Goal: Task Accomplishment & Management: Use online tool/utility

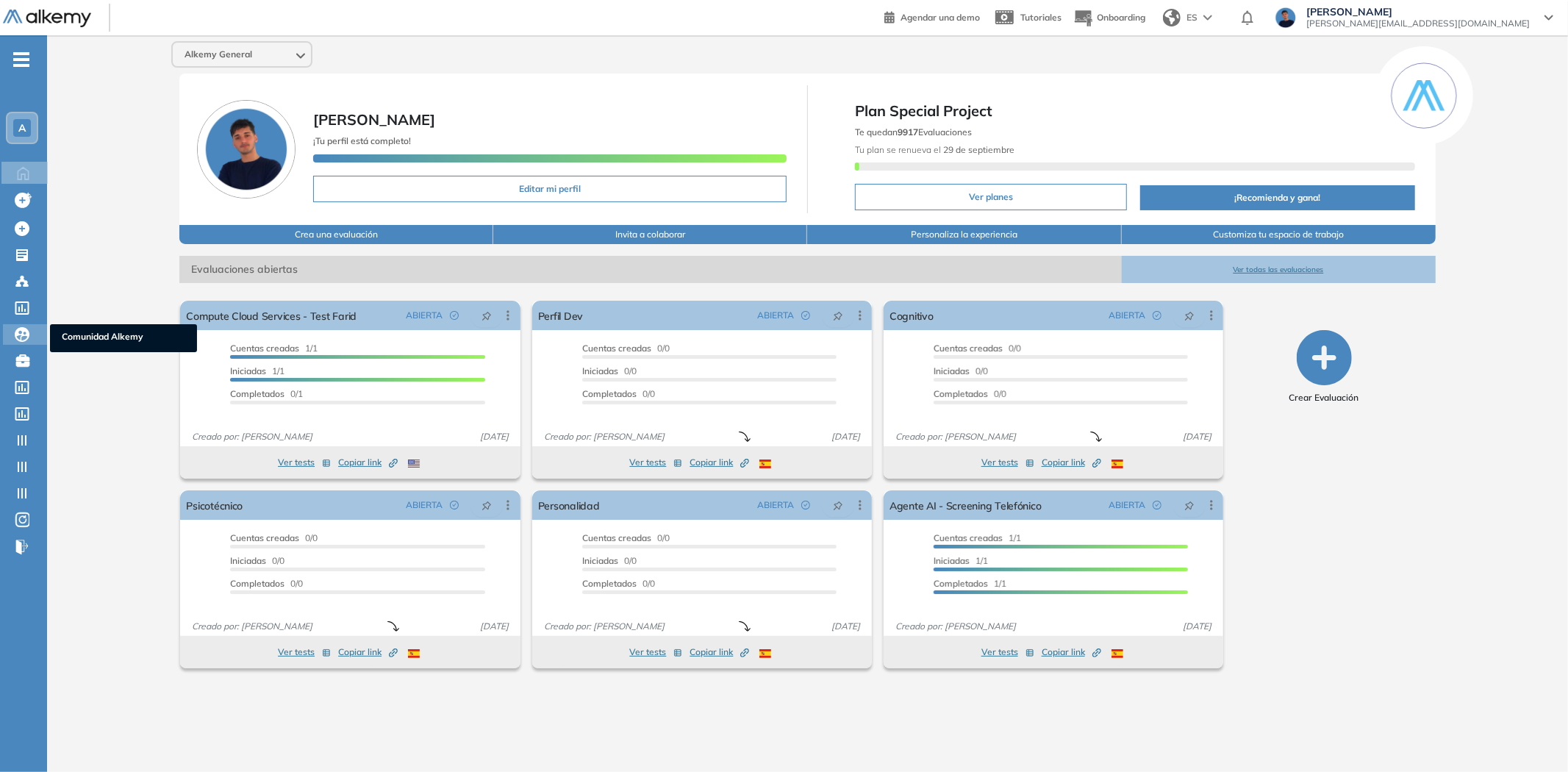
click at [22, 327] on icon at bounding box center [22, 334] width 15 height 15
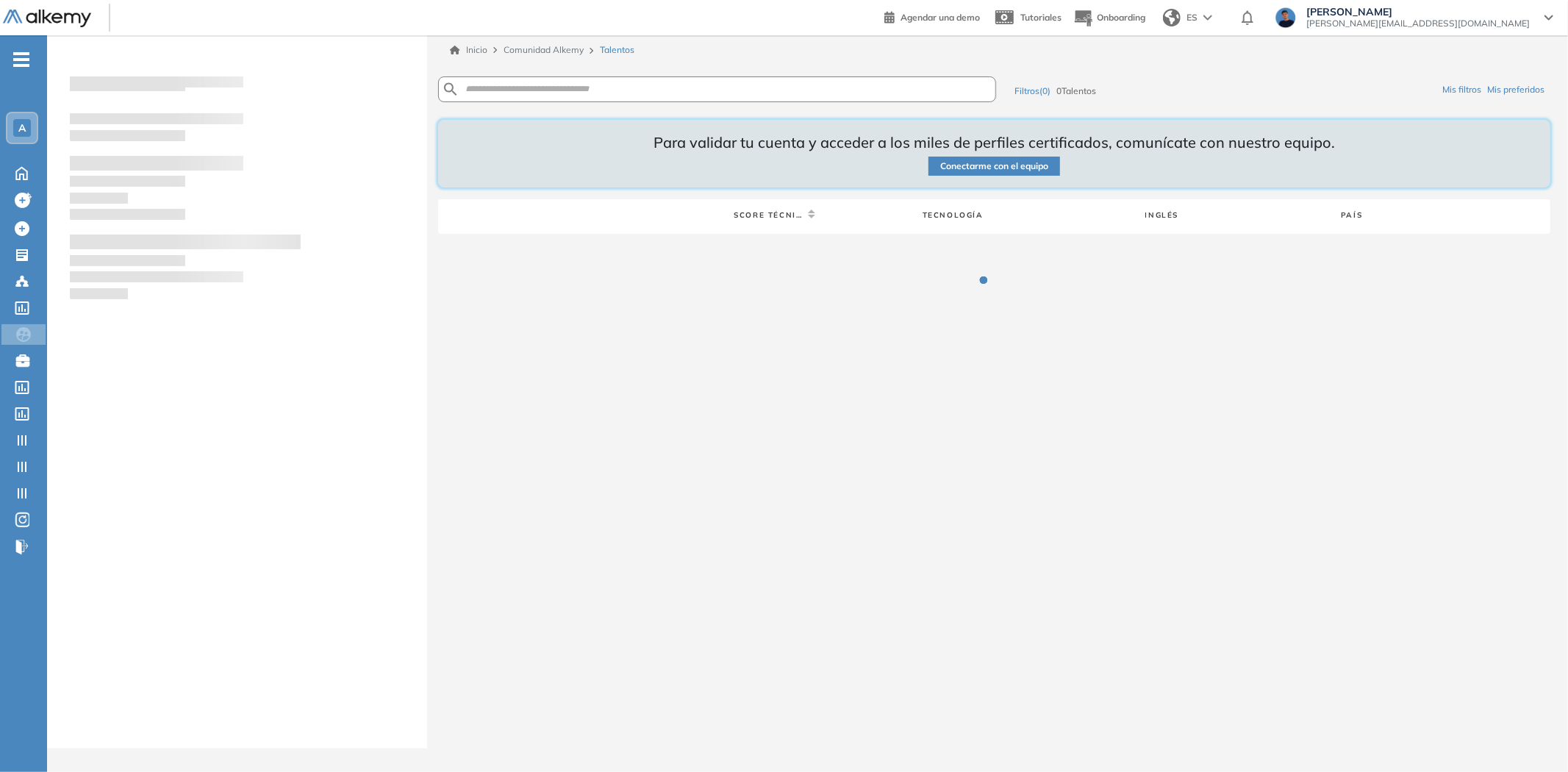
click at [1446, 19] on span "[PERSON_NAME][EMAIL_ADDRESS][DOMAIN_NAME]" at bounding box center [1418, 23] width 224 height 12
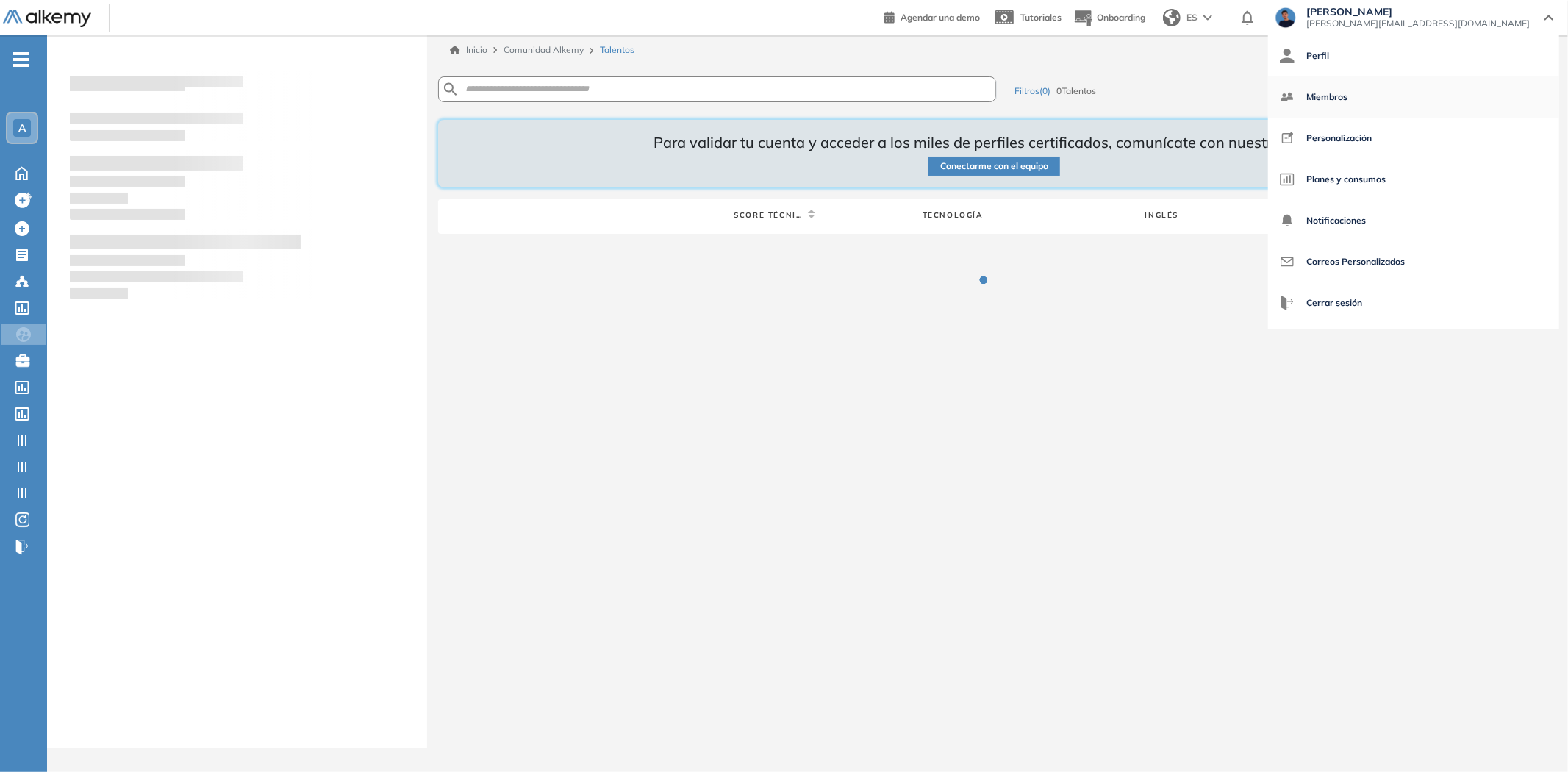
click at [1347, 92] on span "Miembros" at bounding box center [1327, 97] width 41 height 35
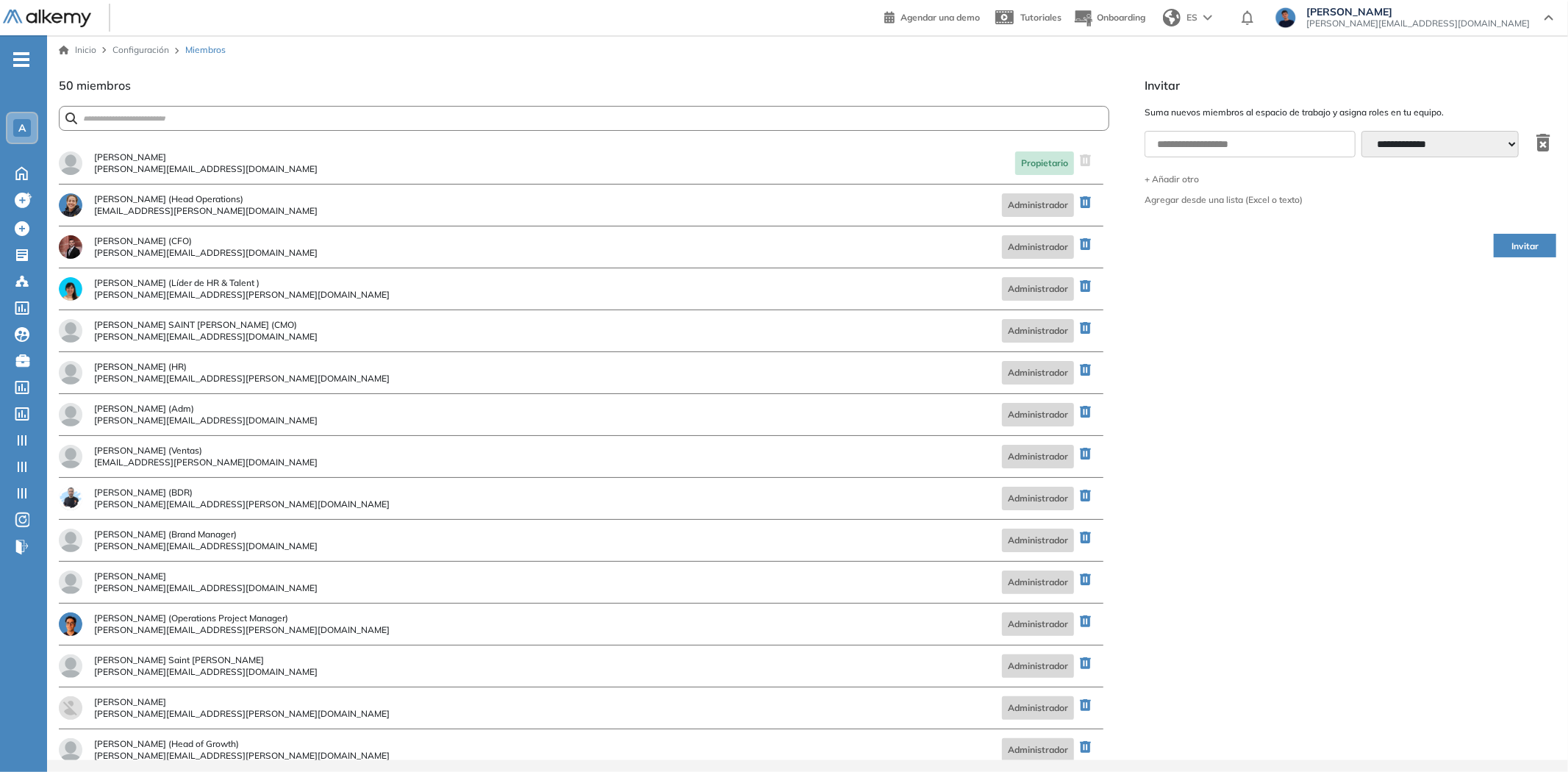
click at [534, 229] on div "Juan Manuel Ferreyra Maspero (CFO) juanmanuel+partner@alkemy.org Administrador" at bounding box center [581, 247] width 1045 height 42
drag, startPoint x: 187, startPoint y: 590, endPoint x: 92, endPoint y: 590, distance: 95.0
click at [92, 590] on div "Jean Pierre jeanpierre@alkemy.org Administrador" at bounding box center [581, 582] width 1045 height 42
copy span "jeanpierre@alkemy.org"
click at [20, 163] on icon at bounding box center [21, 172] width 26 height 17
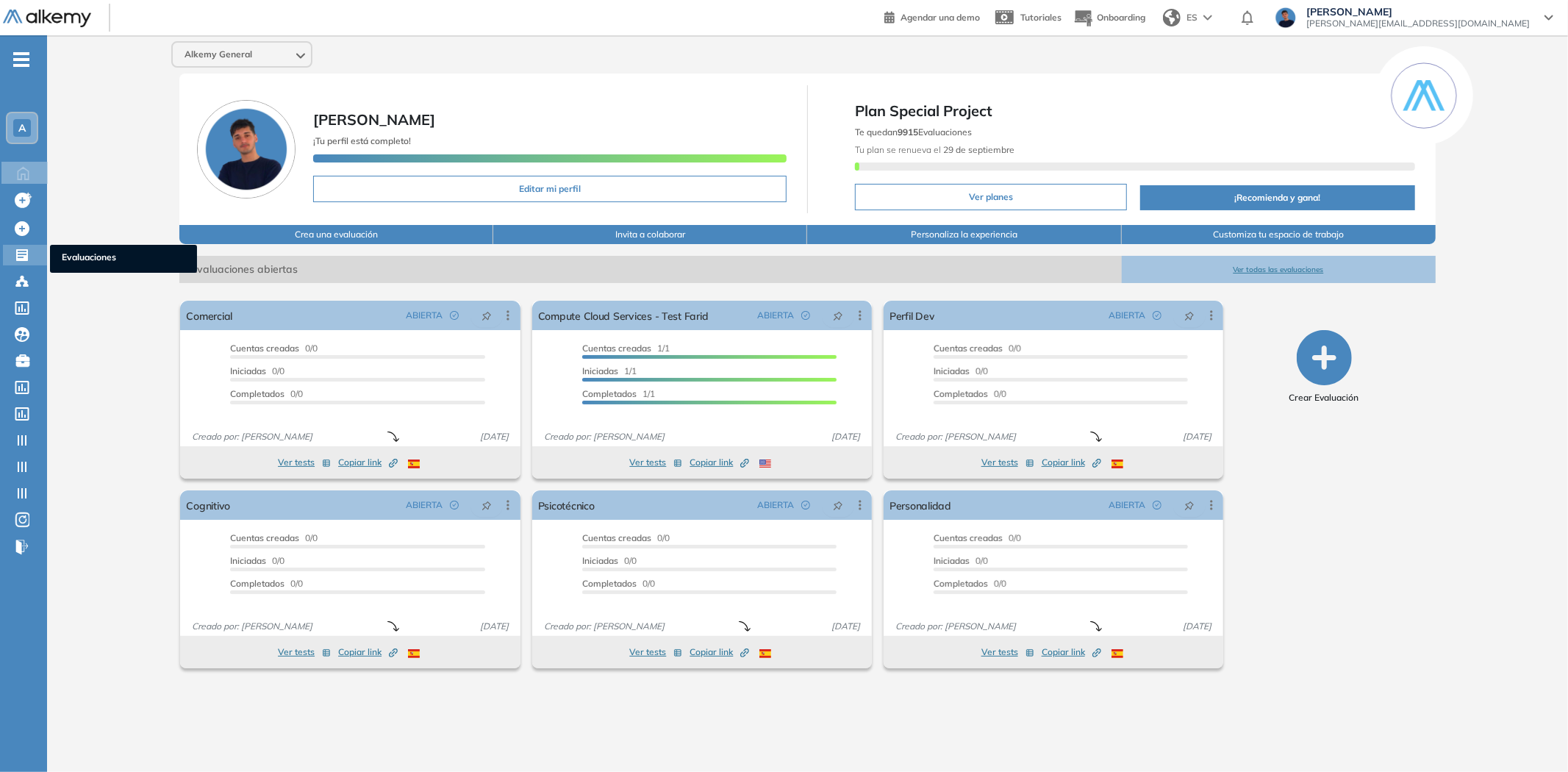
click at [24, 248] on icon at bounding box center [22, 254] width 15 height 15
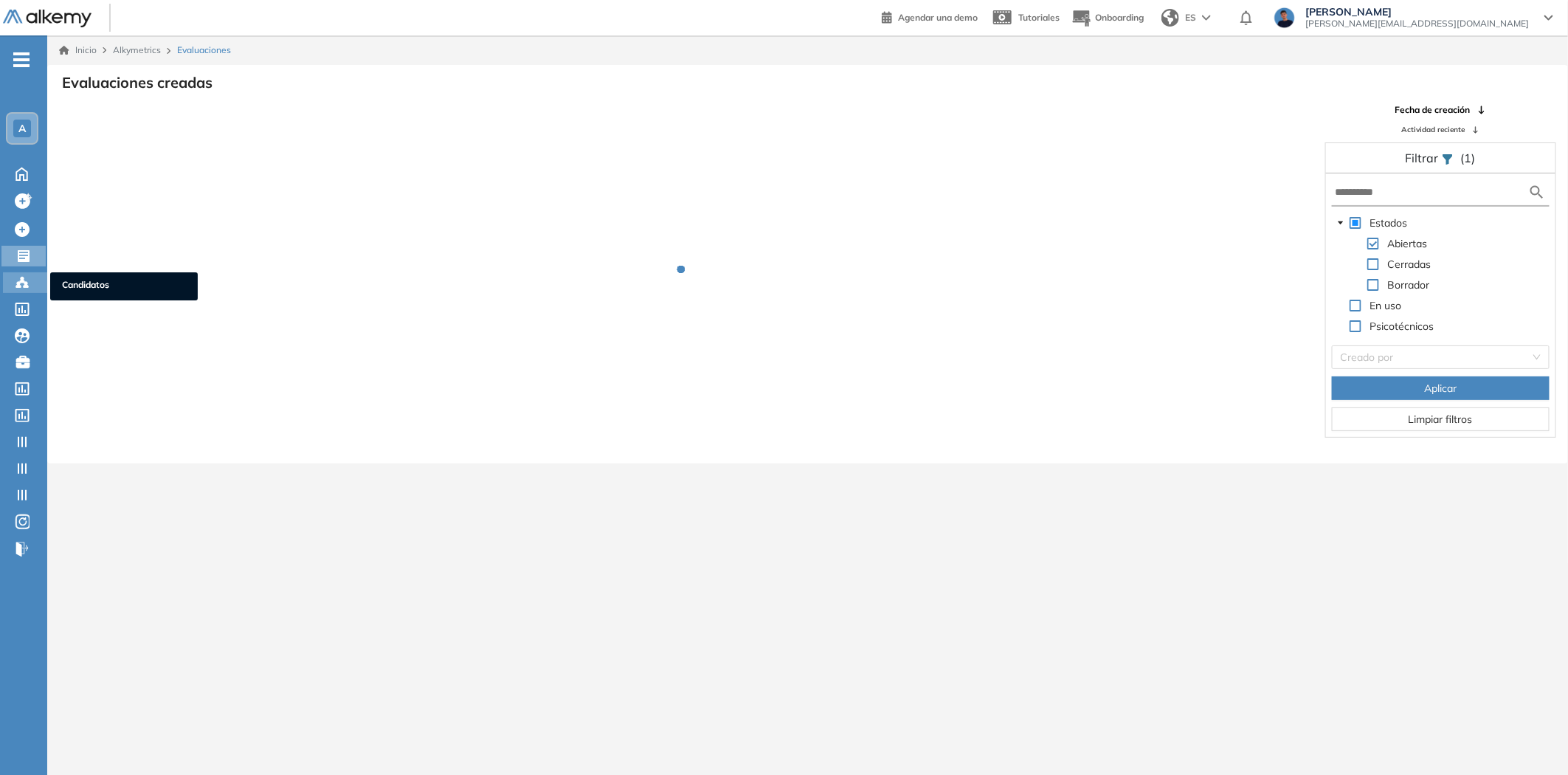
click at [24, 280] on icon at bounding box center [22, 282] width 5 height 3
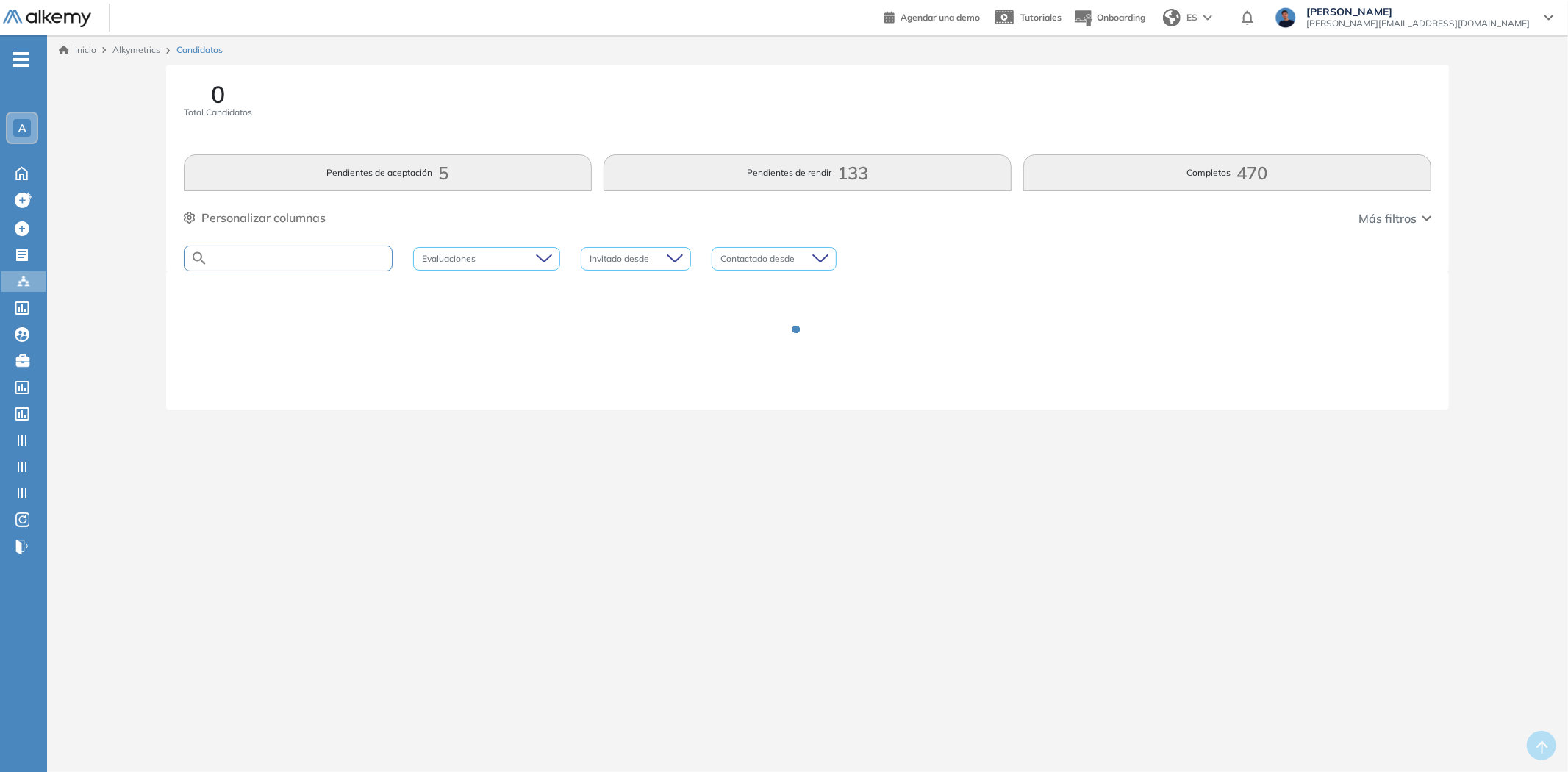
click at [328, 255] on input "text" at bounding box center [299, 258] width 184 height 11
paste input "**********"
type input "**********"
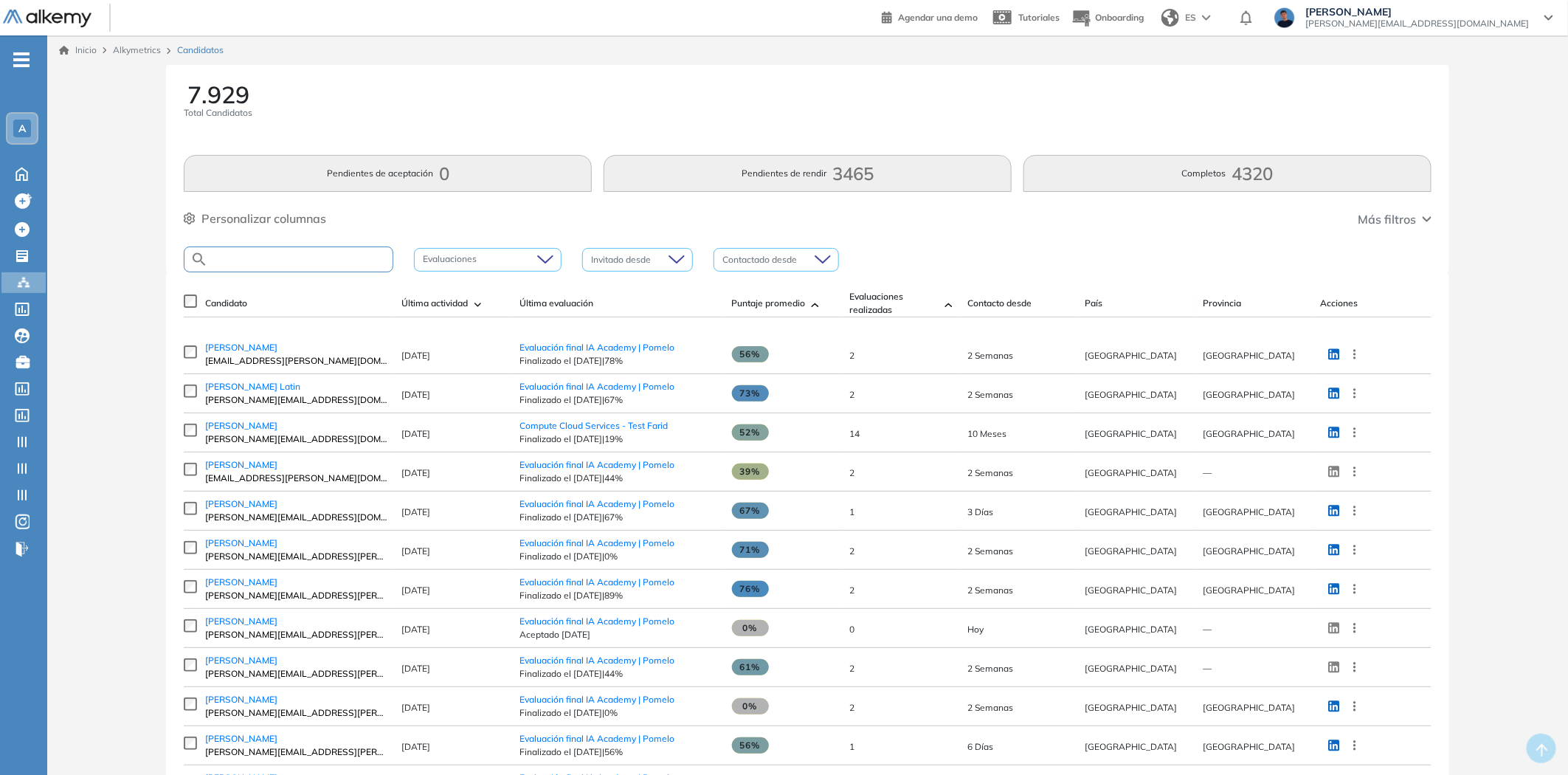
paste input "**********"
type input "**********"
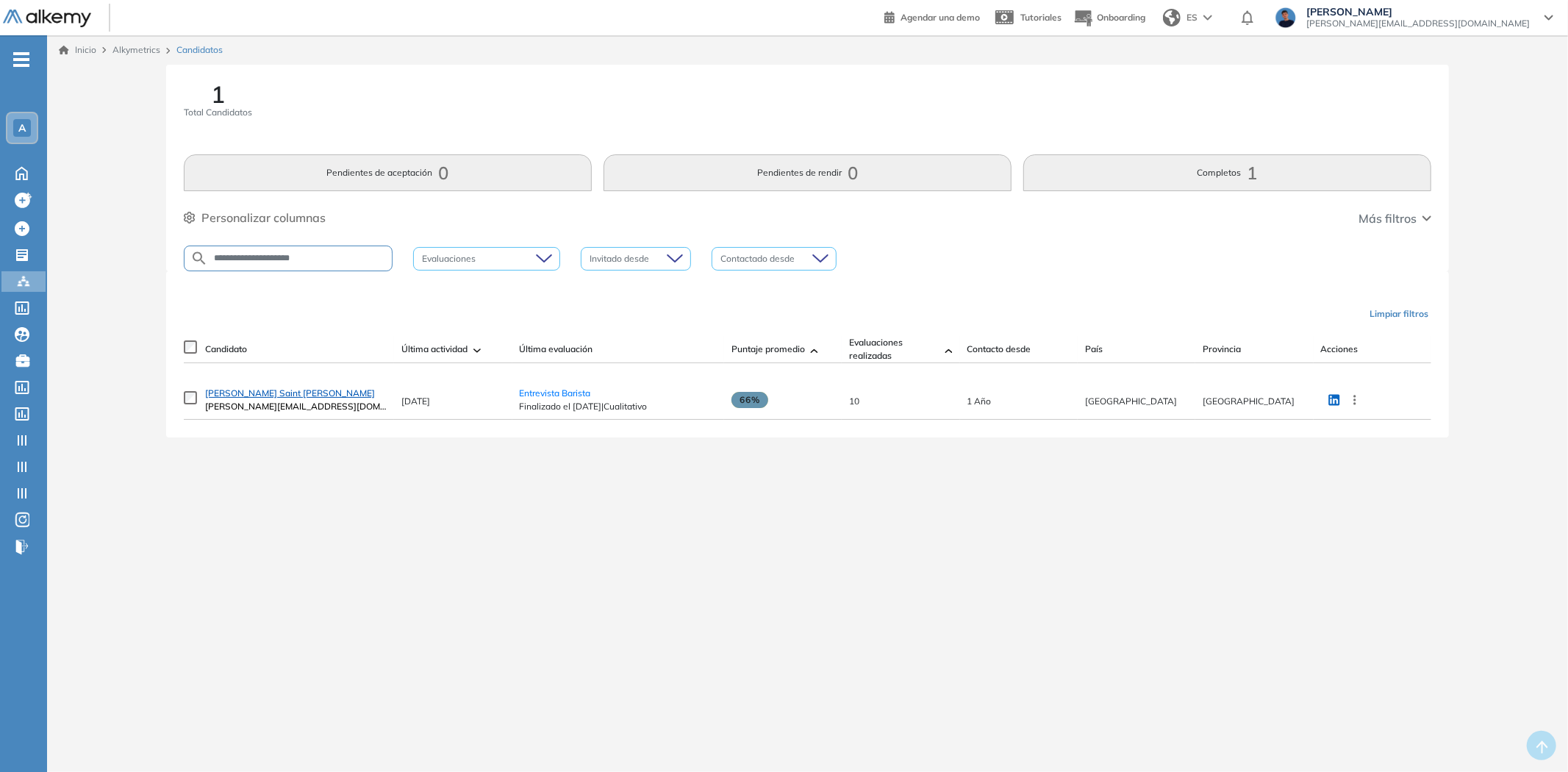
click at [256, 392] on span "Jean Pierre Saint Hubert" at bounding box center [289, 393] width 169 height 11
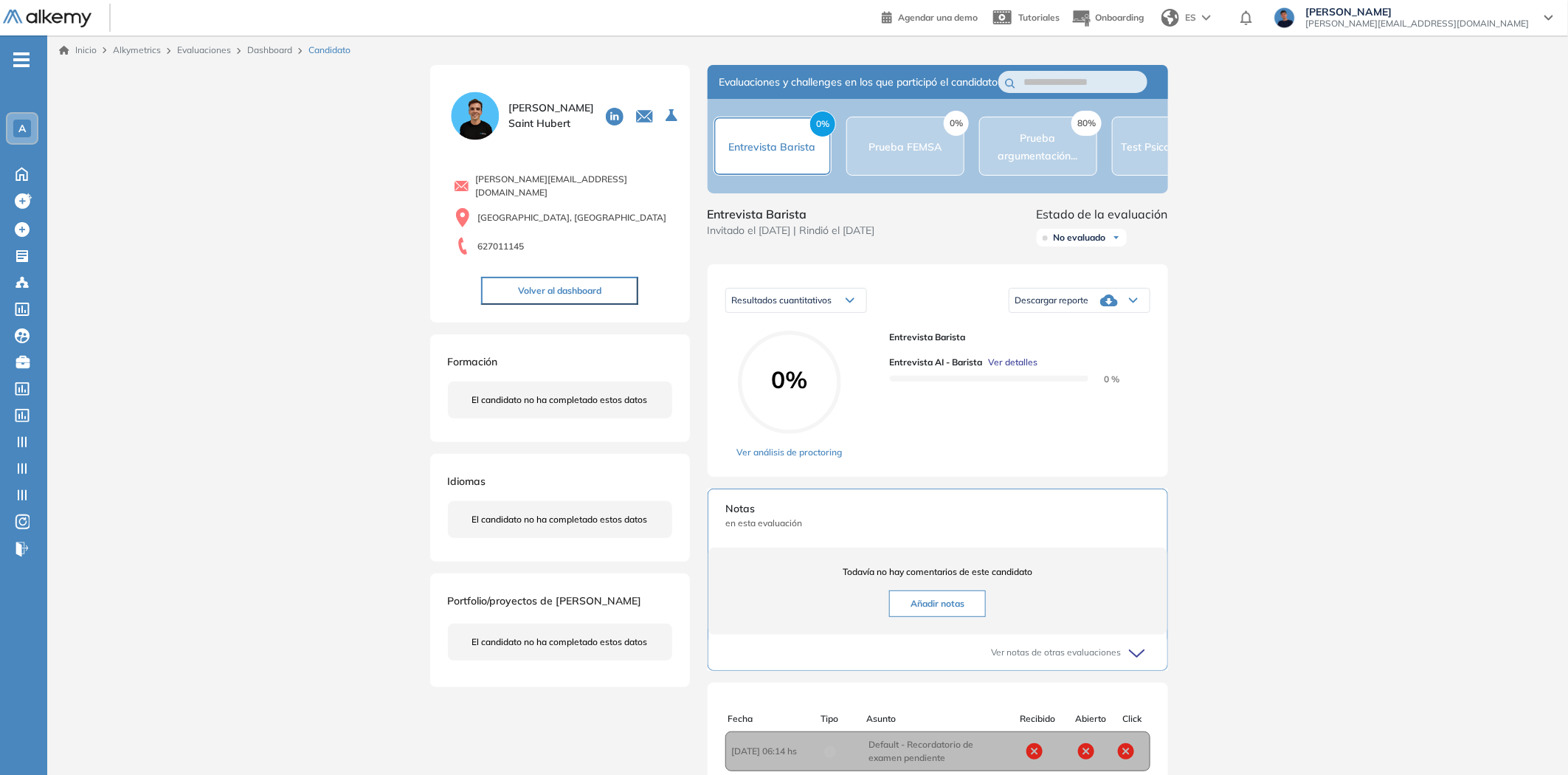
click at [910, 172] on div "0% Prueba FEMSA" at bounding box center [905, 146] width 118 height 59
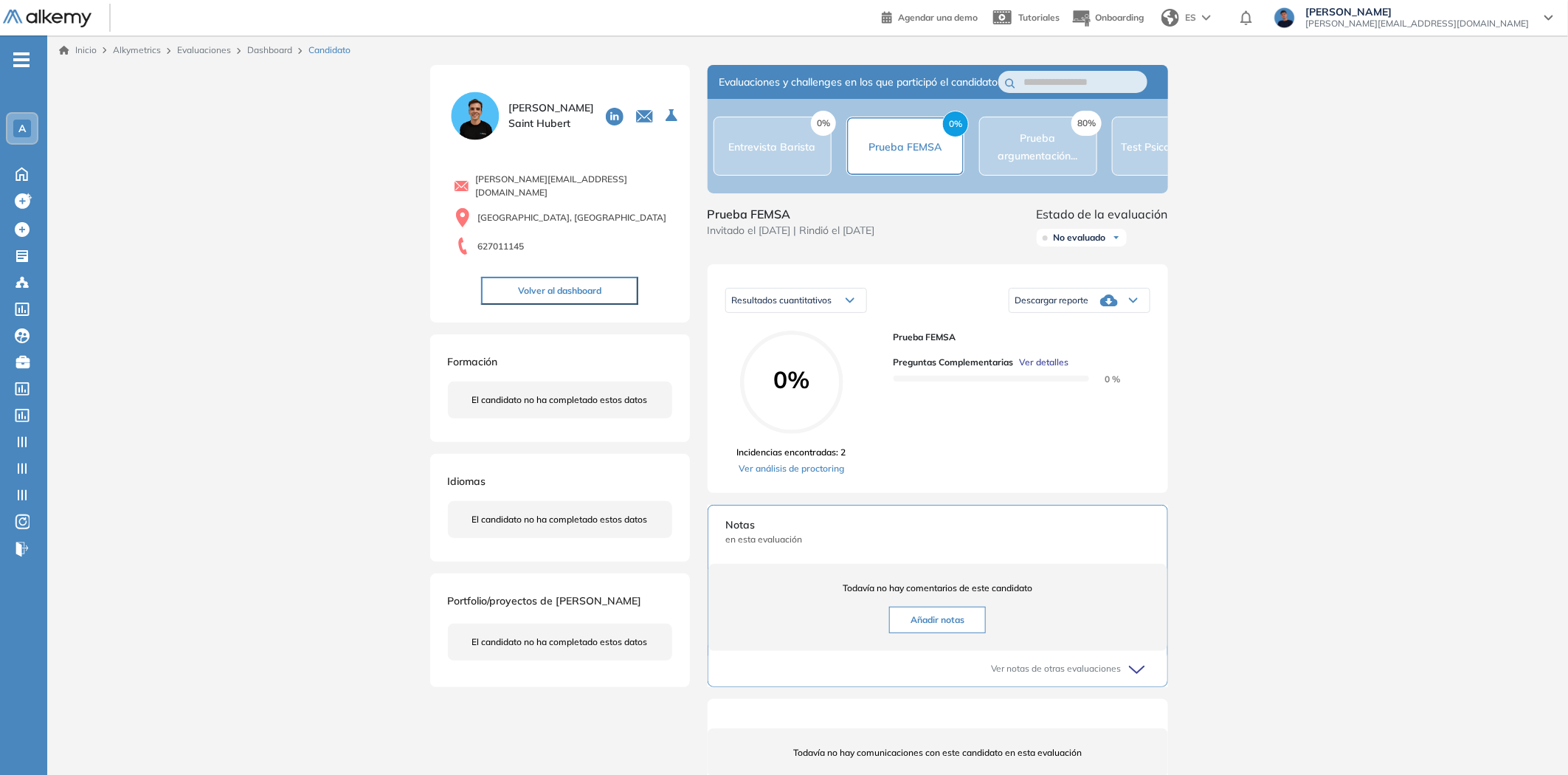
click at [1046, 369] on span "Ver detalles" at bounding box center [1044, 362] width 50 height 13
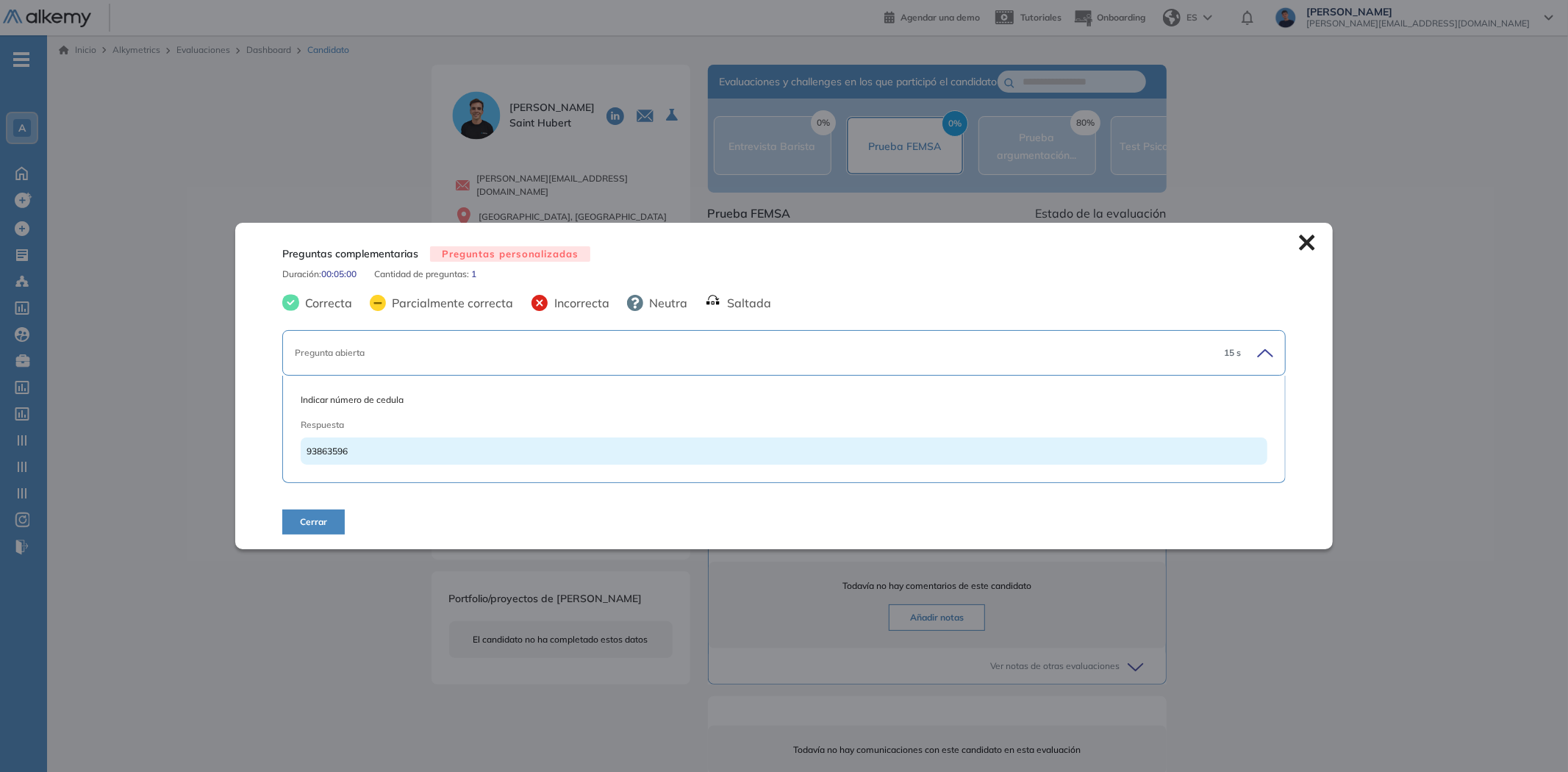
click at [992, 339] on div "Pregunta abierta 15 s" at bounding box center [783, 353] width 1003 height 46
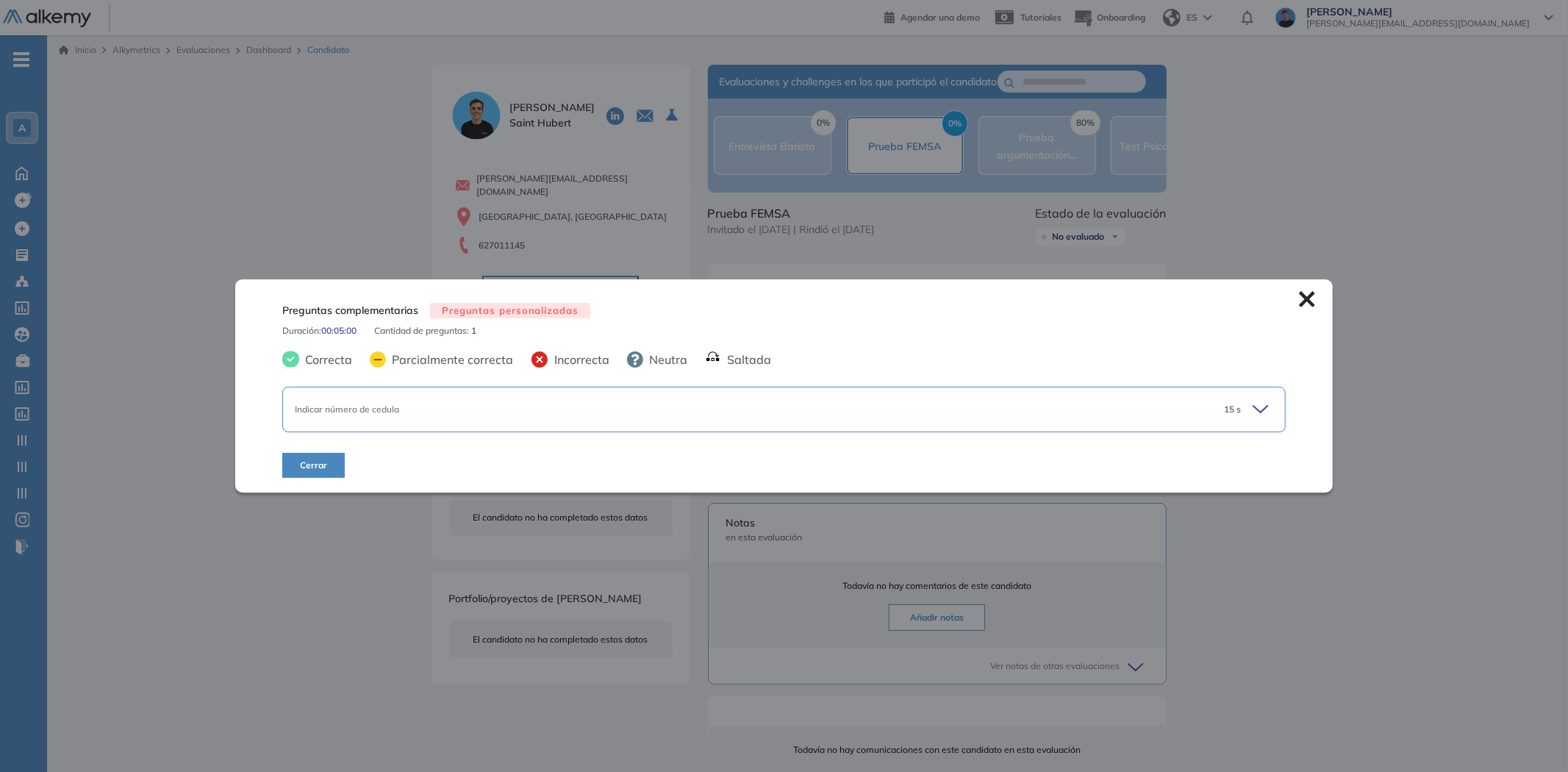
click at [1302, 300] on icon at bounding box center [1306, 299] width 16 height 16
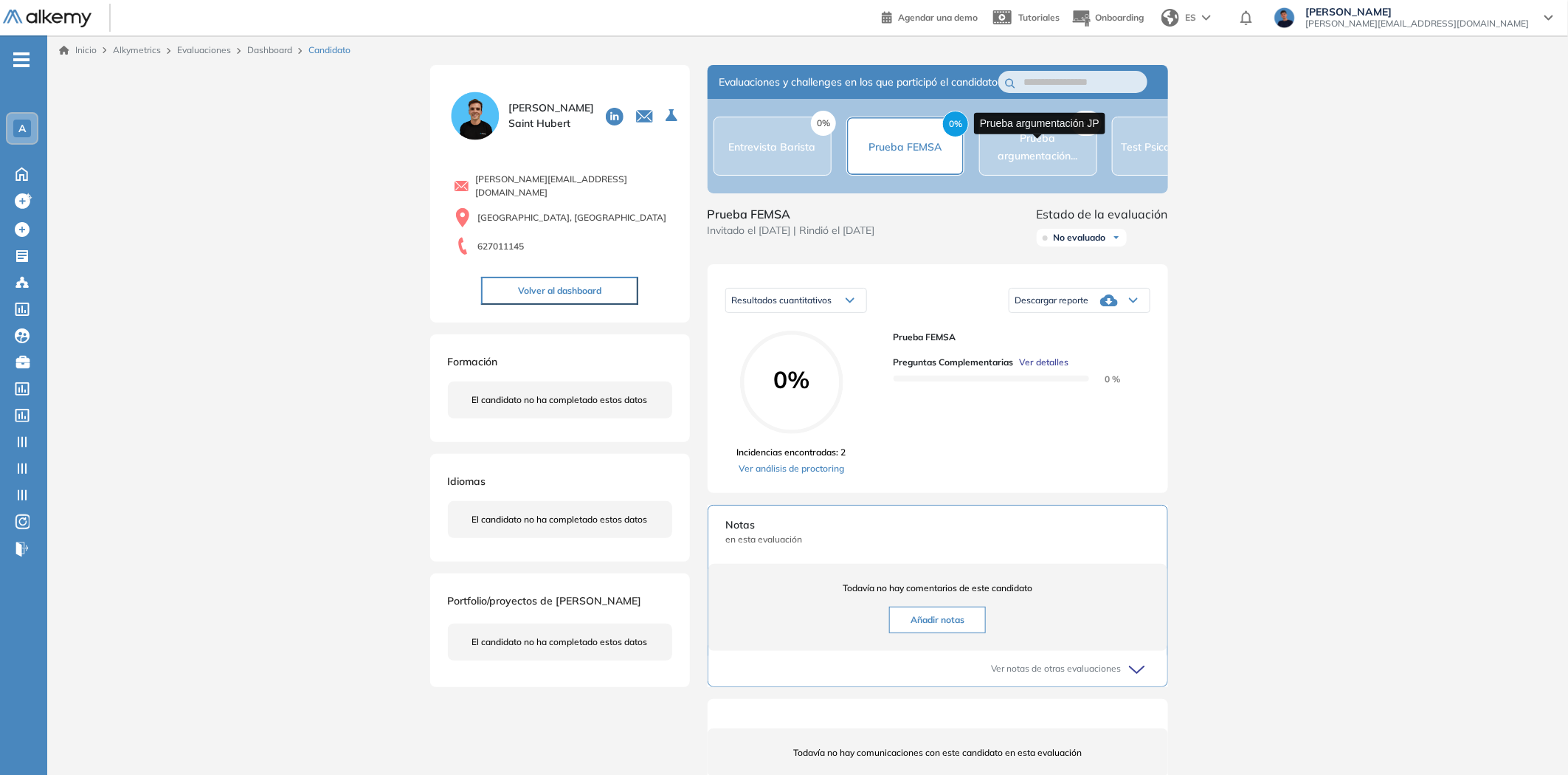
click at [1052, 162] on span "Prueba argumentación..." at bounding box center [1038, 146] width 80 height 31
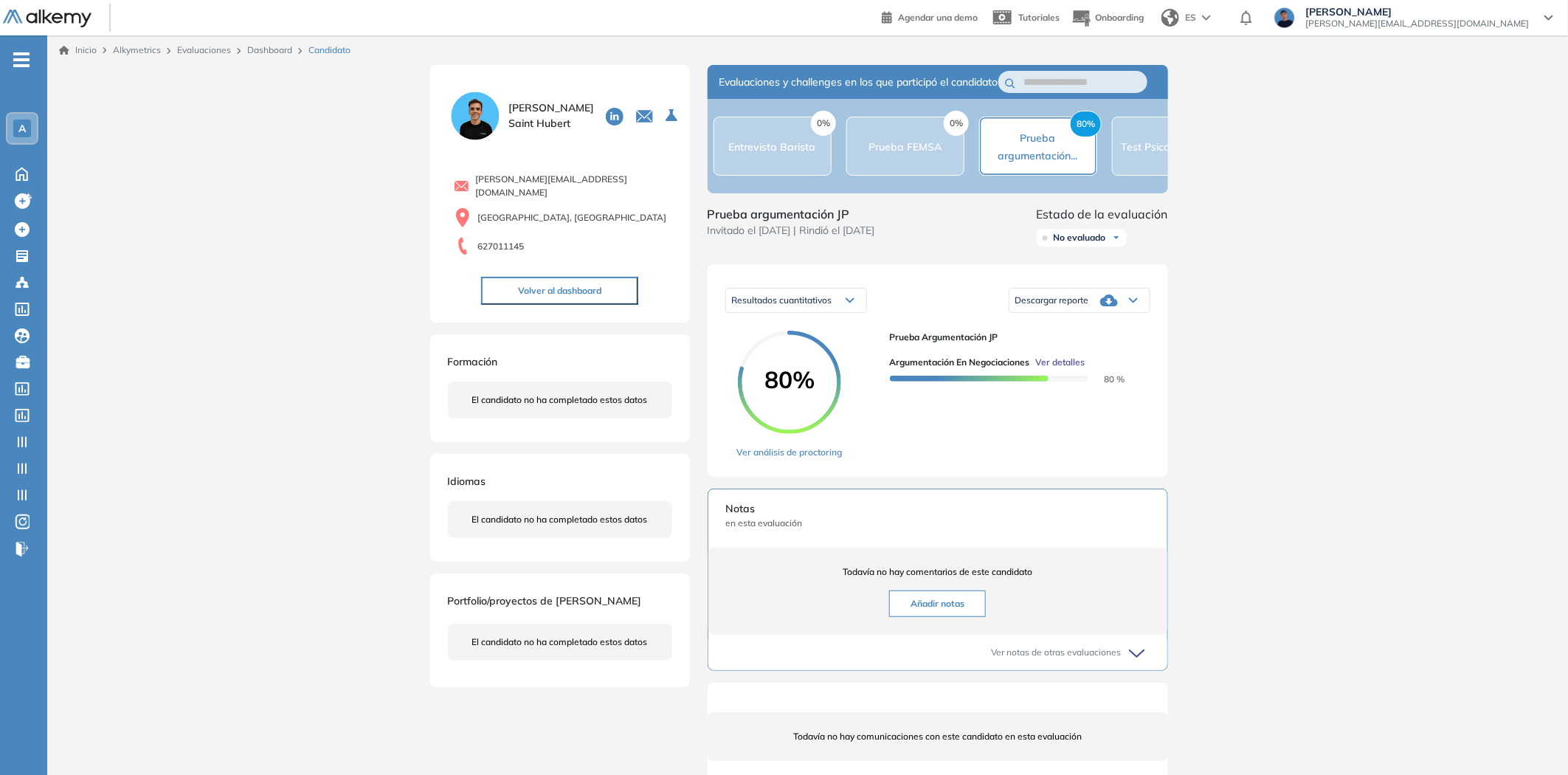
click at [1066, 369] on span "Ver detalles" at bounding box center [1061, 362] width 50 height 13
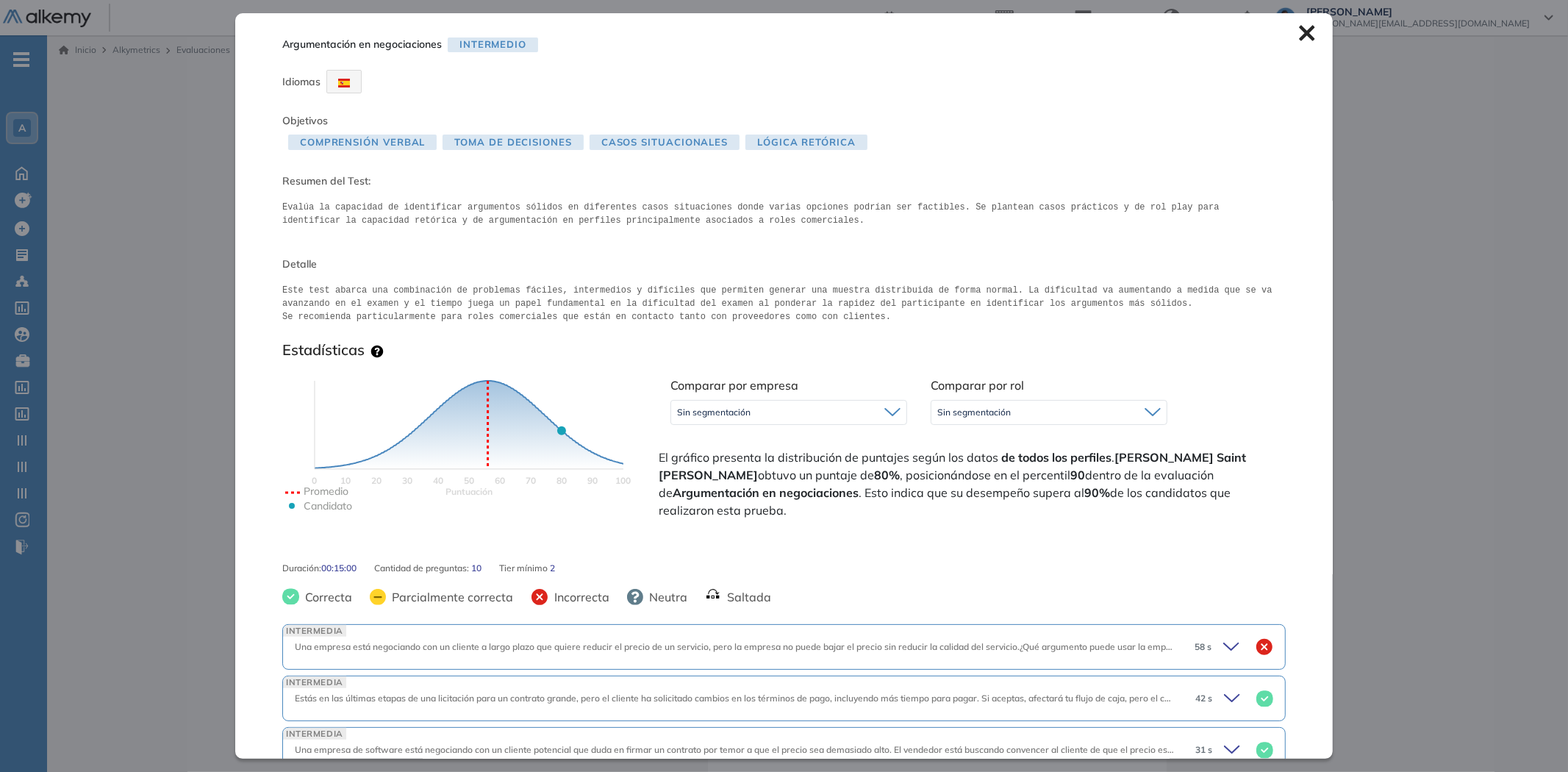
click at [1299, 38] on icon at bounding box center [1306, 34] width 16 height 16
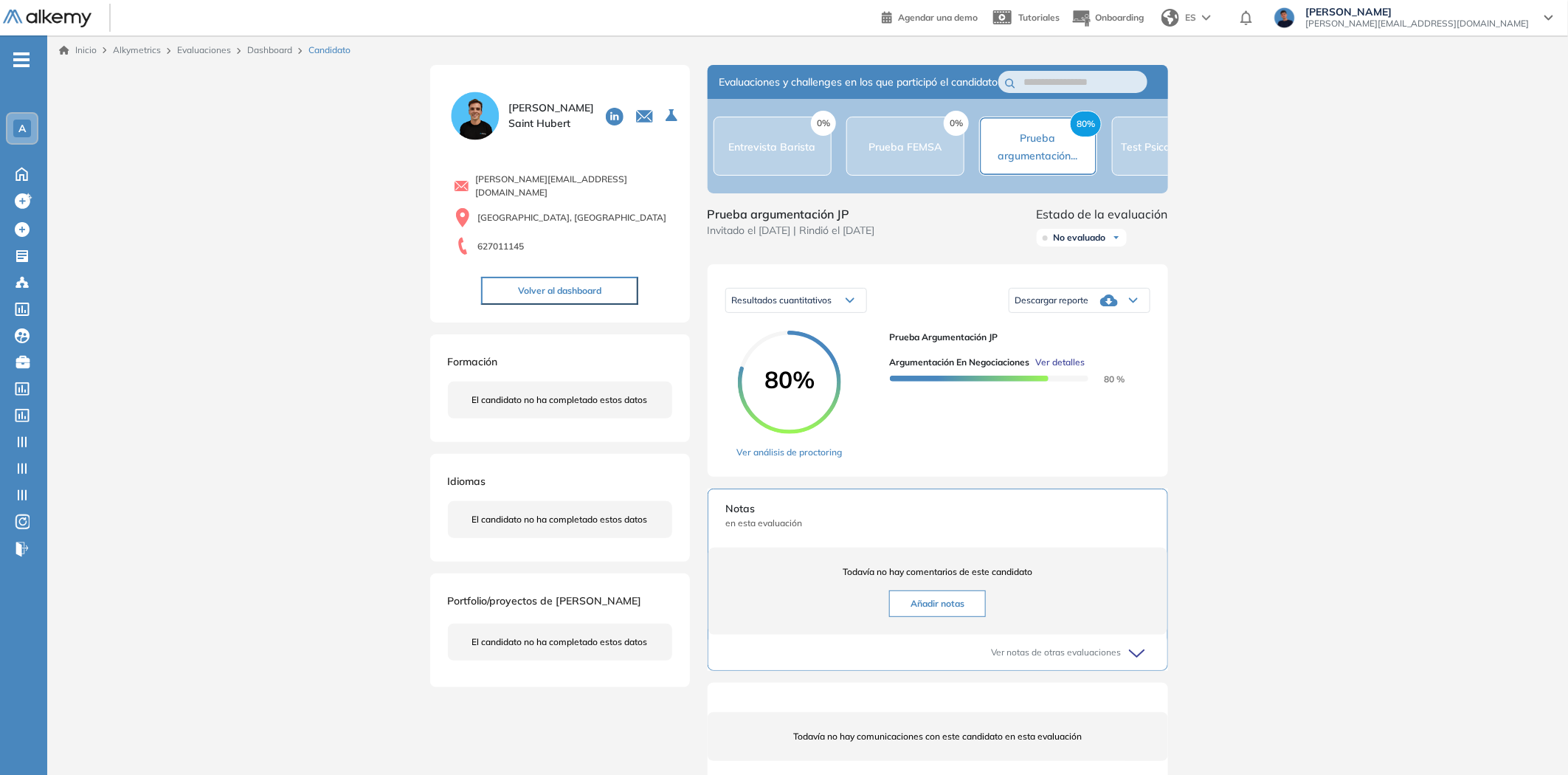
click at [1131, 155] on div "33% Test Psicotécnico - ..." at bounding box center [1171, 146] width 100 height 17
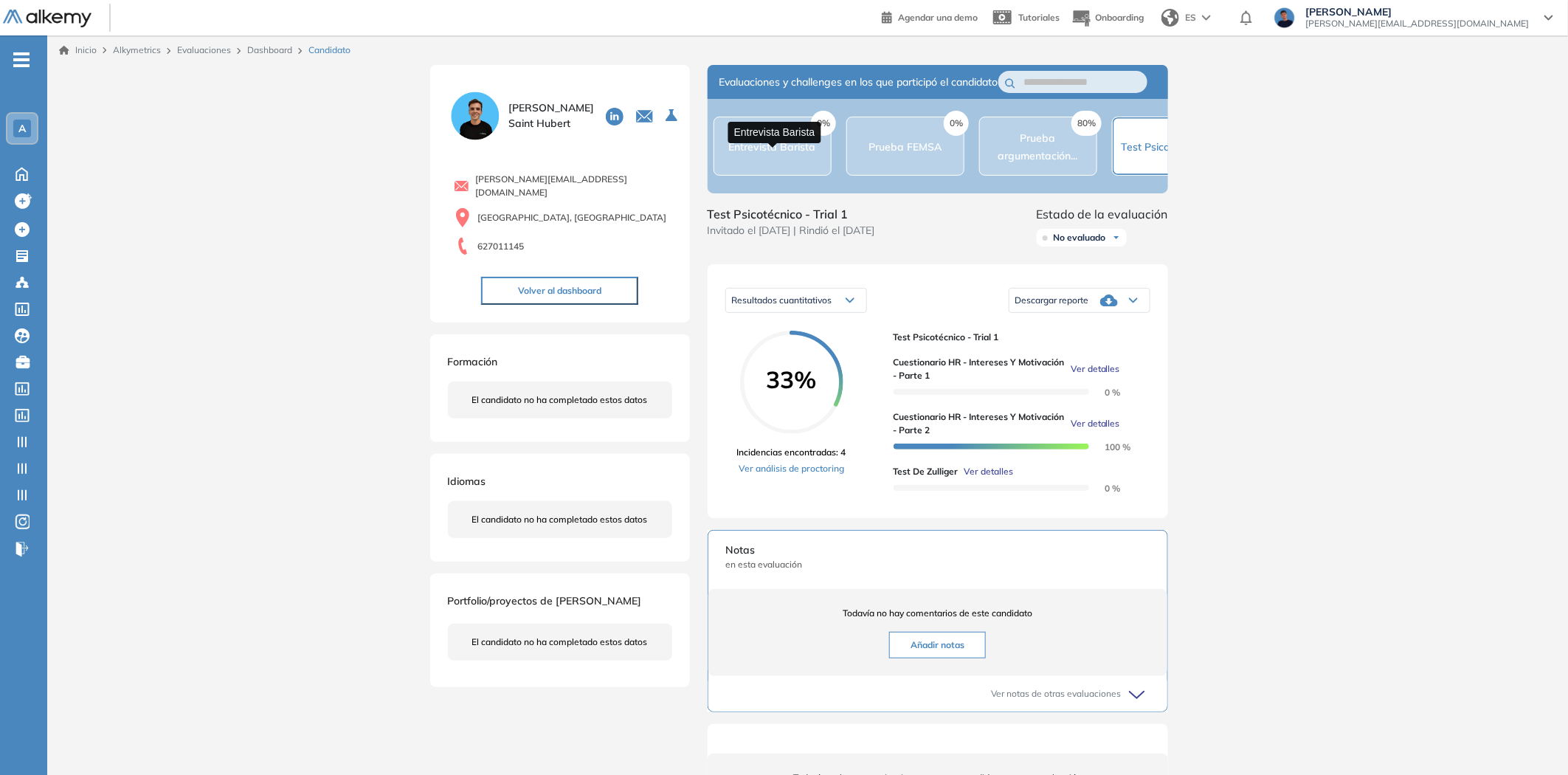
click at [756, 149] on span "Entrevista Barista" at bounding box center [773, 146] width 87 height 13
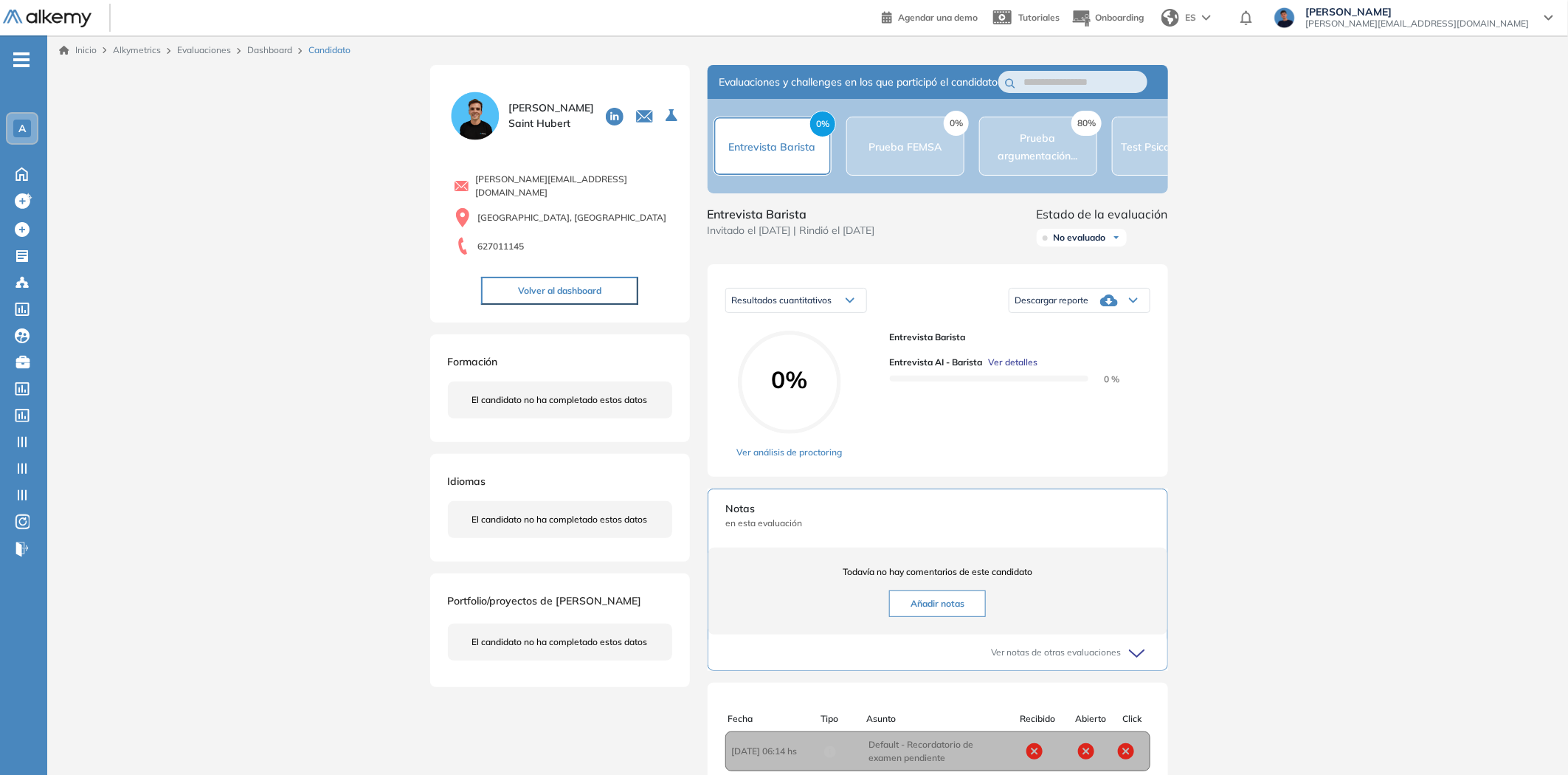
click at [270, 45] on link "Dashboard" at bounding box center [270, 50] width 45 height 11
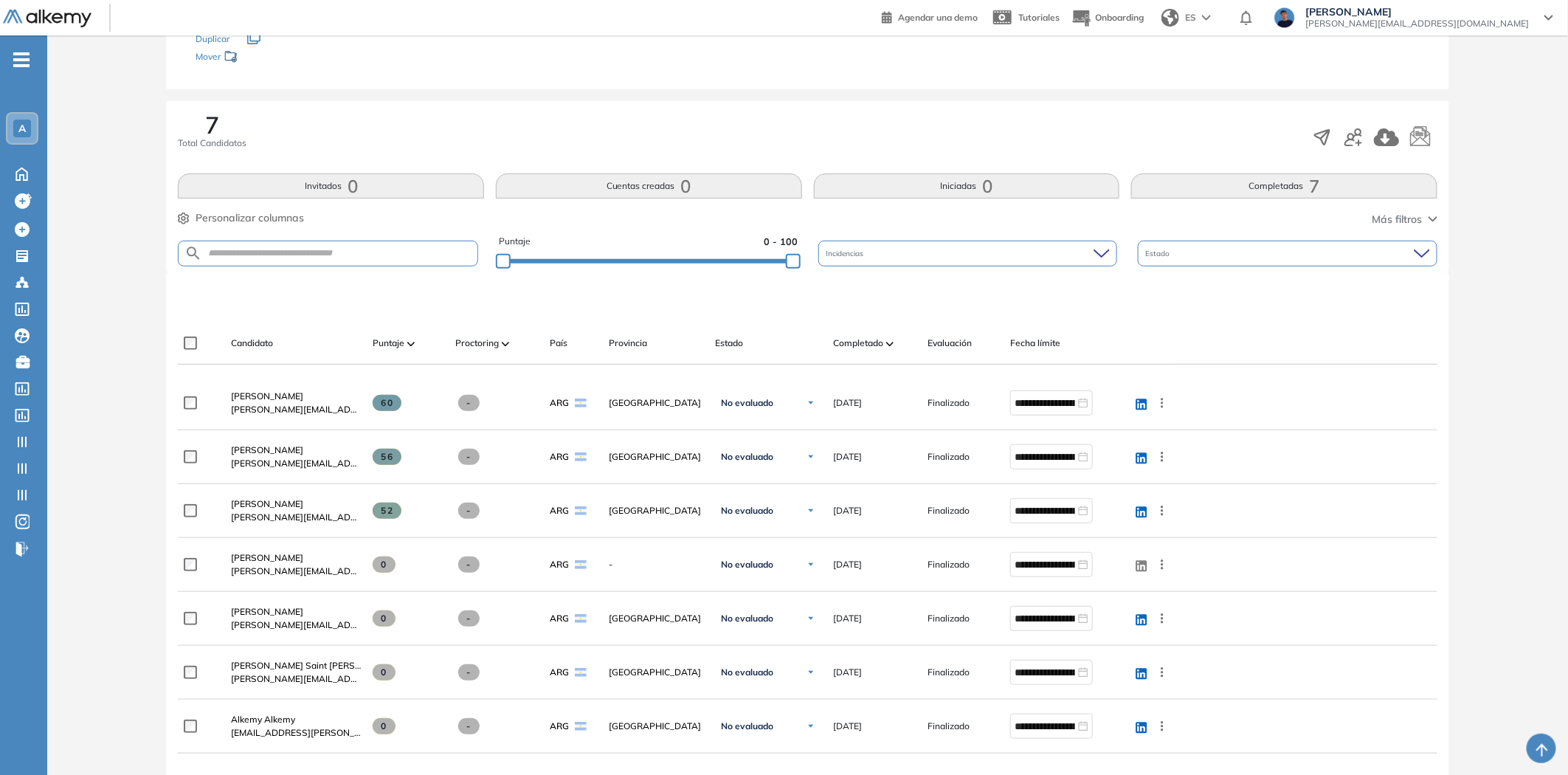
scroll to position [164, 0]
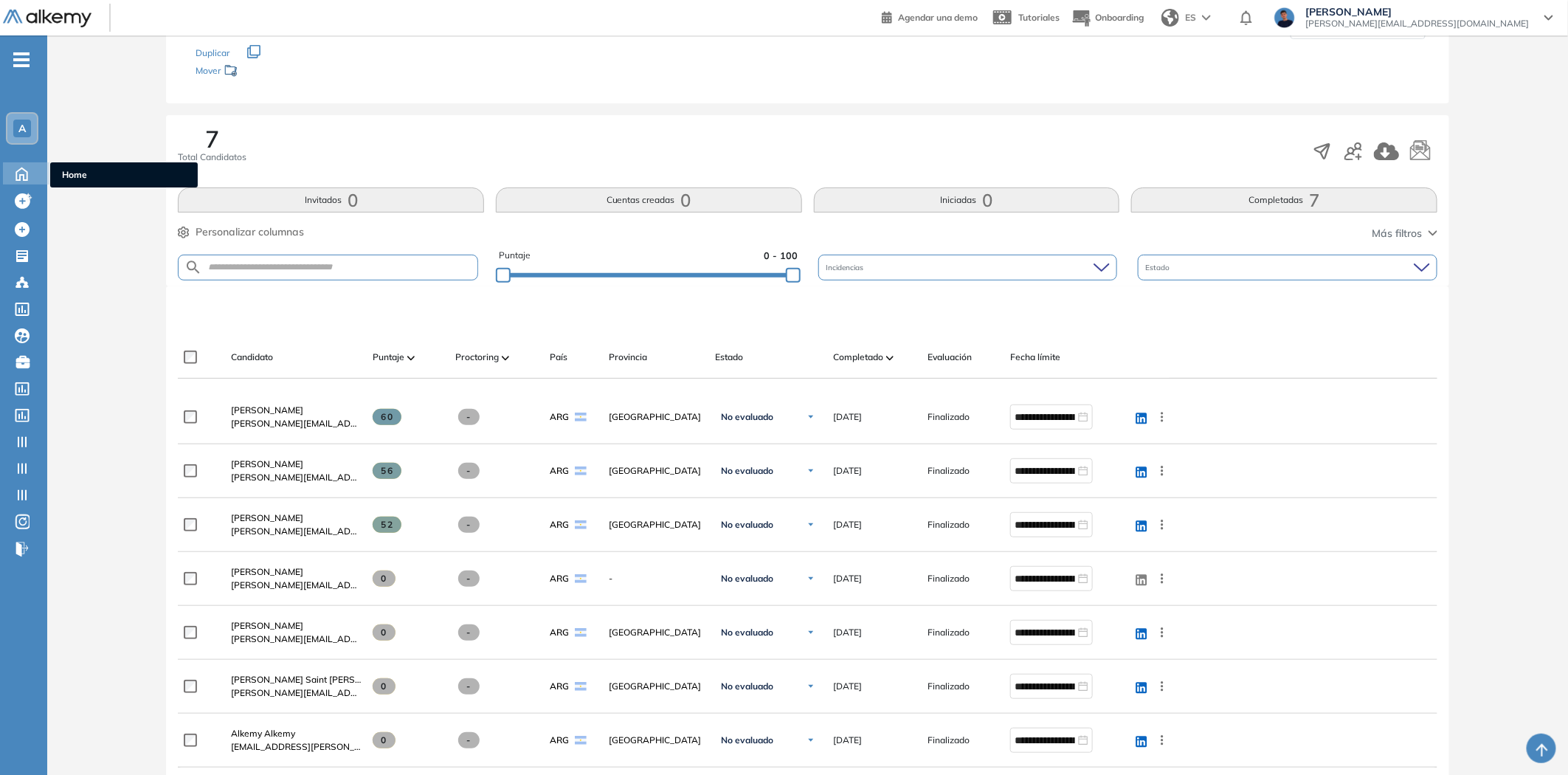
click at [26, 175] on icon at bounding box center [21, 172] width 26 height 17
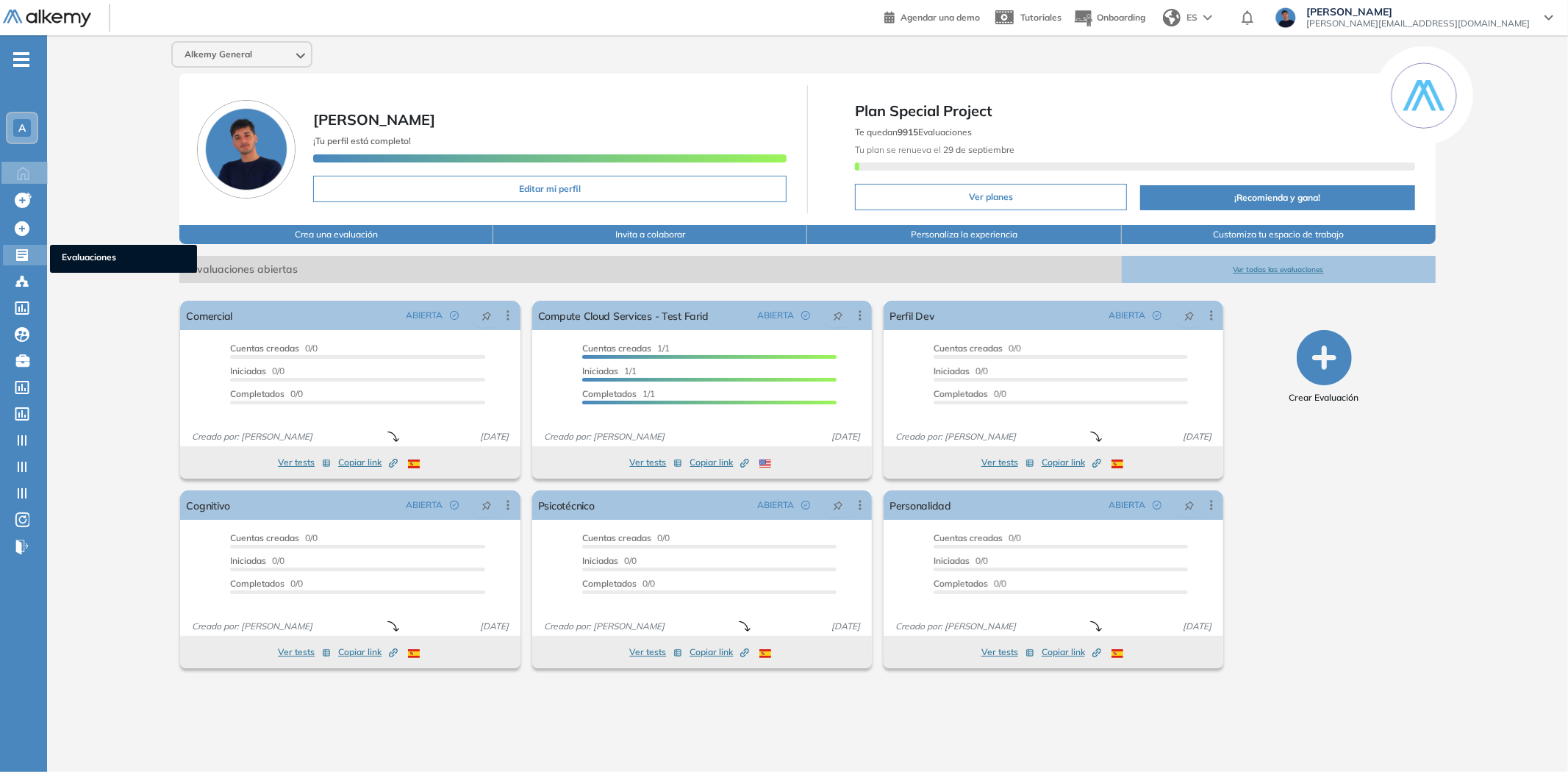
click at [20, 253] on icon at bounding box center [22, 254] width 15 height 15
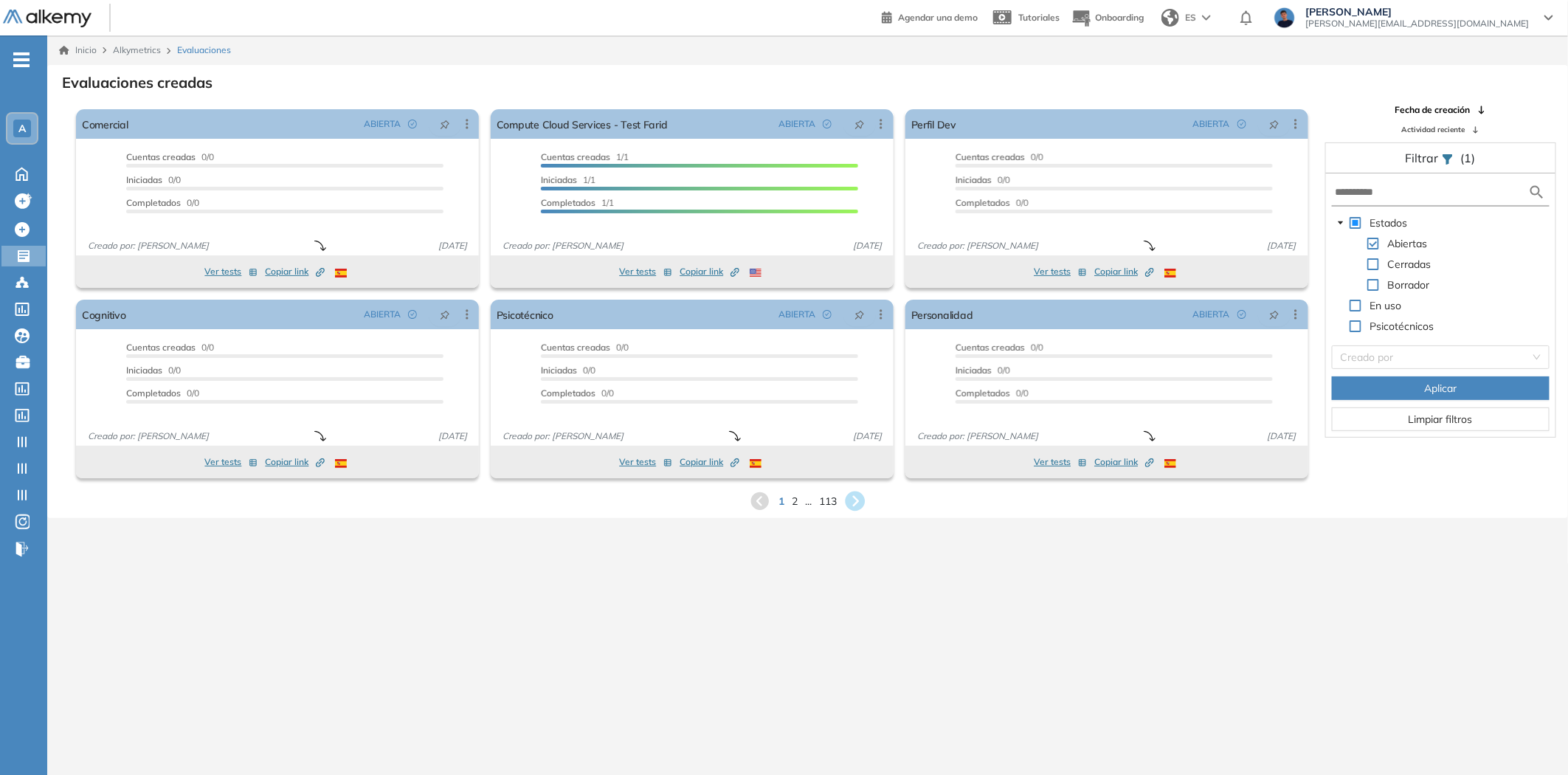
click at [859, 497] on icon at bounding box center [855, 501] width 20 height 20
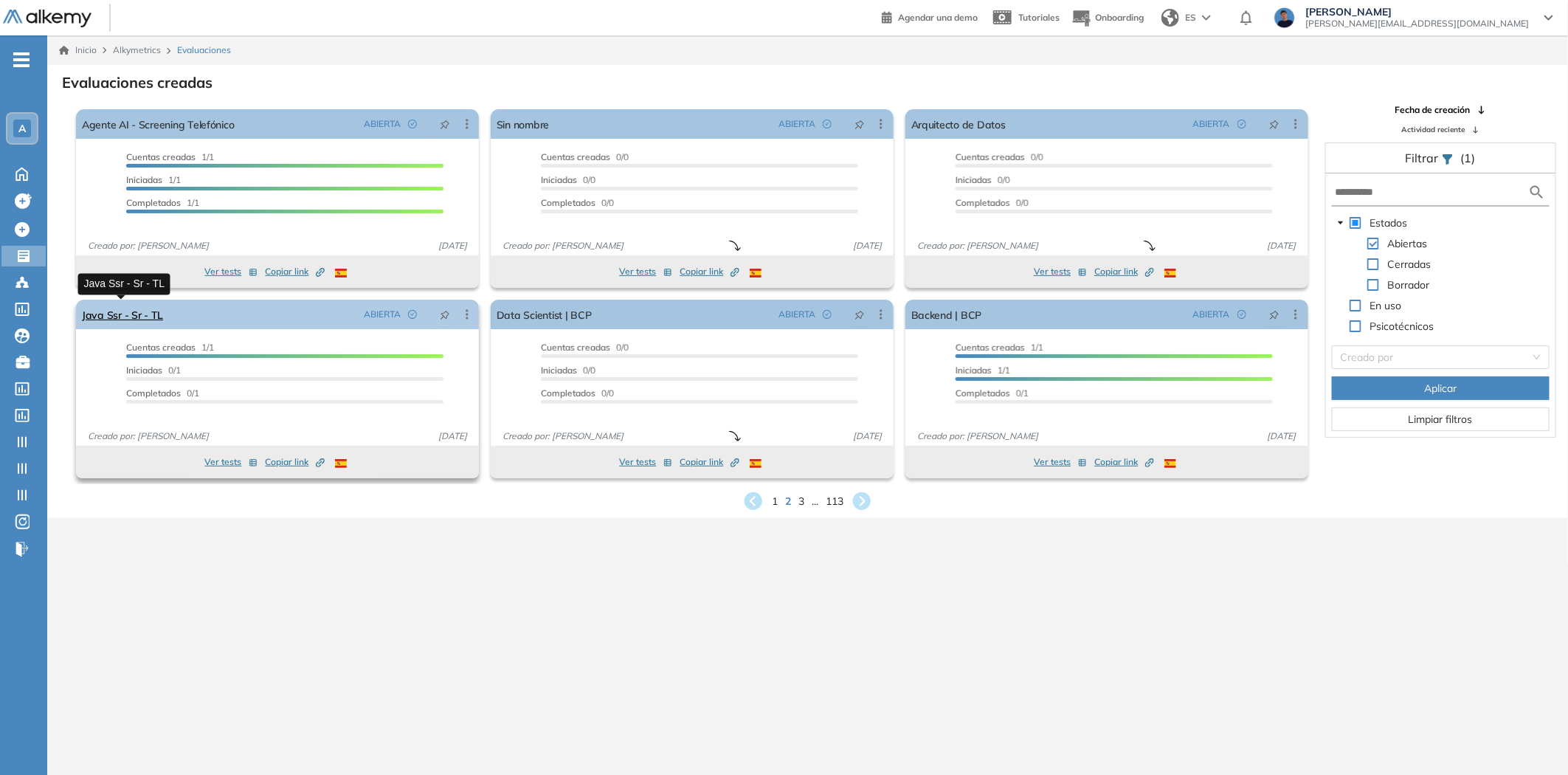
drag, startPoint x: 150, startPoint y: 308, endPoint x: 392, endPoint y: 304, distance: 242.0
click at [873, 501] on icon at bounding box center [862, 501] width 25 height 25
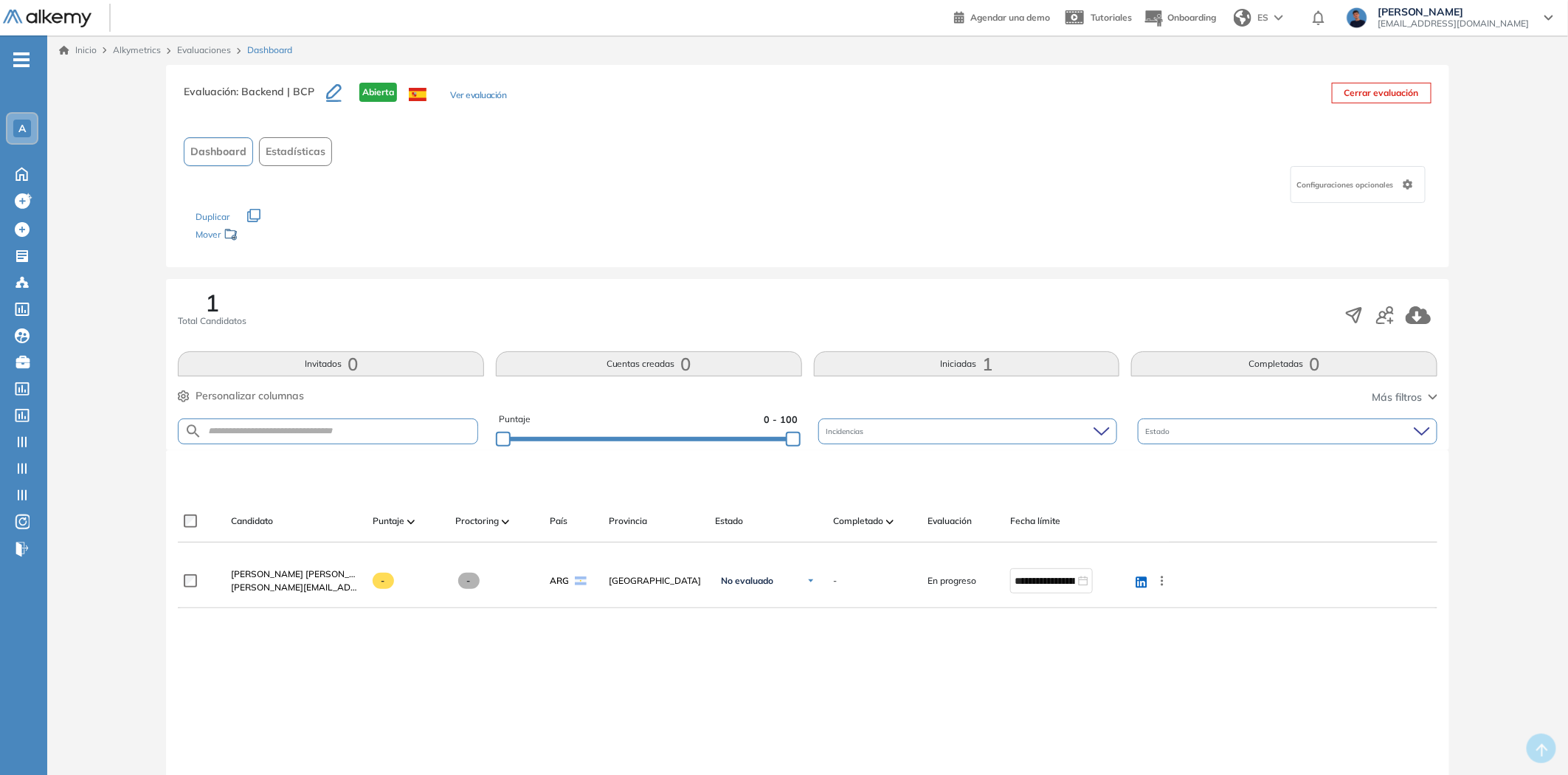
click at [468, 100] on button "Ver evaluación" at bounding box center [478, 96] width 56 height 16
click at [489, 92] on button "Ver evaluación" at bounding box center [490, 96] width 56 height 16
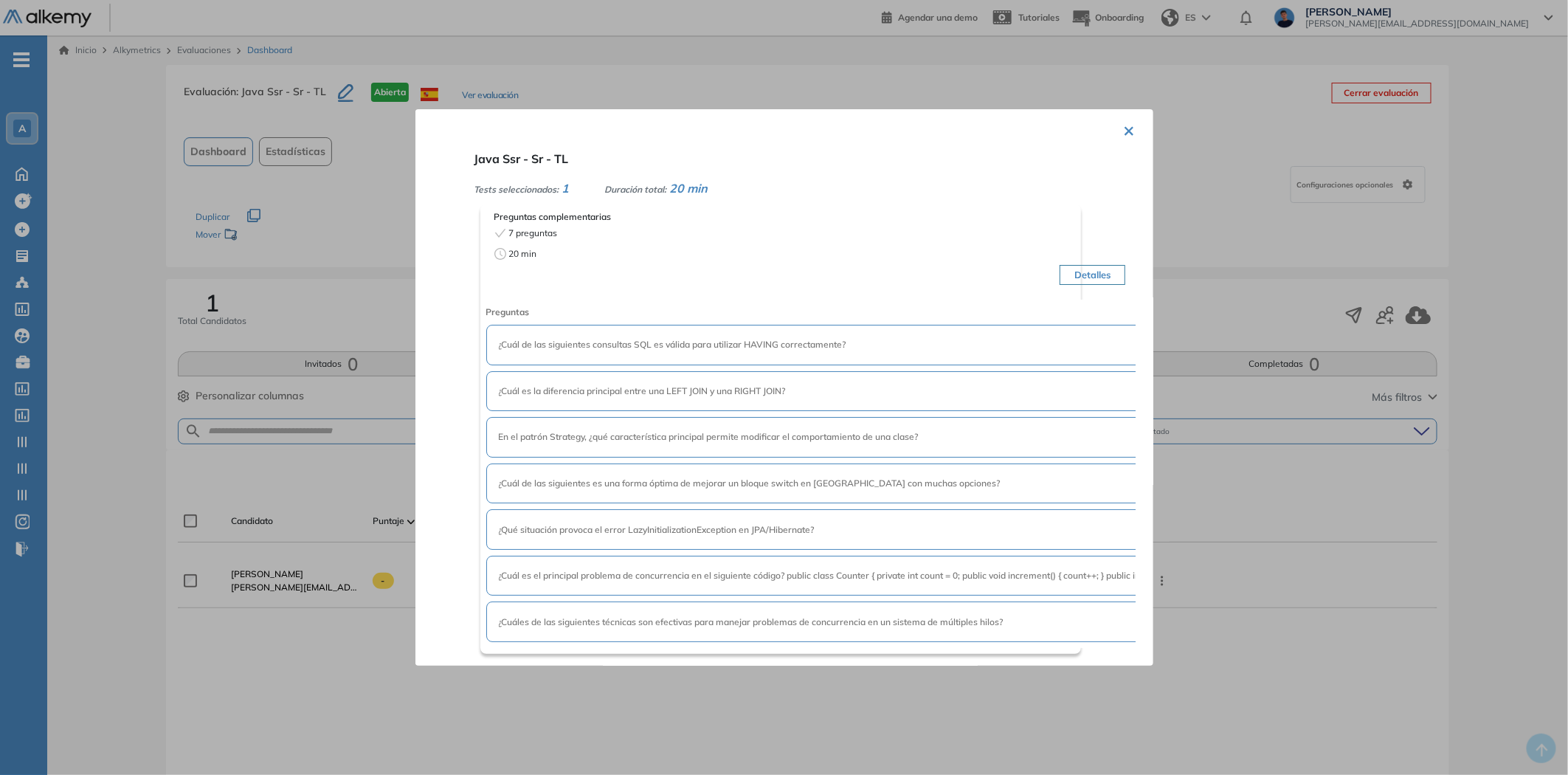
click at [288, 215] on div at bounding box center [784, 388] width 1568 height 775
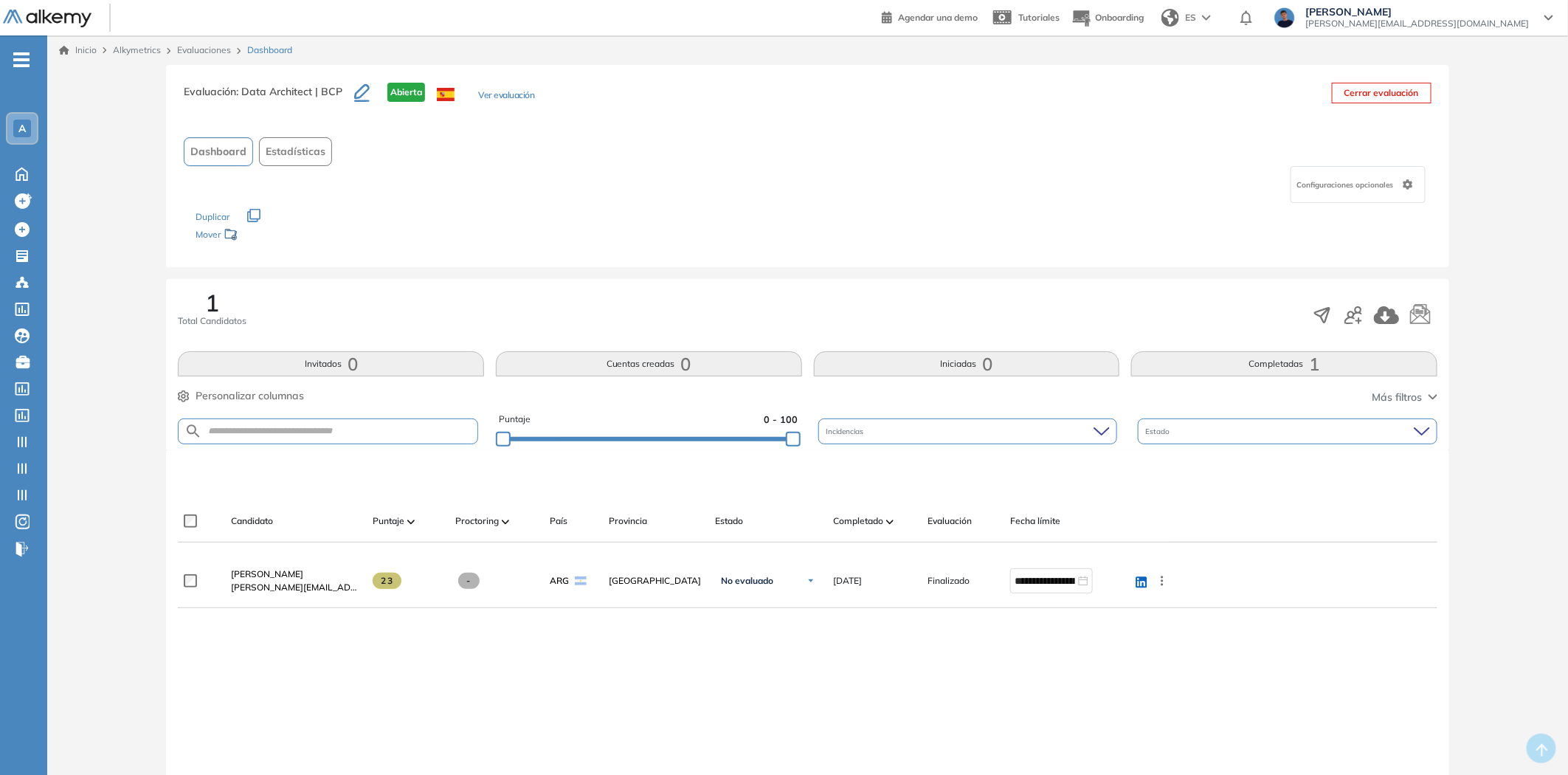
click at [388, 676] on div "**********" at bounding box center [807, 705] width 1259 height 302
click at [17, 167] on icon at bounding box center [21, 172] width 26 height 17
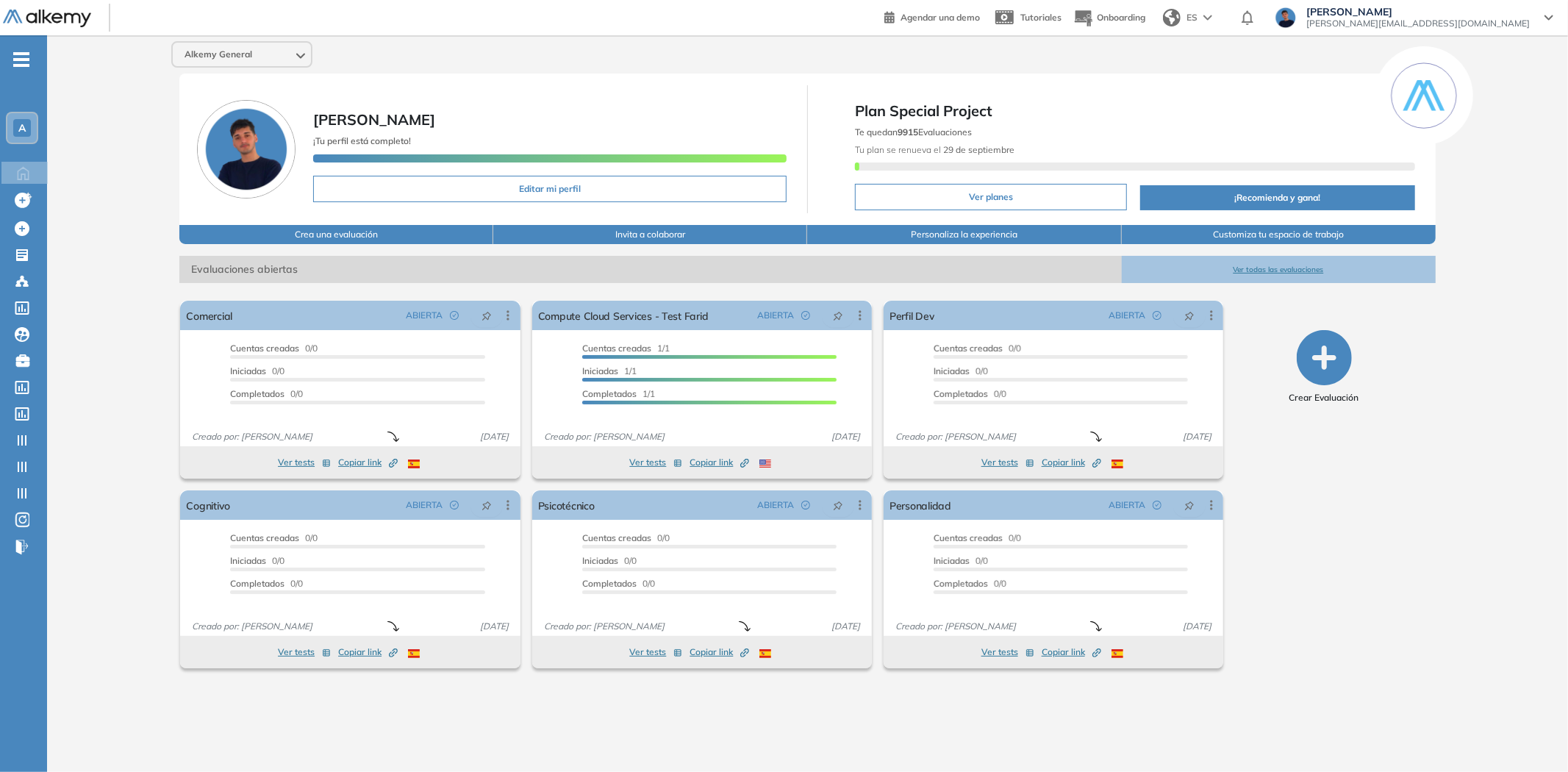
click at [143, 472] on div "Alkemy General Farid Ale Ali ¡Tu perfil está completo! Editar mi perfil Plan Sp…" at bounding box center [808, 392] width 1521 height 713
click at [22, 122] on span "A" at bounding box center [21, 128] width 7 height 12
click at [22, 129] on span "A" at bounding box center [21, 128] width 7 height 12
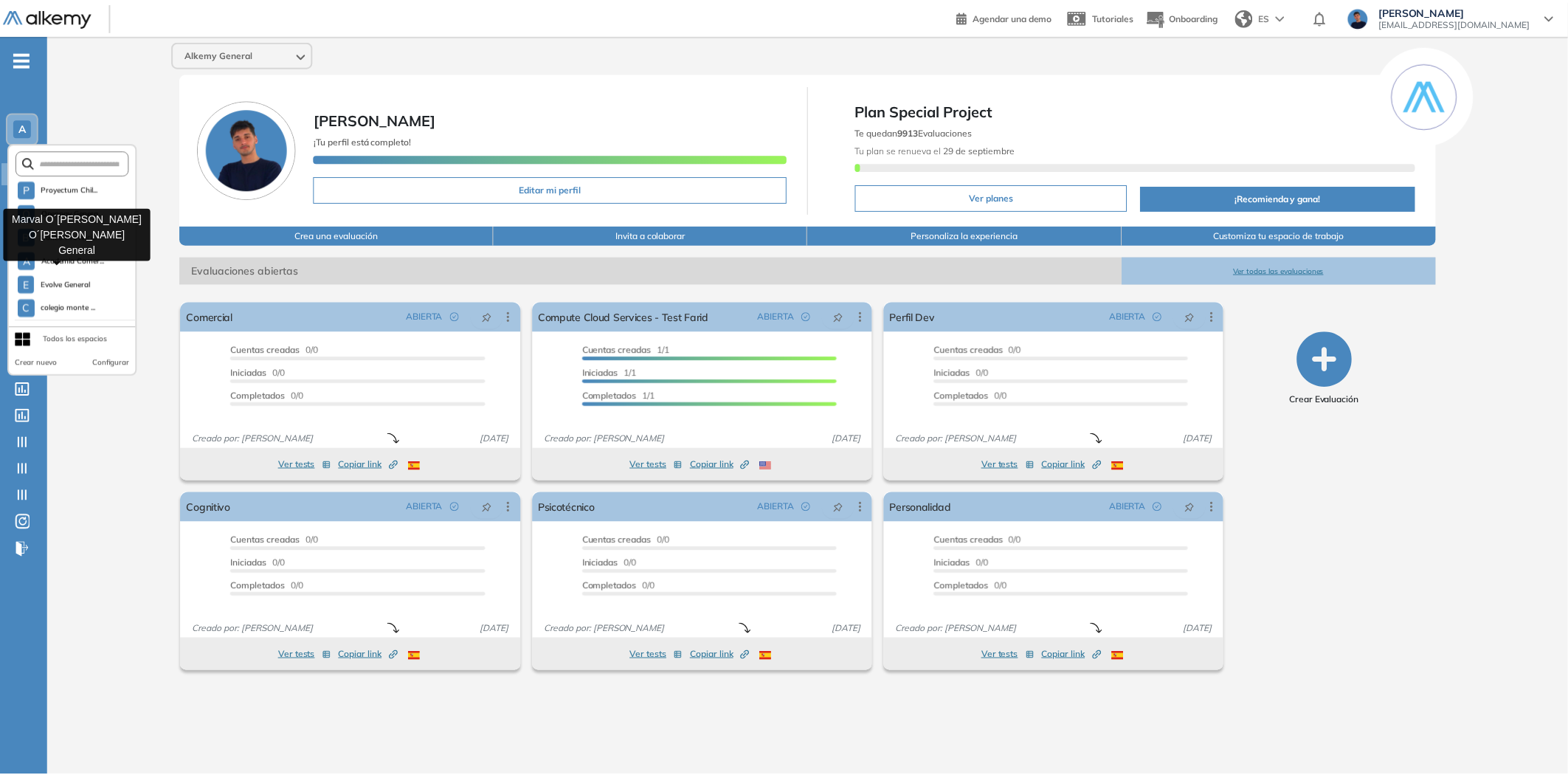
scroll to position [377, 0]
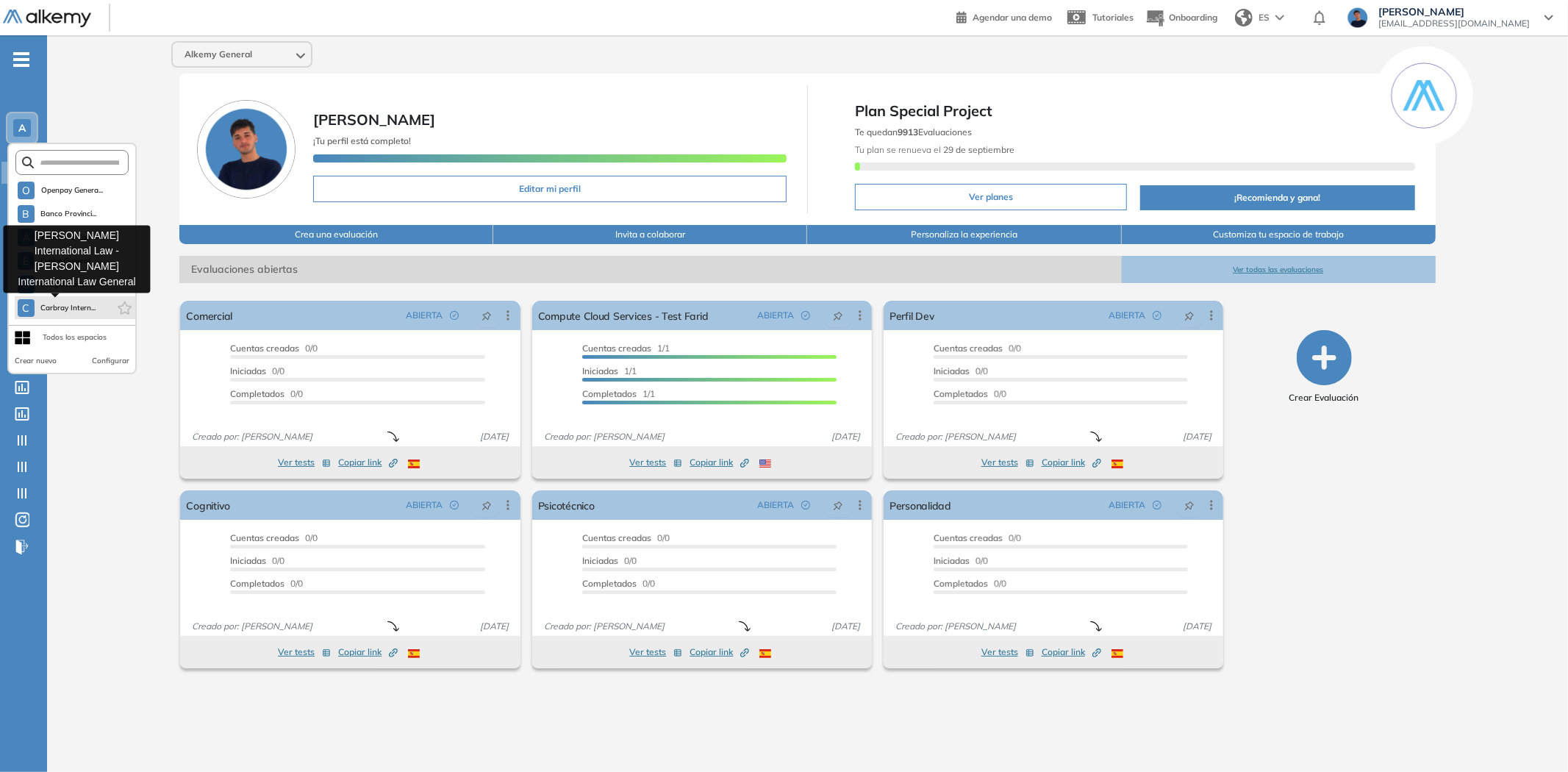
click at [50, 304] on span "Carbray Intern..." at bounding box center [68, 307] width 56 height 12
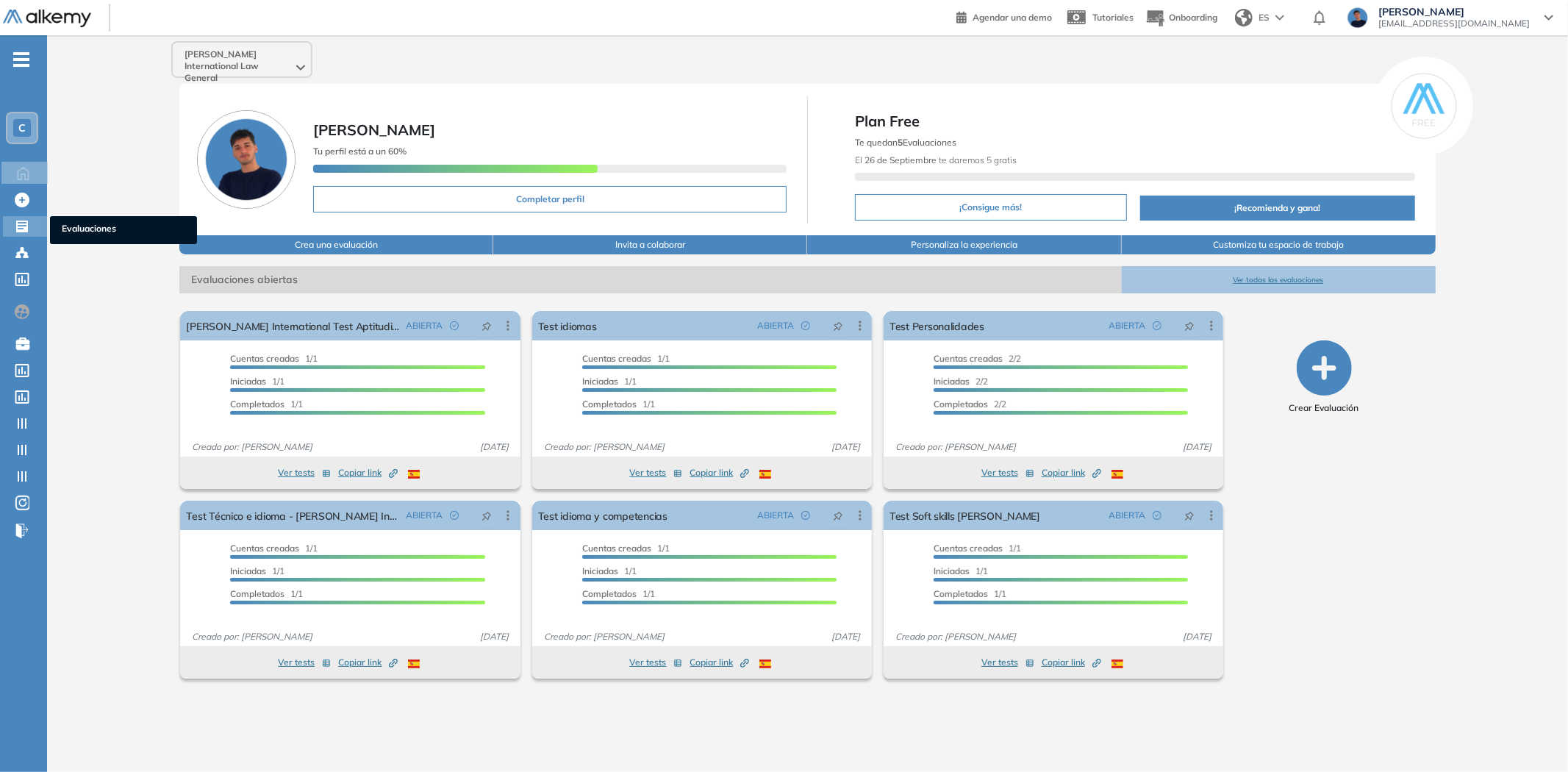
click at [17, 221] on icon at bounding box center [22, 226] width 12 height 12
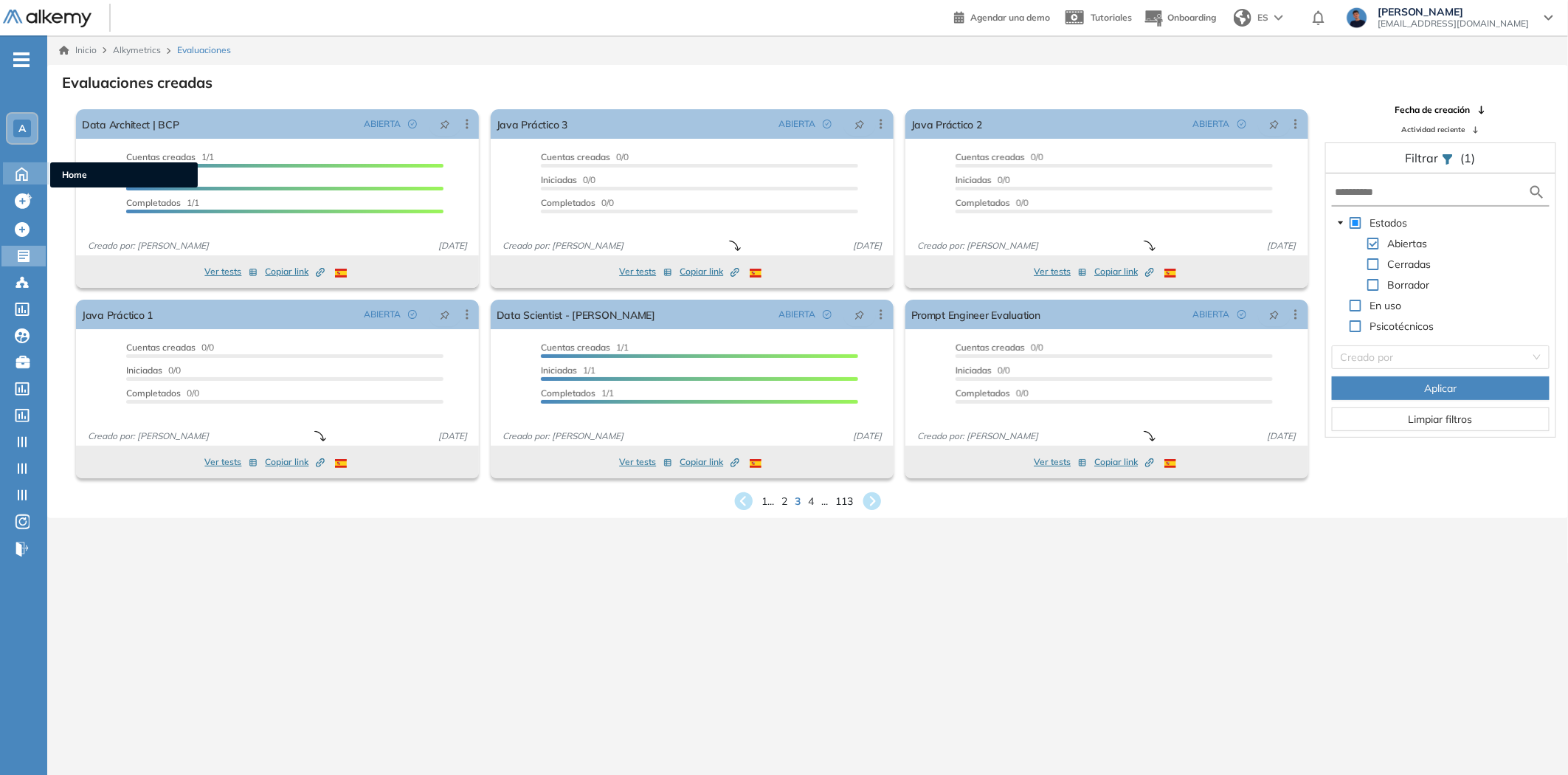
click at [16, 178] on icon at bounding box center [21, 172] width 26 height 17
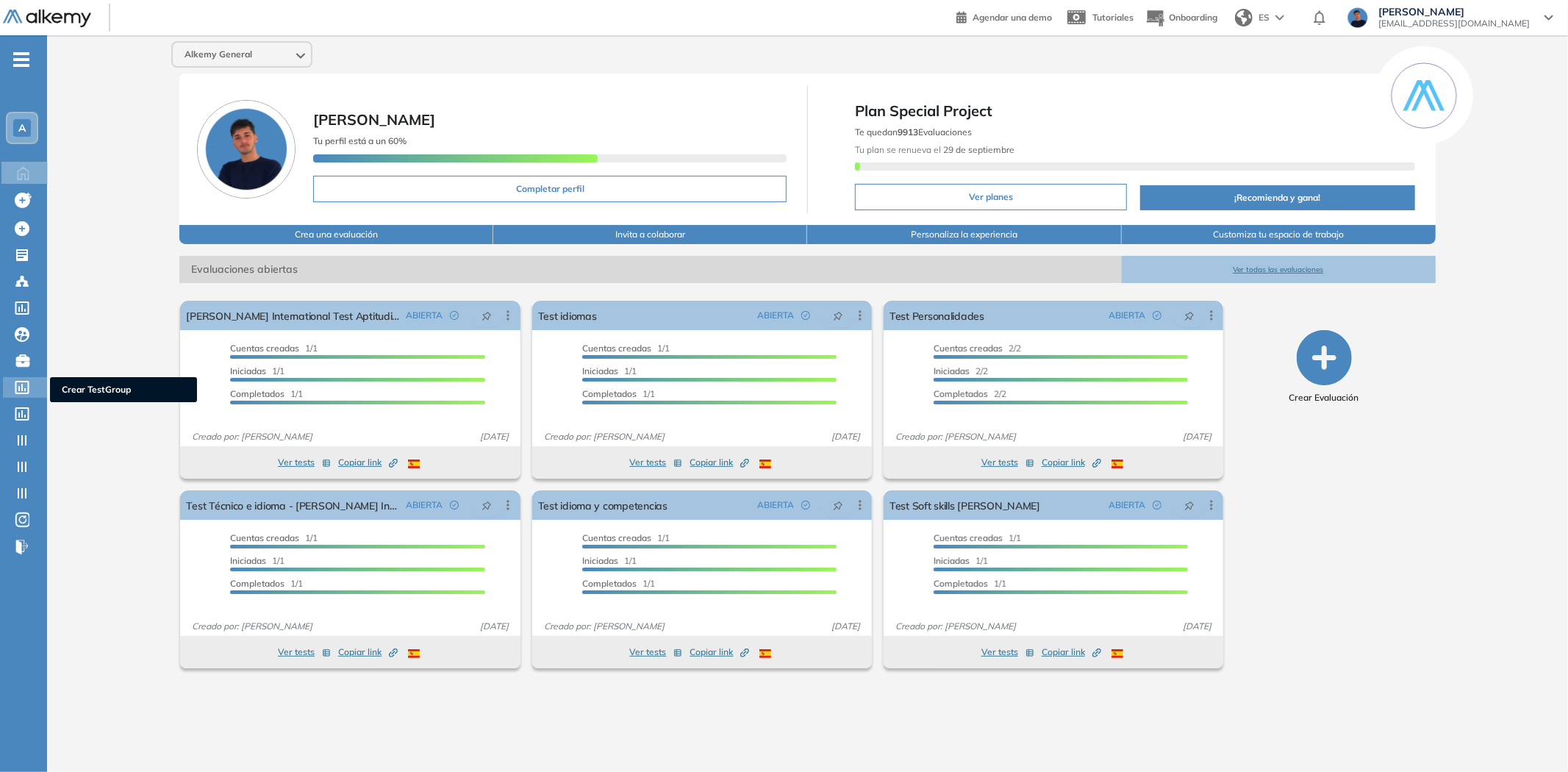
click at [23, 380] on icon at bounding box center [23, 387] width 14 height 13
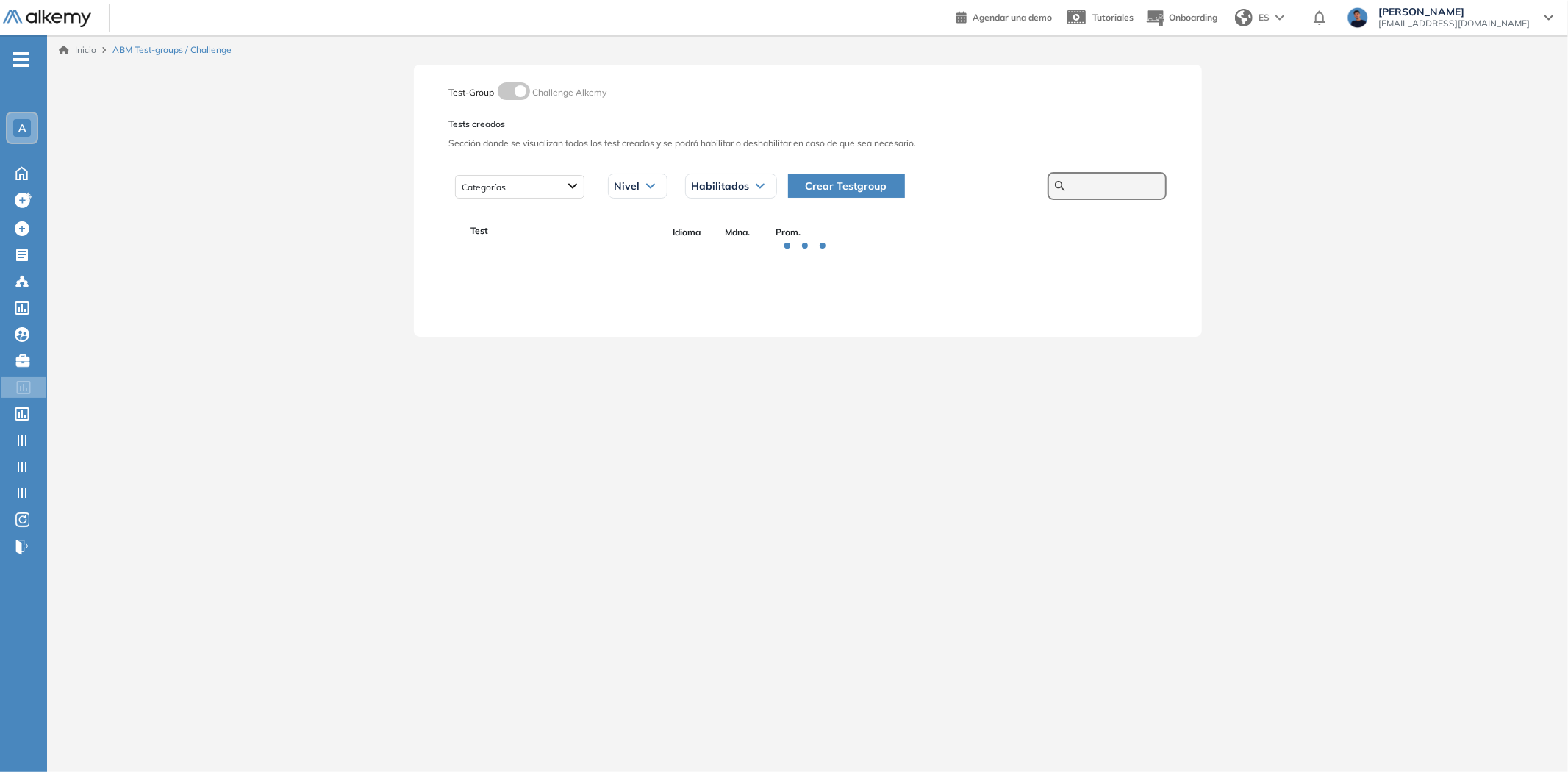
click at [1082, 180] on input "text" at bounding box center [1115, 186] width 88 height 13
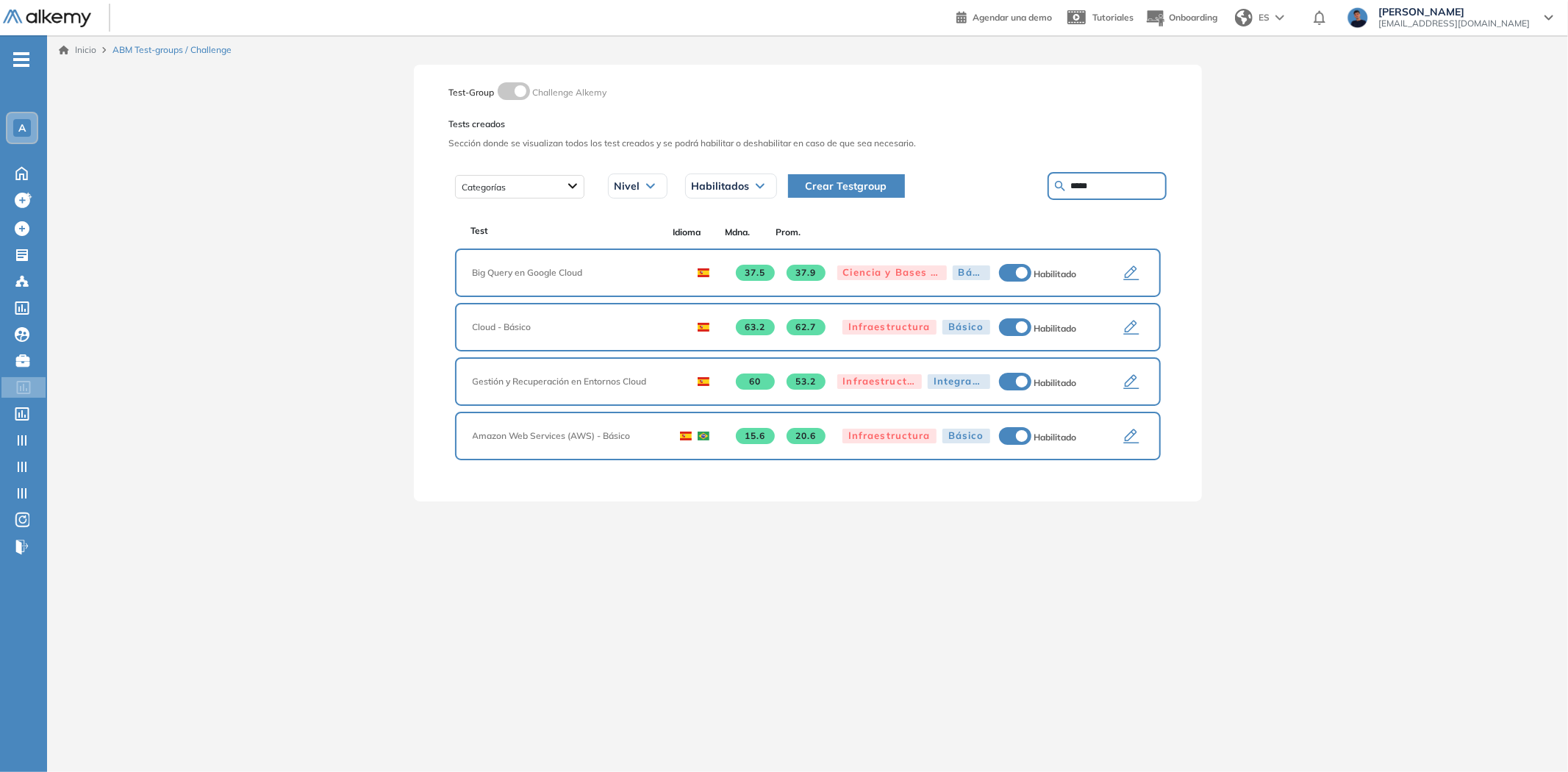
click at [1013, 145] on span "Sección donde se visualizan todos los test creados y se podrá habilitar o desha…" at bounding box center [808, 143] width 717 height 13
drag, startPoint x: 1105, startPoint y: 191, endPoint x: 937, endPoint y: 173, distance: 169.0
click at [941, 173] on div "Crear Testgroup *****" at bounding box center [972, 185] width 389 height 28
paste input "**********"
type input "**********"
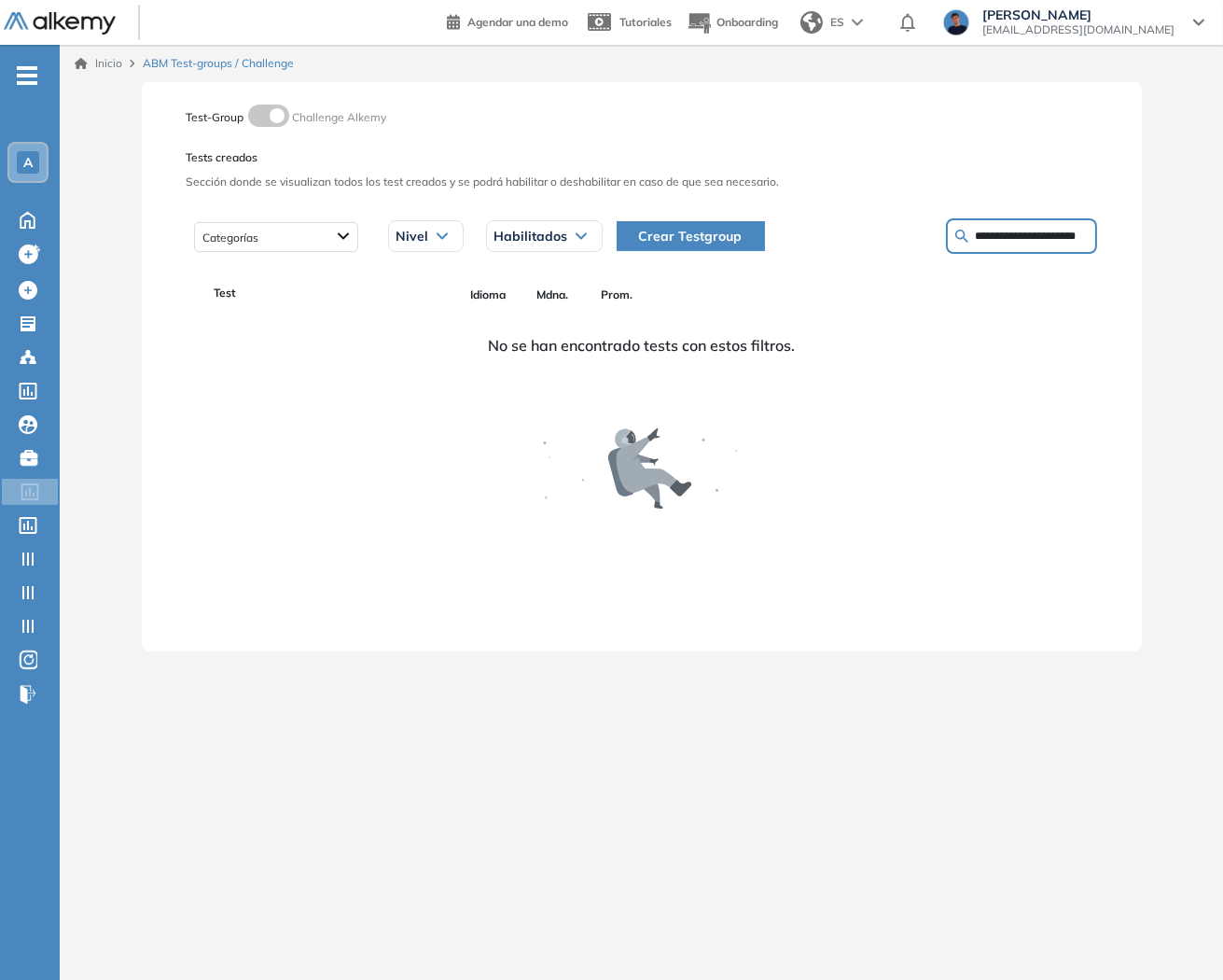
click at [998, 240] on input "**********" at bounding box center [1032, 236] width 112 height 17
click at [1092, 420] on div "Test Idioma Mdna. Prom. No se han encontrado tests con estos filtros. ." at bounding box center [642, 455] width 910 height 347
click at [557, 237] on span "Habilitados" at bounding box center [531, 236] width 74 height 15
click at [437, 240] on div "Nivel" at bounding box center [426, 236] width 74 height 30
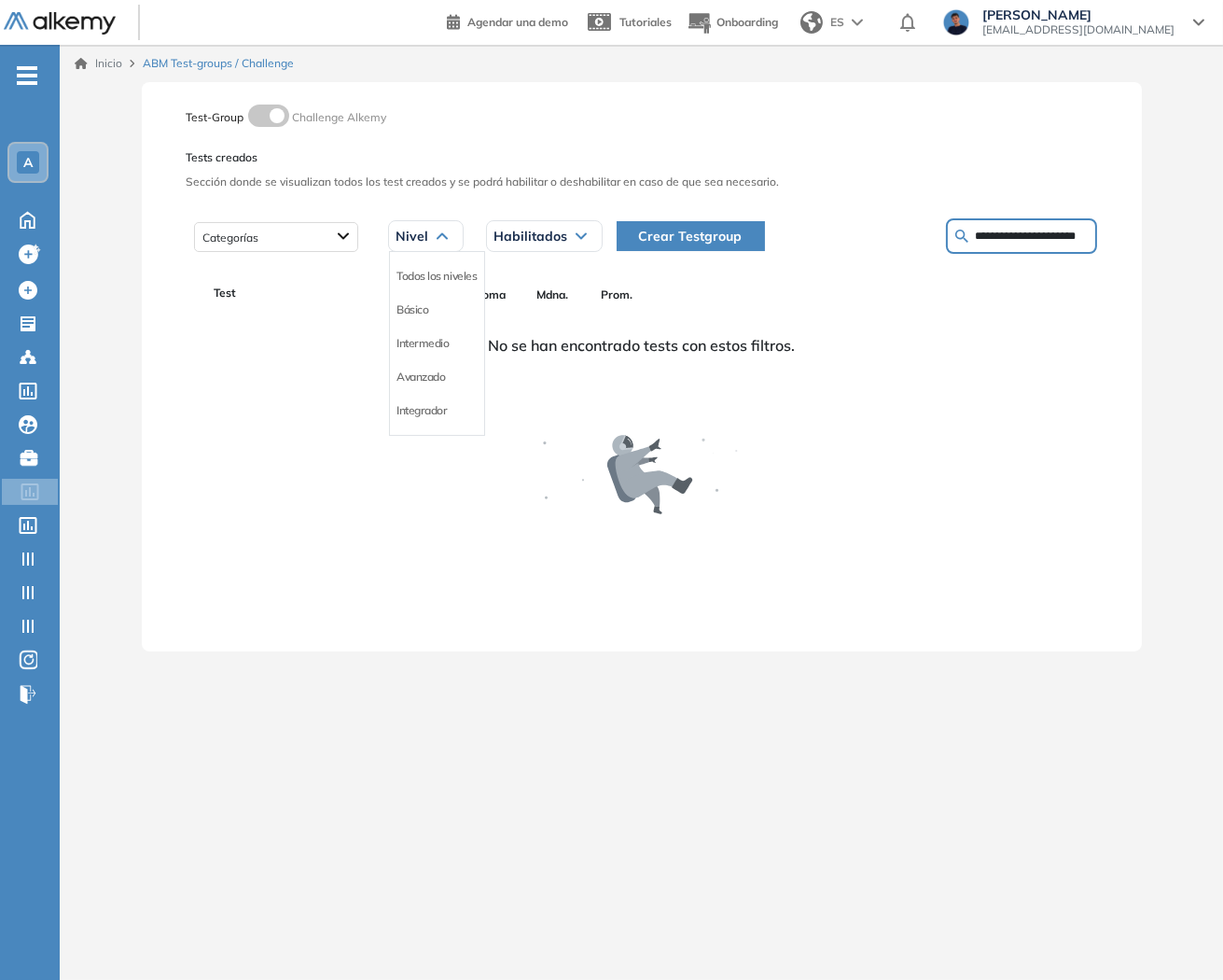
click at [437, 240] on div "Nivel" at bounding box center [426, 236] width 74 height 30
click at [754, 343] on span "No se han encontrado tests con estos filtros." at bounding box center [641, 345] width 307 height 22
click at [1037, 494] on div "No se han encontrado tests con estos filtros." at bounding box center [642, 457] width 896 height 299
click at [1057, 235] on input "**********" at bounding box center [1032, 236] width 112 height 17
click at [1035, 229] on input "**********" at bounding box center [1032, 236] width 112 height 17
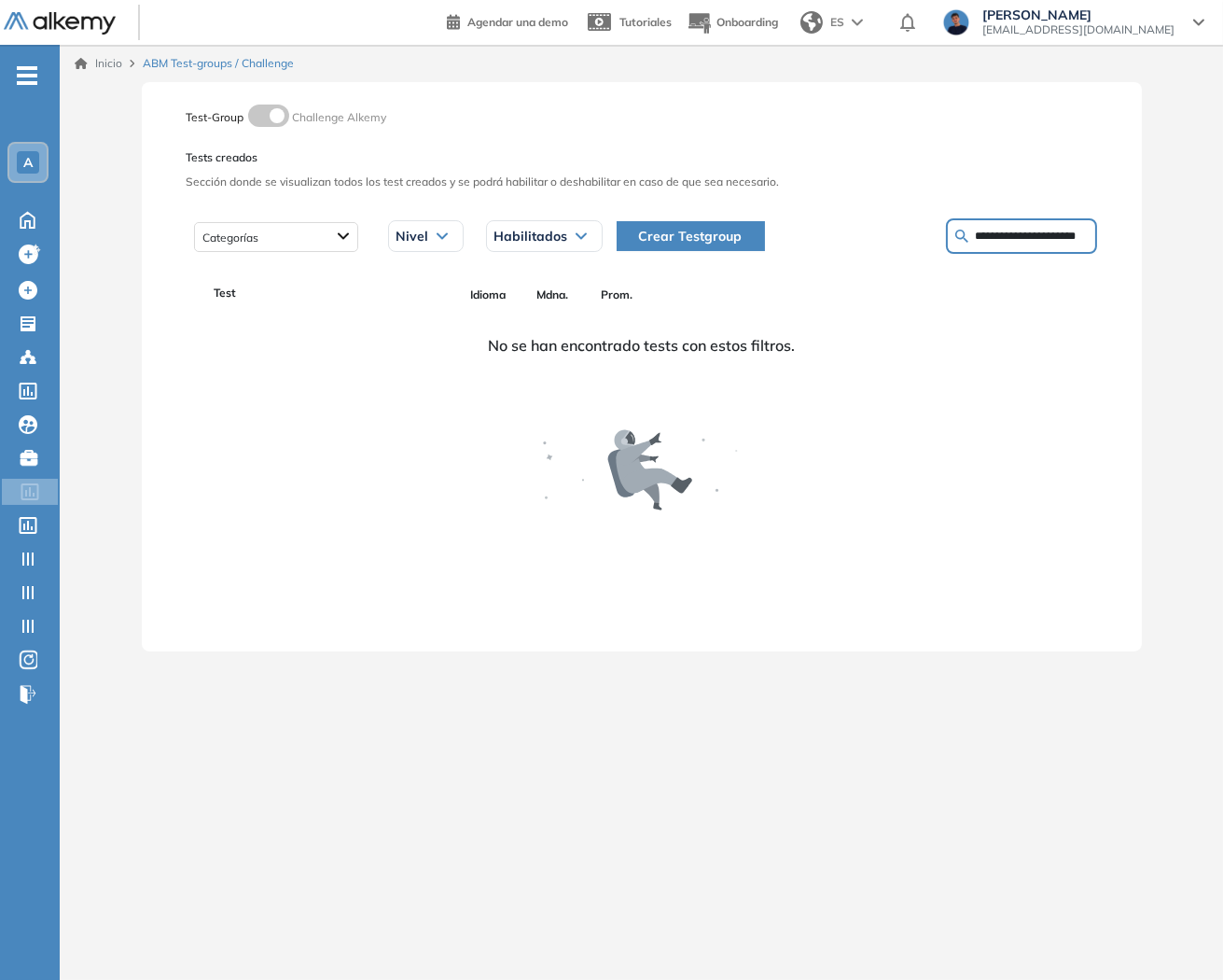
click at [999, 230] on input "**********" at bounding box center [1032, 236] width 112 height 17
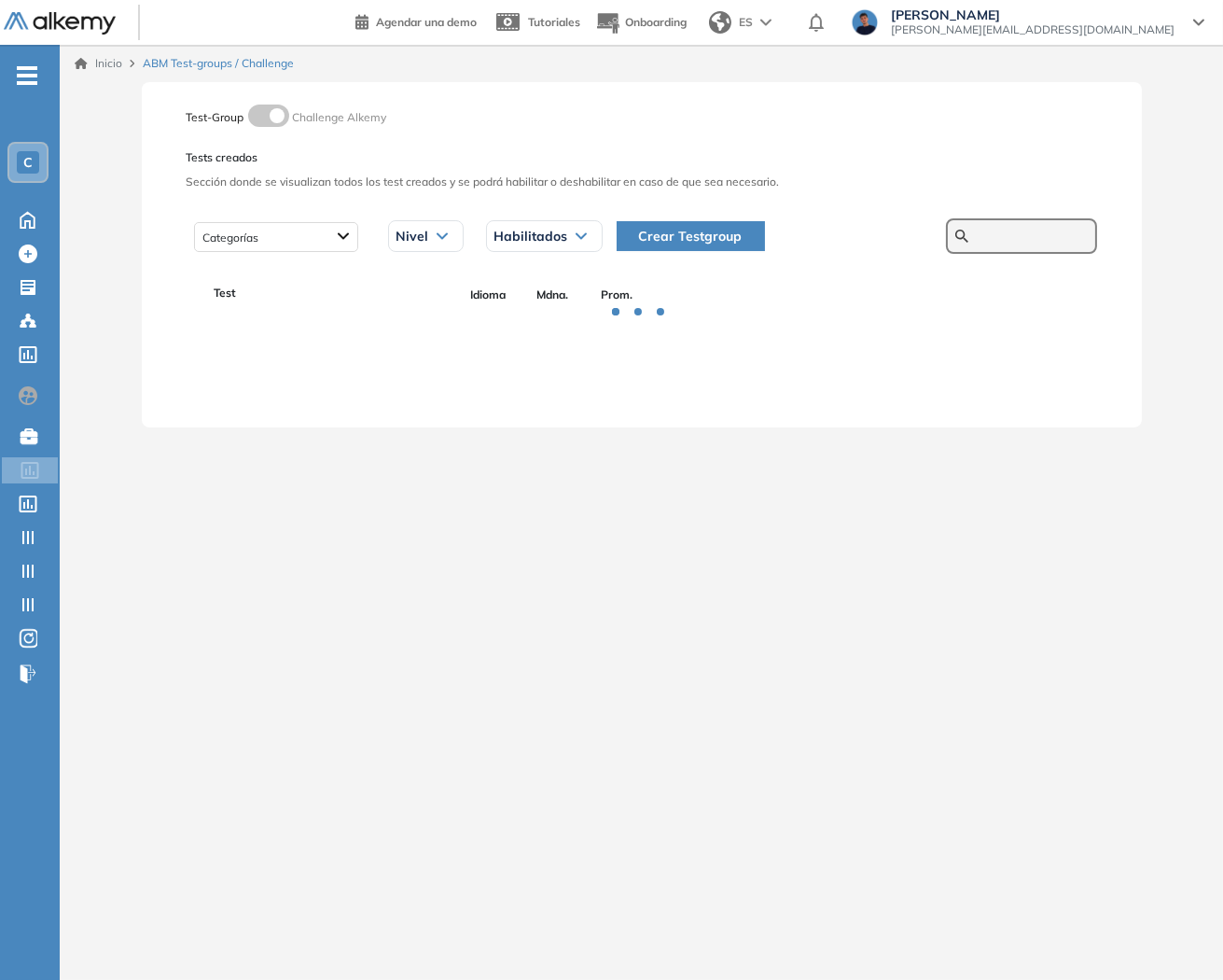
click at [1003, 238] on input "text" at bounding box center [1032, 236] width 112 height 17
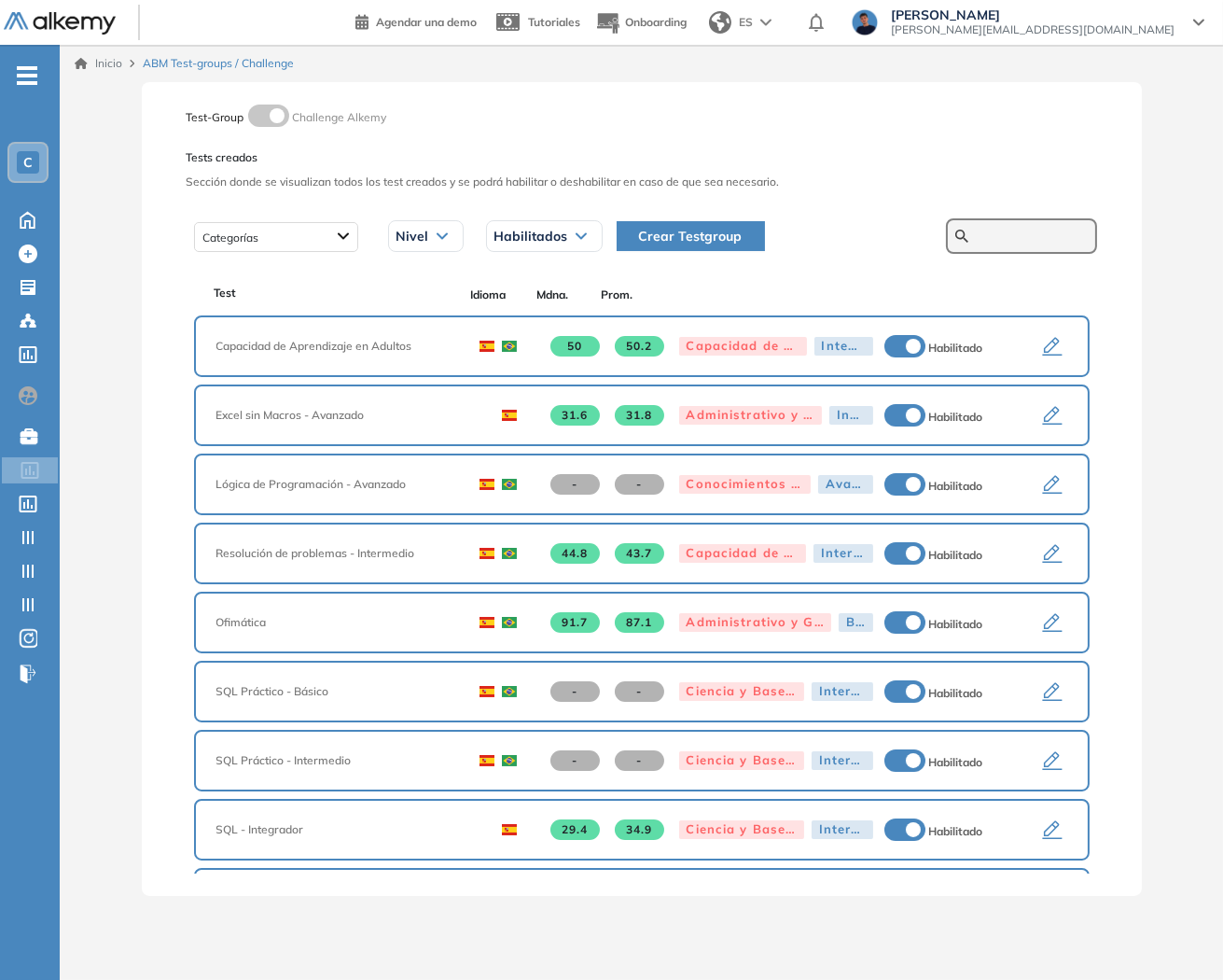
paste input "**********"
type input "**********"
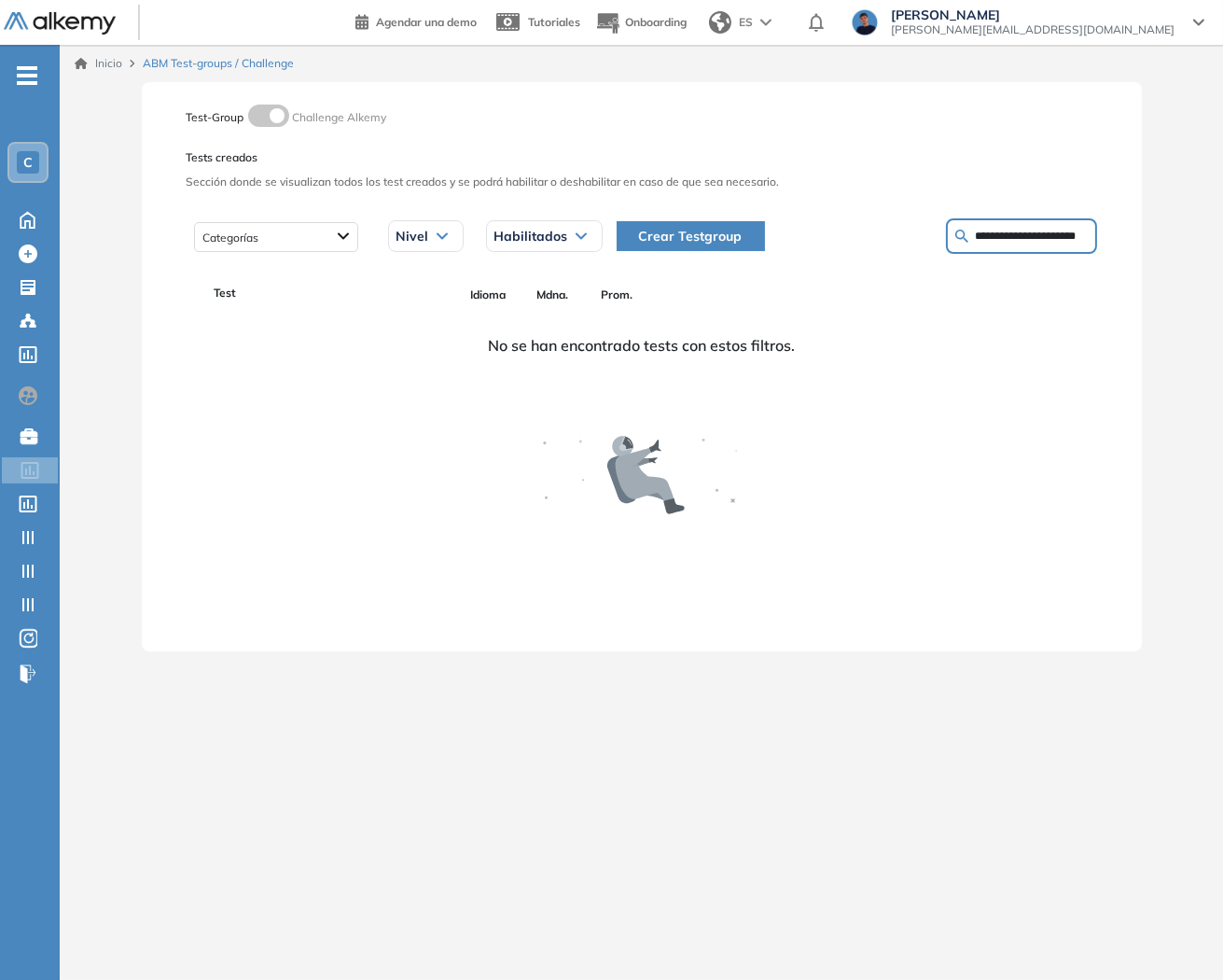
click at [452, 235] on div "Nivel" at bounding box center [426, 236] width 74 height 30
click at [546, 233] on span "Habilitados" at bounding box center [531, 236] width 74 height 15
drag, startPoint x: 546, startPoint y: 233, endPoint x: 550, endPoint y: 274, distance: 41.3
click at [546, 233] on span "Habilitados" at bounding box center [531, 236] width 74 height 15
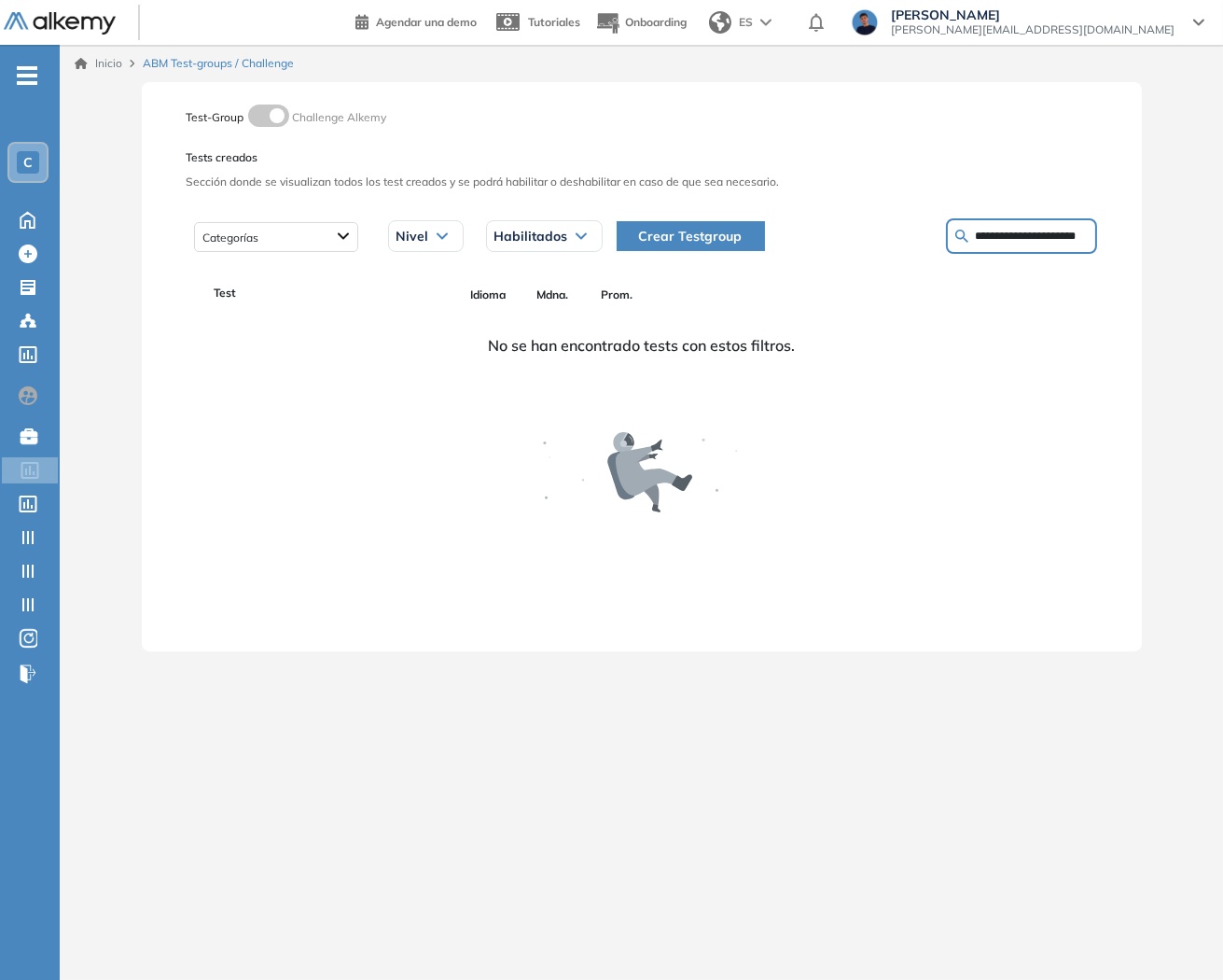
click at [356, 455] on div "No se han encontrado tests con estos filtros." at bounding box center [642, 457] width 896 height 299
click at [783, 32] on div "ES" at bounding box center [742, 22] width 81 height 37
click at [814, 98] on li "ENGLISH" at bounding box center [758, 93] width 113 height 30
click at [878, 213] on div "**********" at bounding box center [642, 236] width 910 height 47
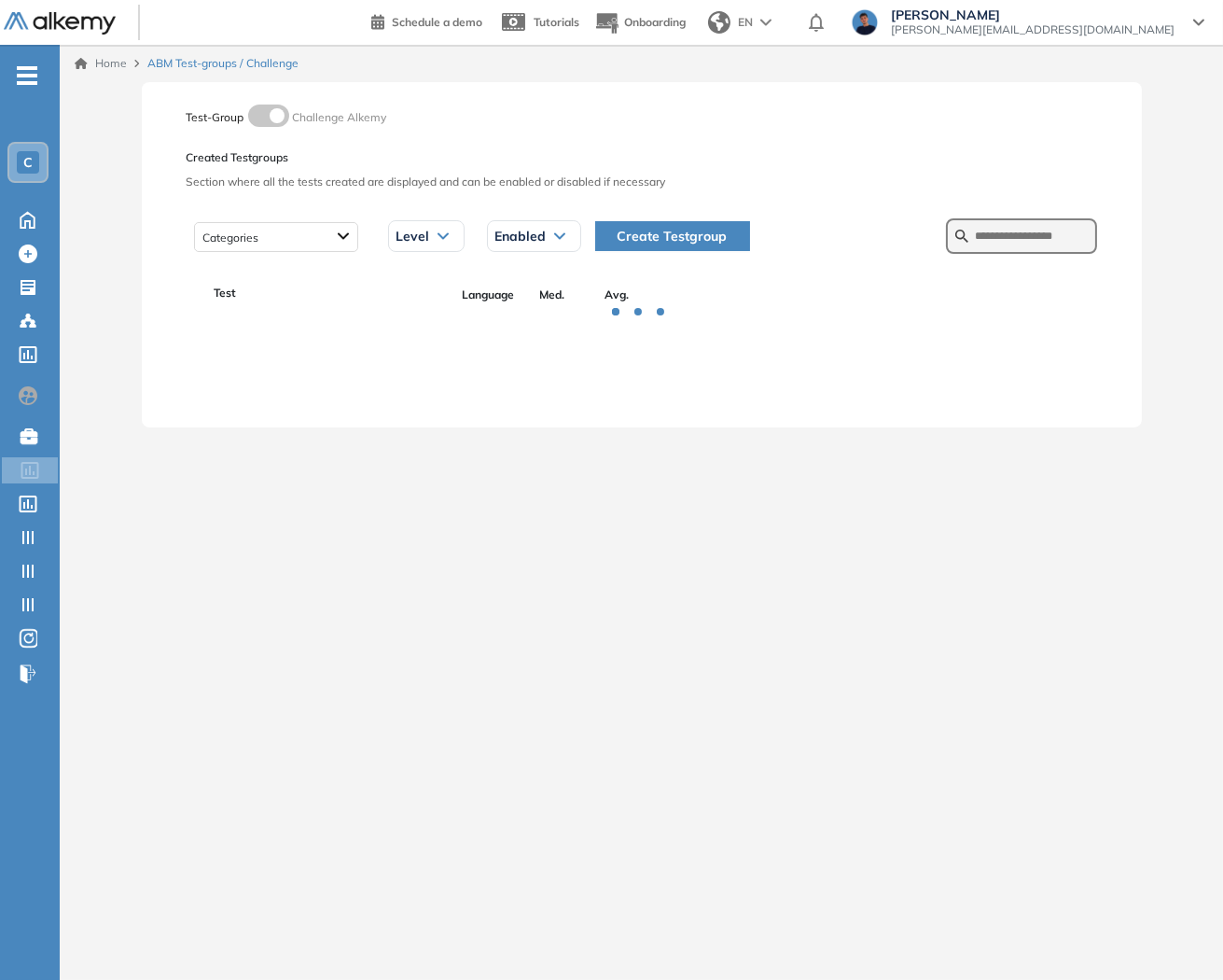
click at [753, 29] on span "EN" at bounding box center [745, 22] width 15 height 17
click at [753, 26] on span "EN" at bounding box center [745, 22] width 15 height 17
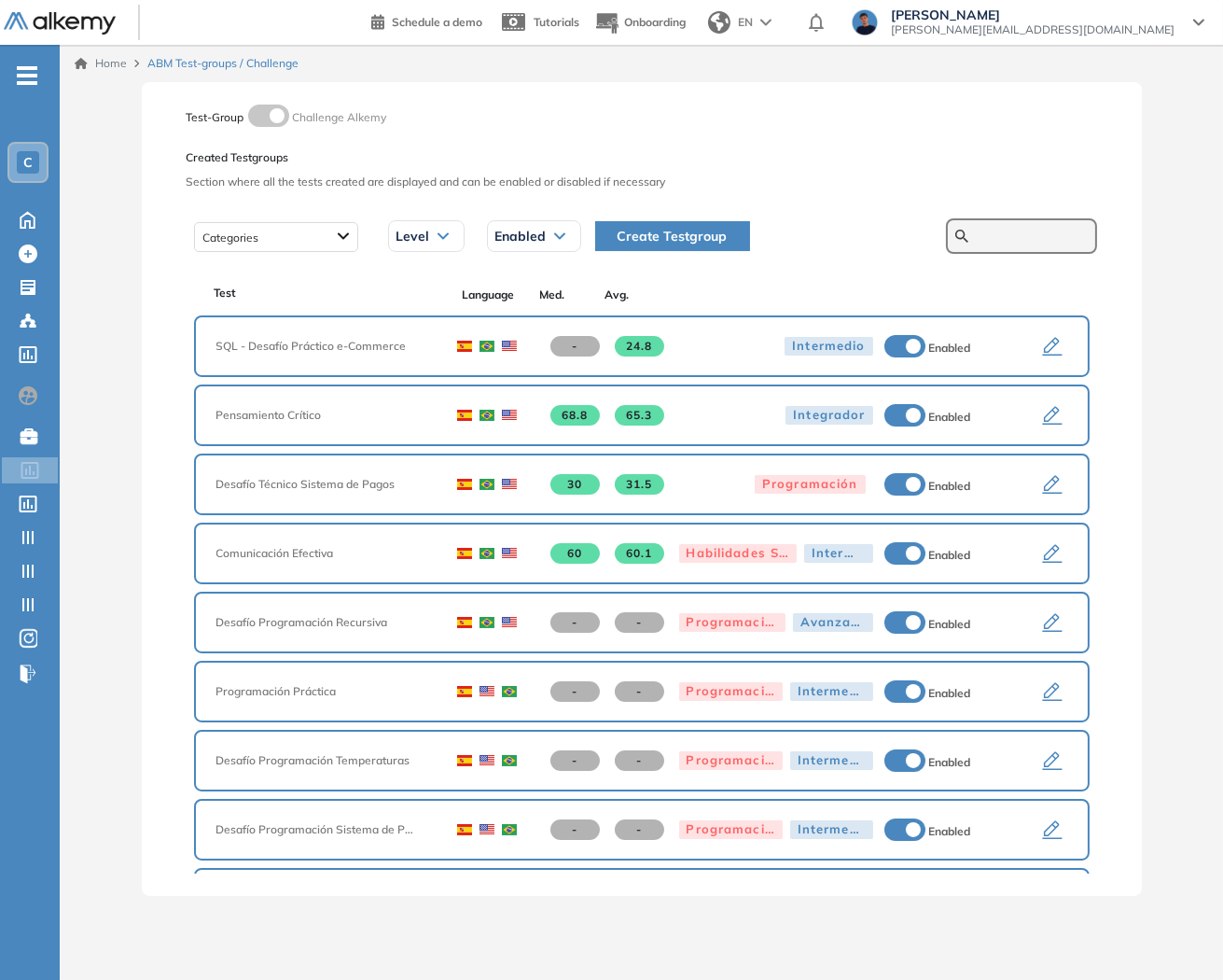
click at [1003, 243] on input "text" at bounding box center [1032, 236] width 112 height 17
paste input "**********"
type input "**********"
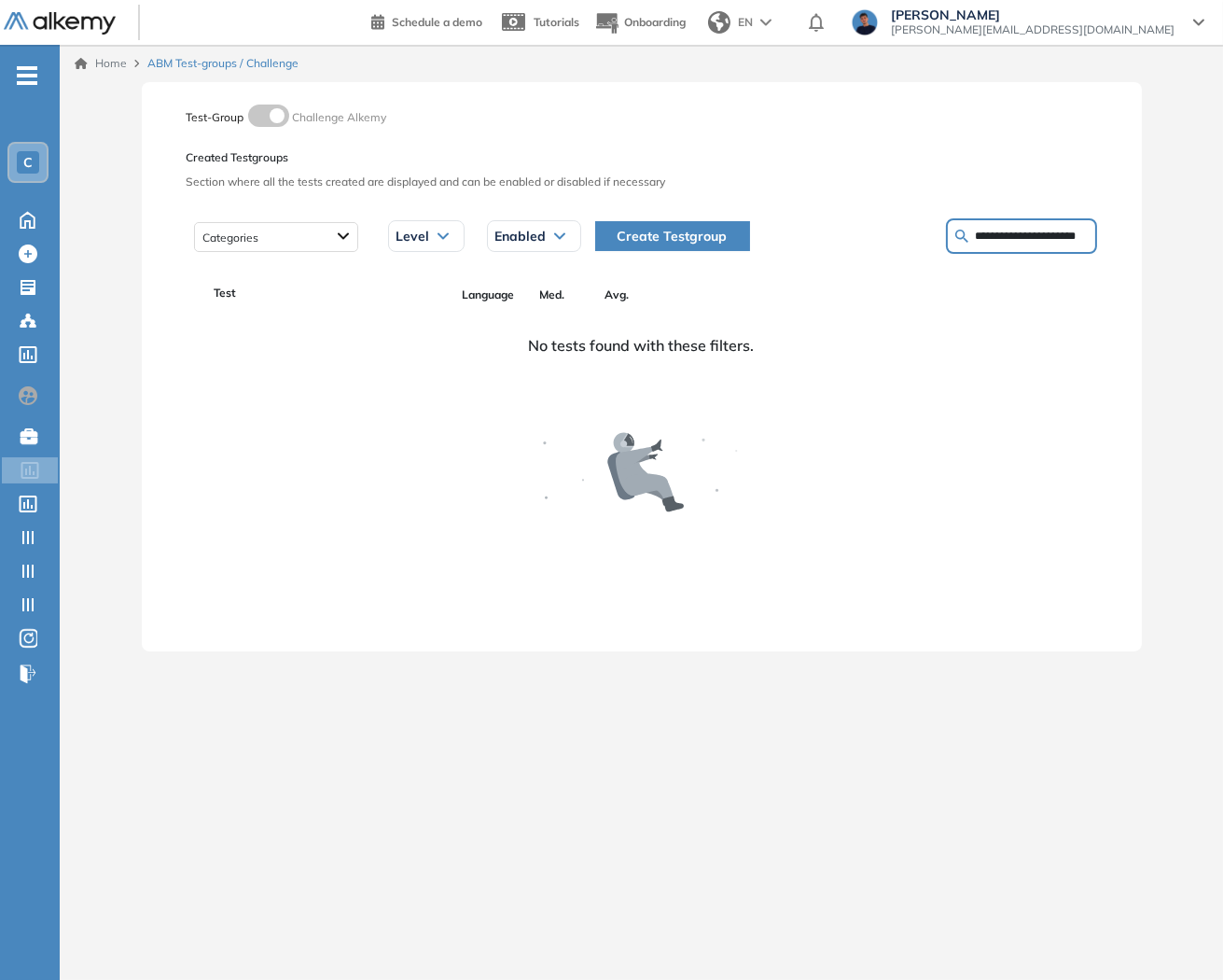
click at [976, 239] on input "**********" at bounding box center [1032, 236] width 112 height 17
click at [48, 155] on div "C" at bounding box center [33, 162] width 52 height 41
click at [35, 159] on div "C" at bounding box center [28, 162] width 22 height 22
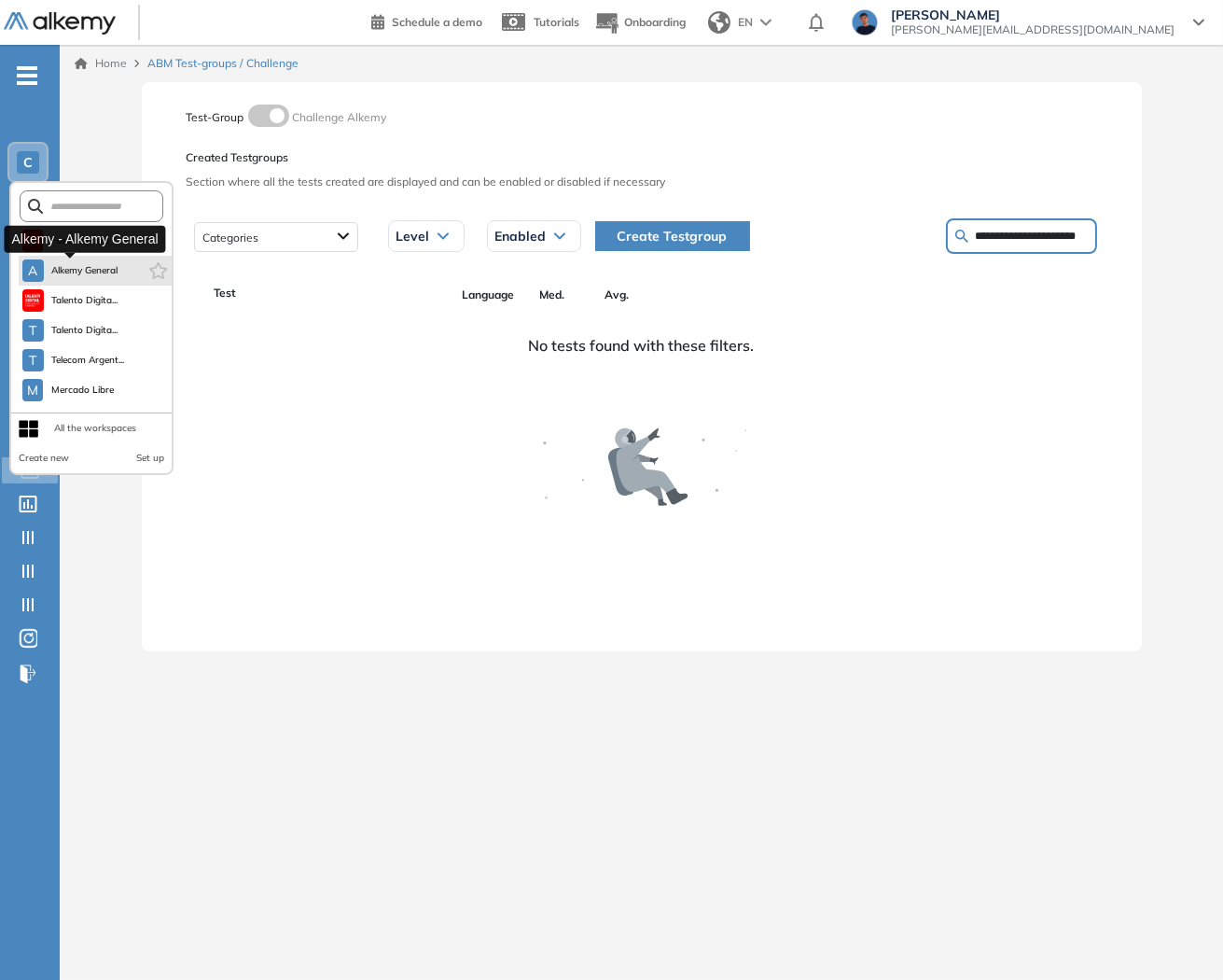
click at [79, 263] on span "Alkemy General" at bounding box center [84, 270] width 67 height 15
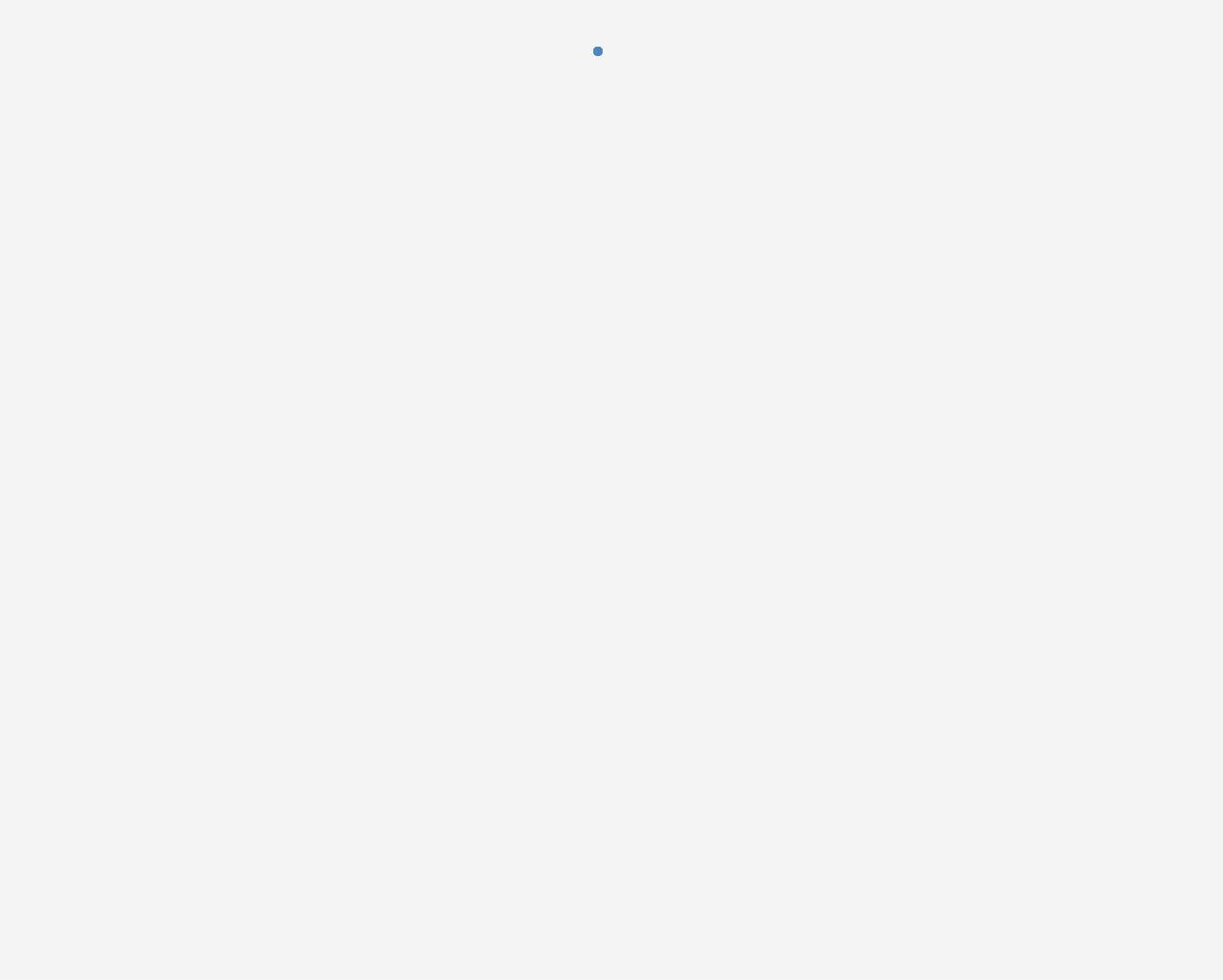
click at [547, 623] on div at bounding box center [611, 490] width 1223 height 980
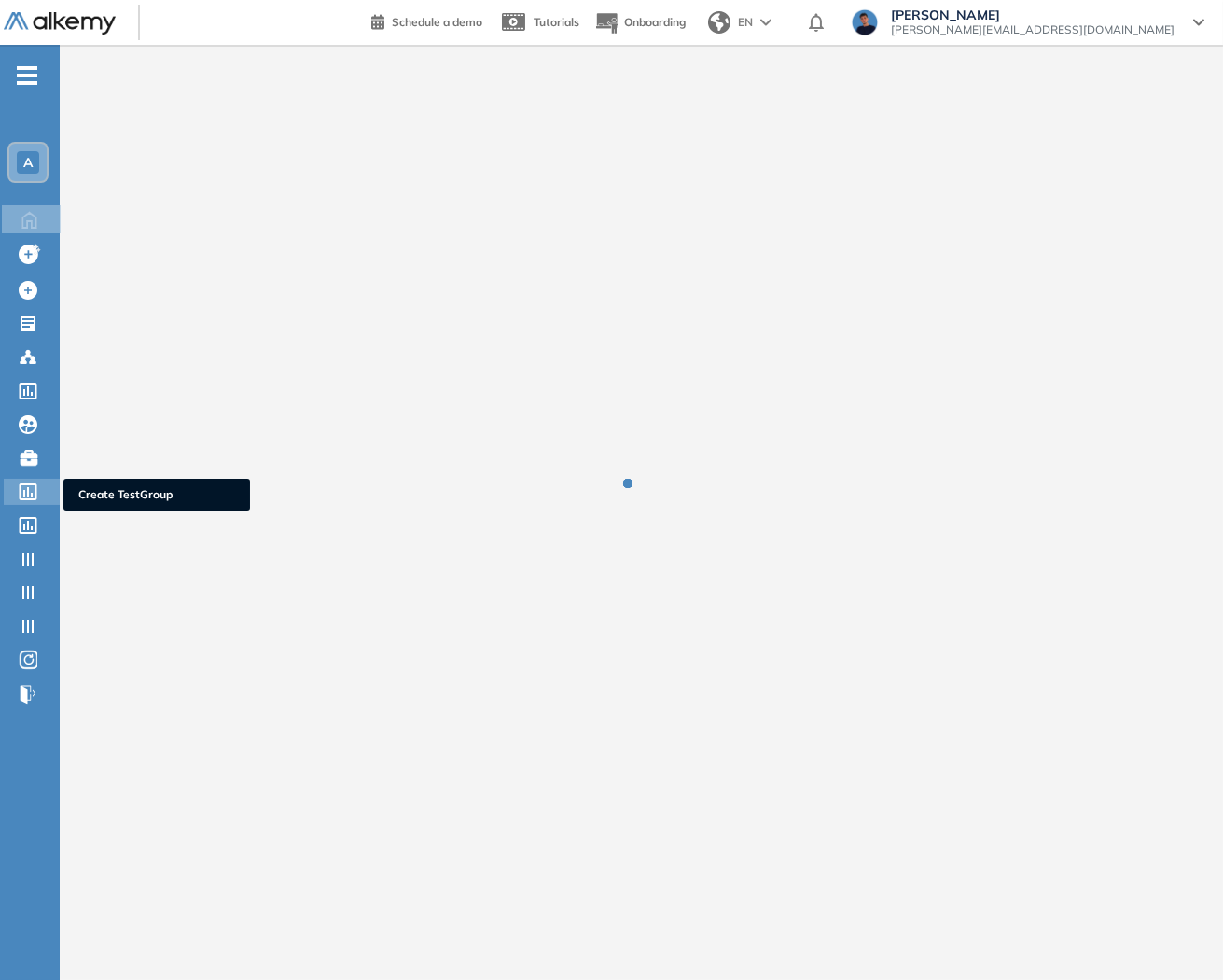
click at [29, 490] on icon at bounding box center [28, 491] width 19 height 17
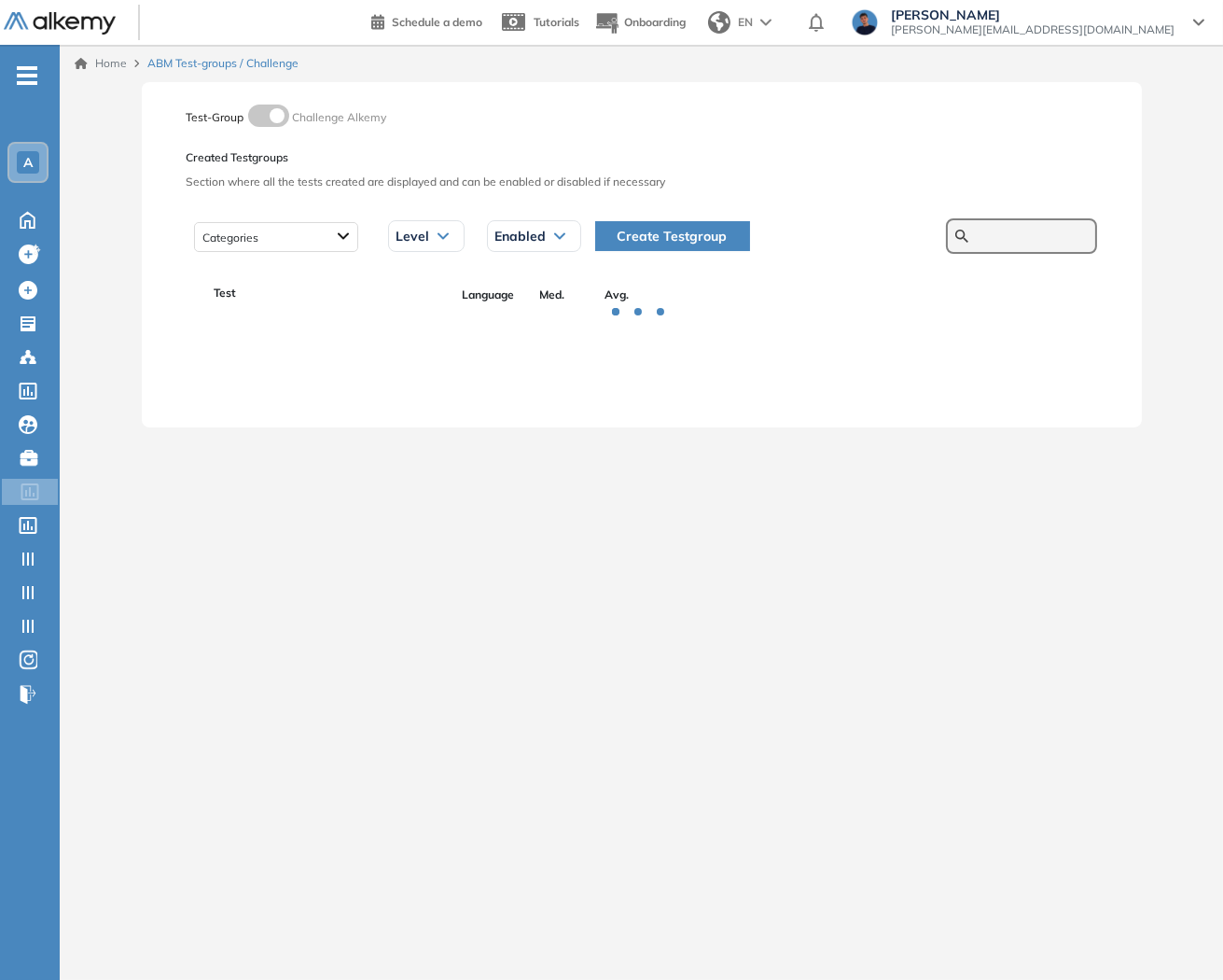
click at [996, 240] on input "text" at bounding box center [1032, 236] width 112 height 17
paste input "**********"
type input "**********"
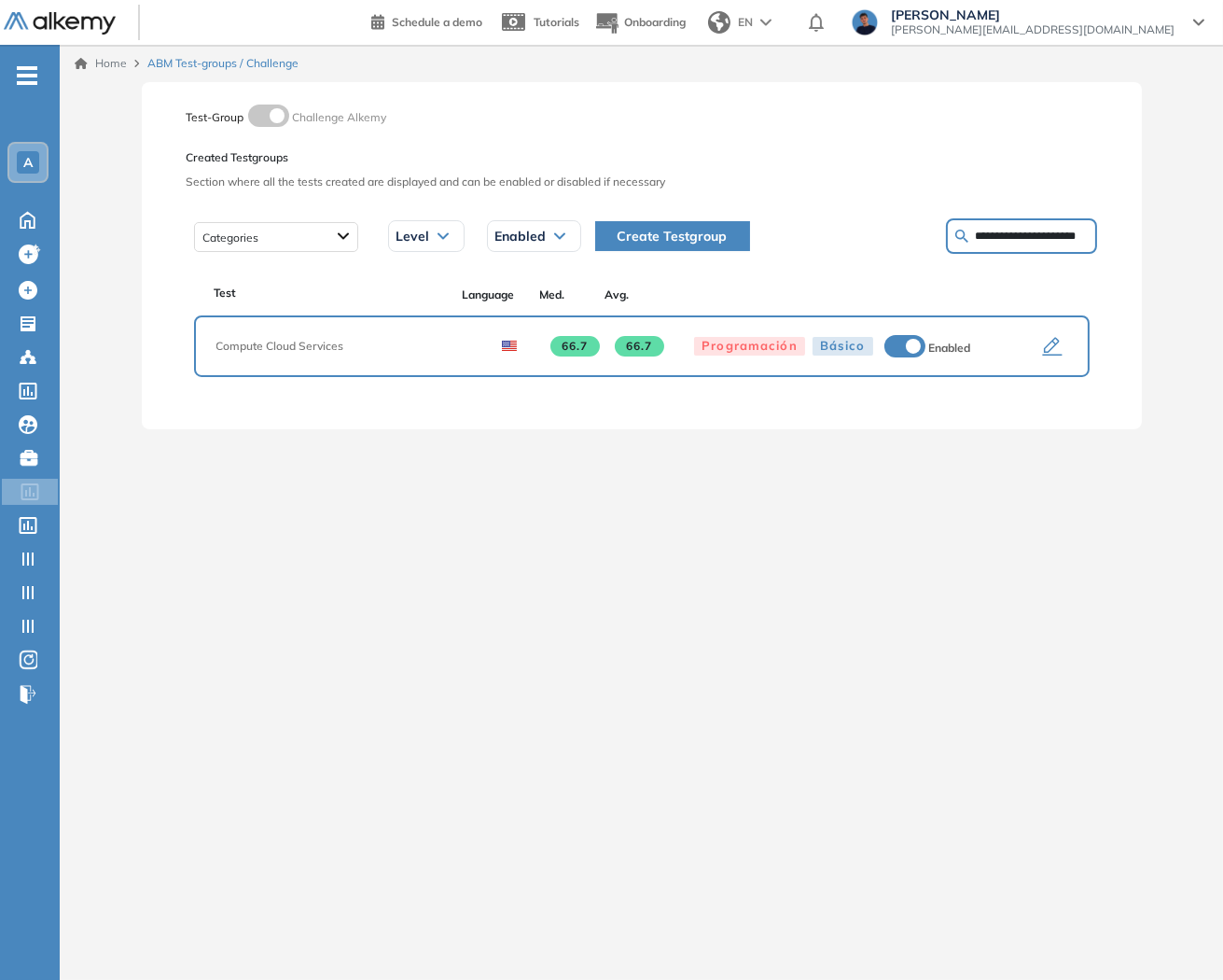
click at [1046, 351] on icon "button" at bounding box center [1052, 347] width 22 height 22
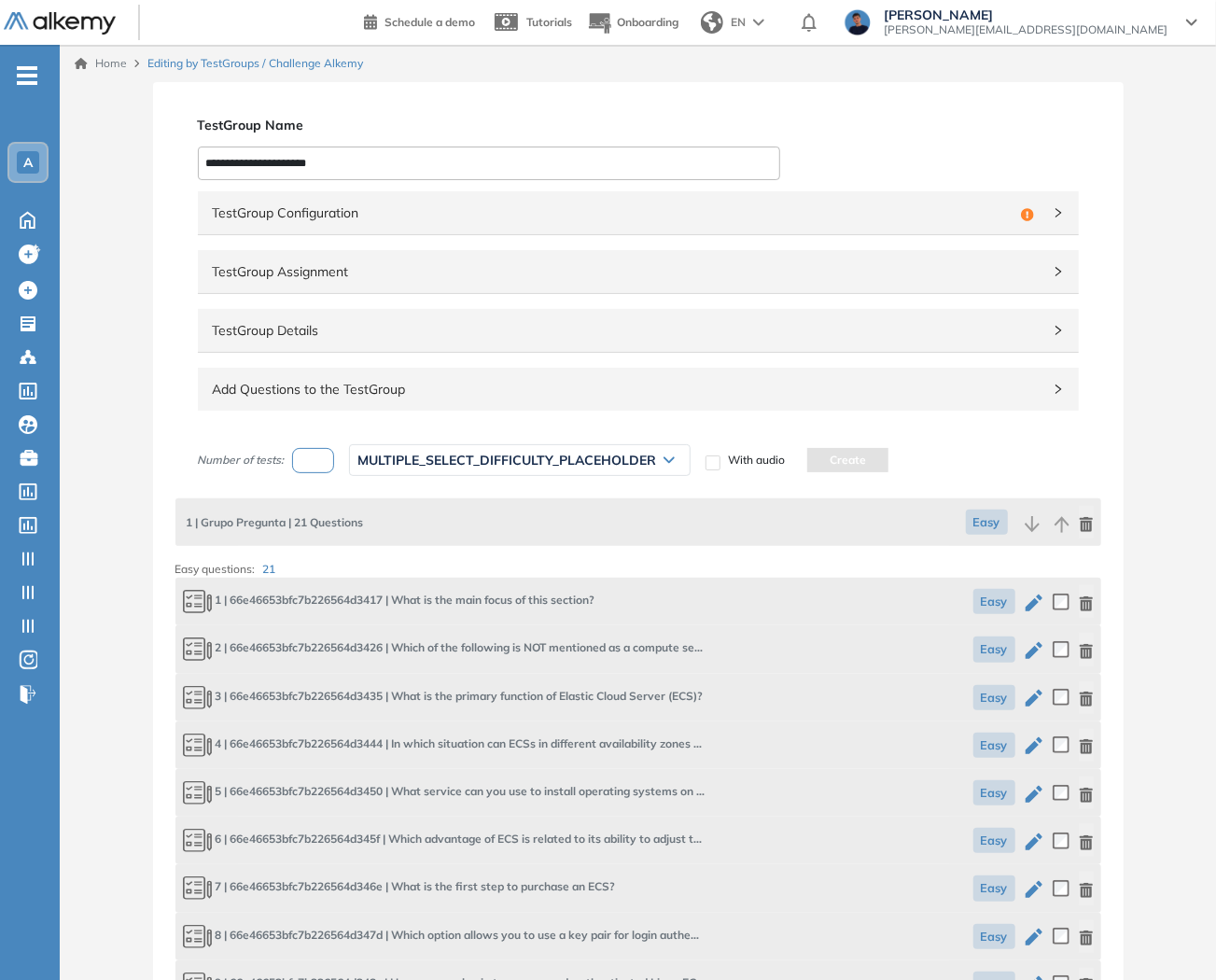
click at [819, 237] on div "TestGroup Configuration Incomplete TestGroup Assignment TestGroup Details Incom…" at bounding box center [637, 309] width 925 height 242
click at [795, 209] on span "TestGroup Configuration" at bounding box center [613, 212] width 800 height 21
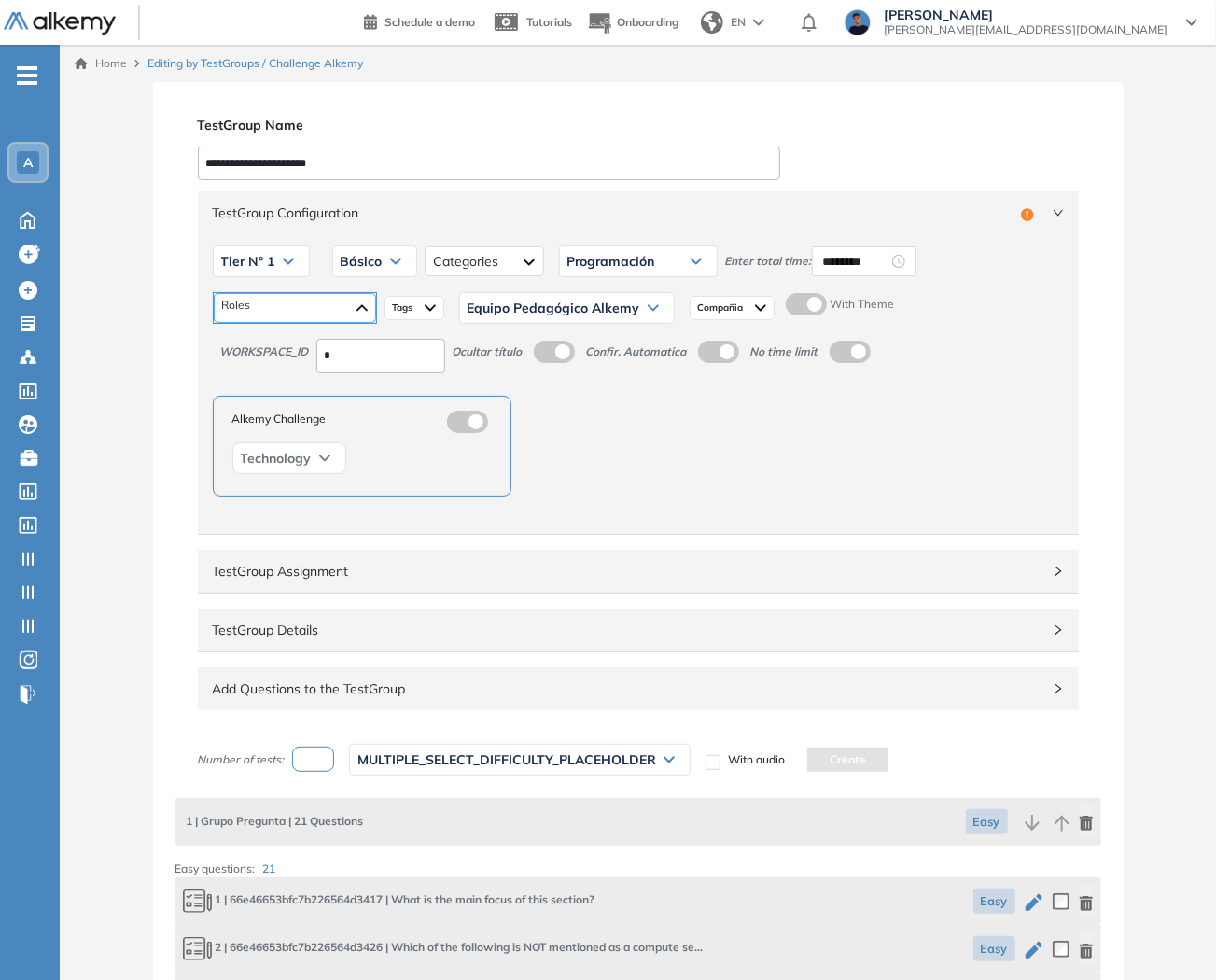
click at [341, 303] on div at bounding box center [295, 308] width 162 height 30
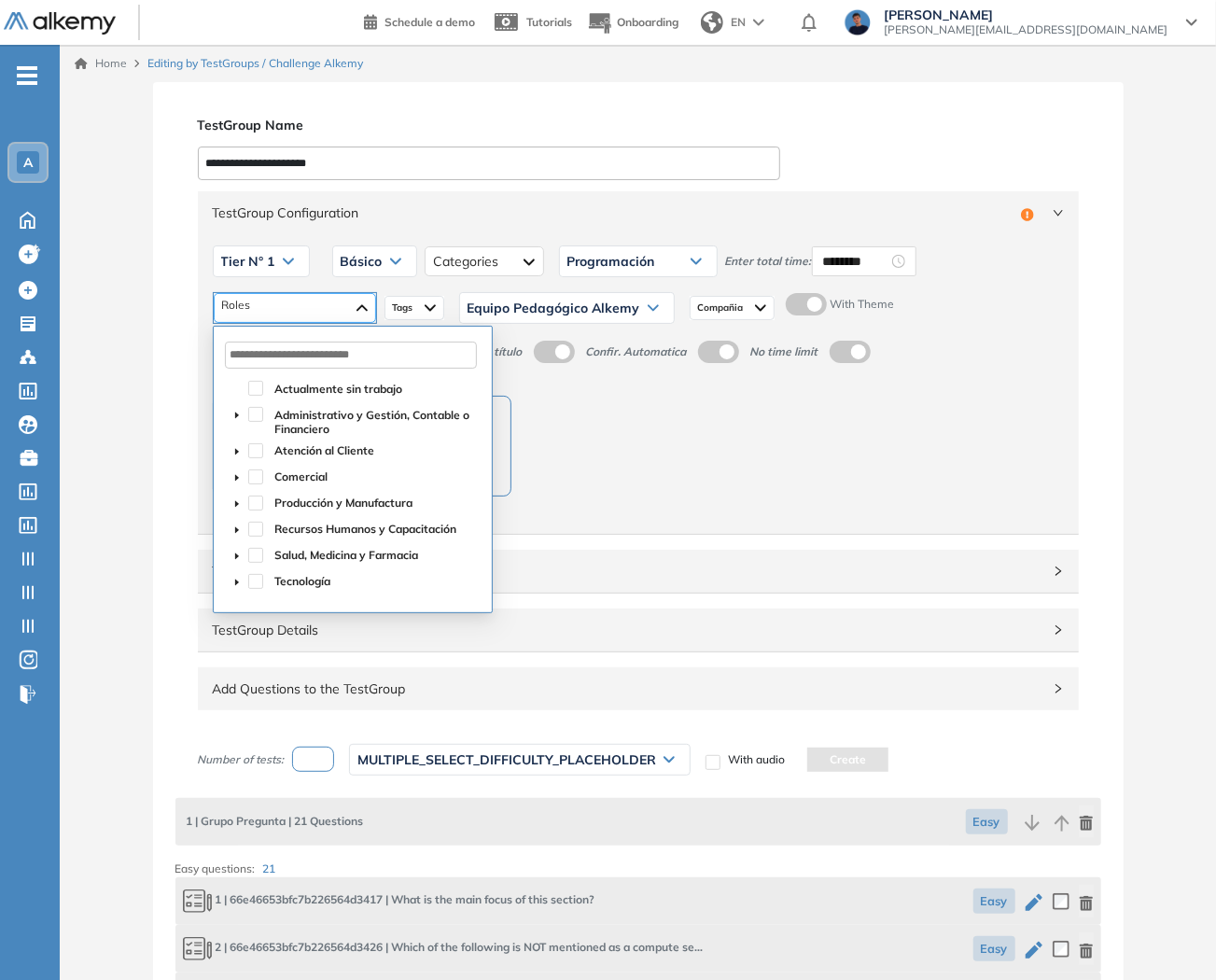
click at [325, 302] on div at bounding box center [295, 308] width 162 height 30
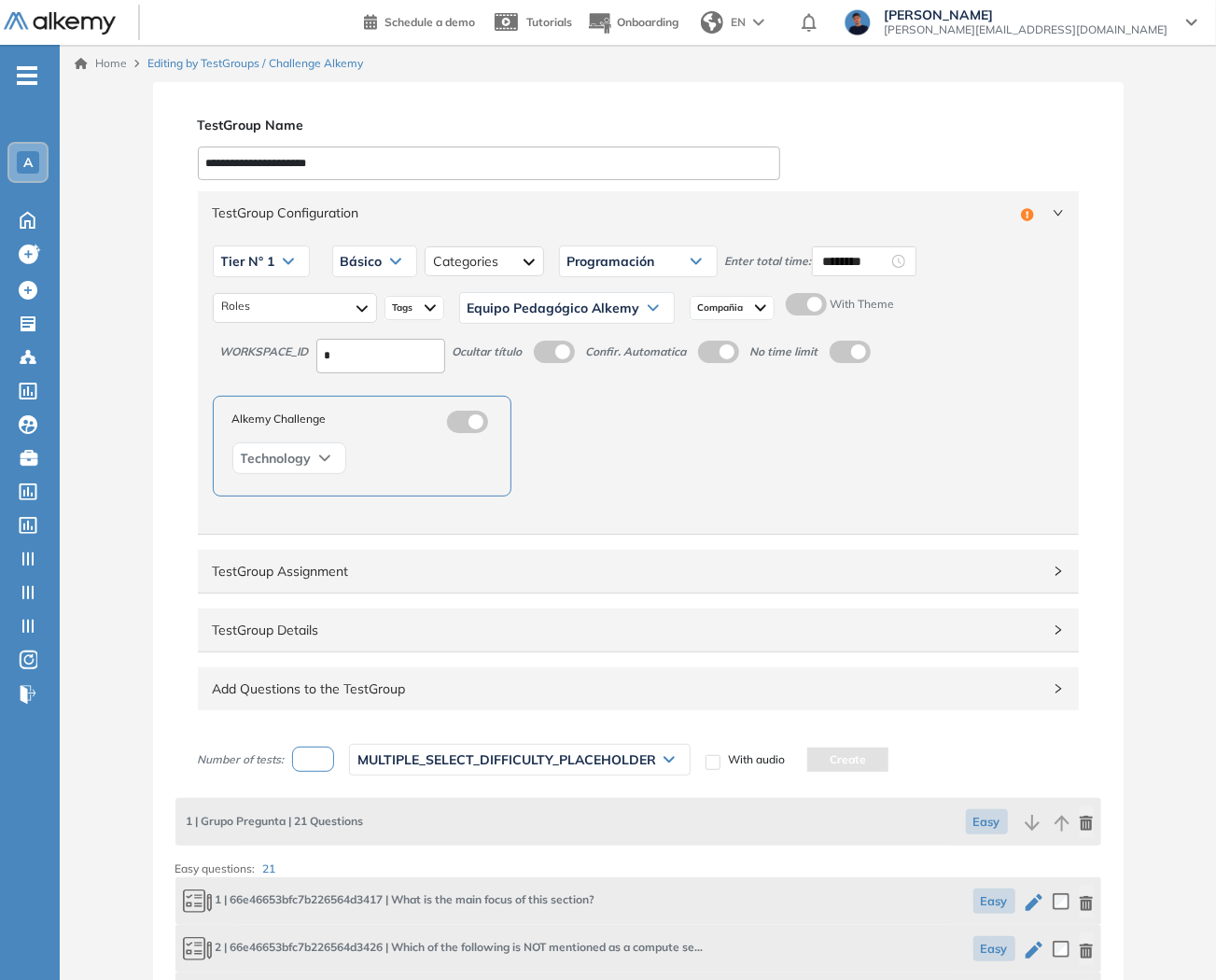
click at [425, 302] on img at bounding box center [429, 307] width 11 height 15
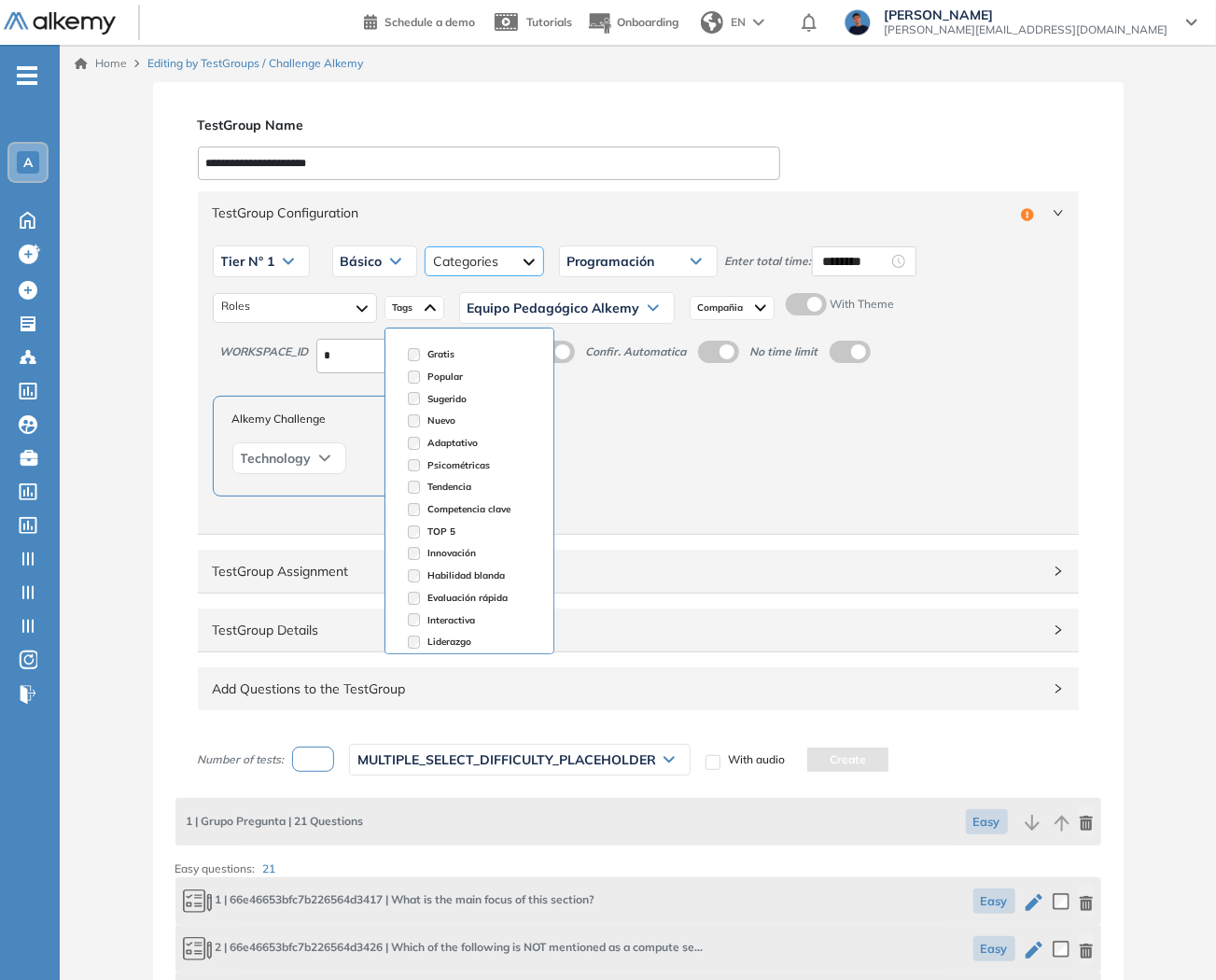
click at [494, 259] on div "Programación Desarrollo web Desarrollo mobile Metodologías de trabajo Ciencia y…" at bounding box center [483, 261] width 119 height 30
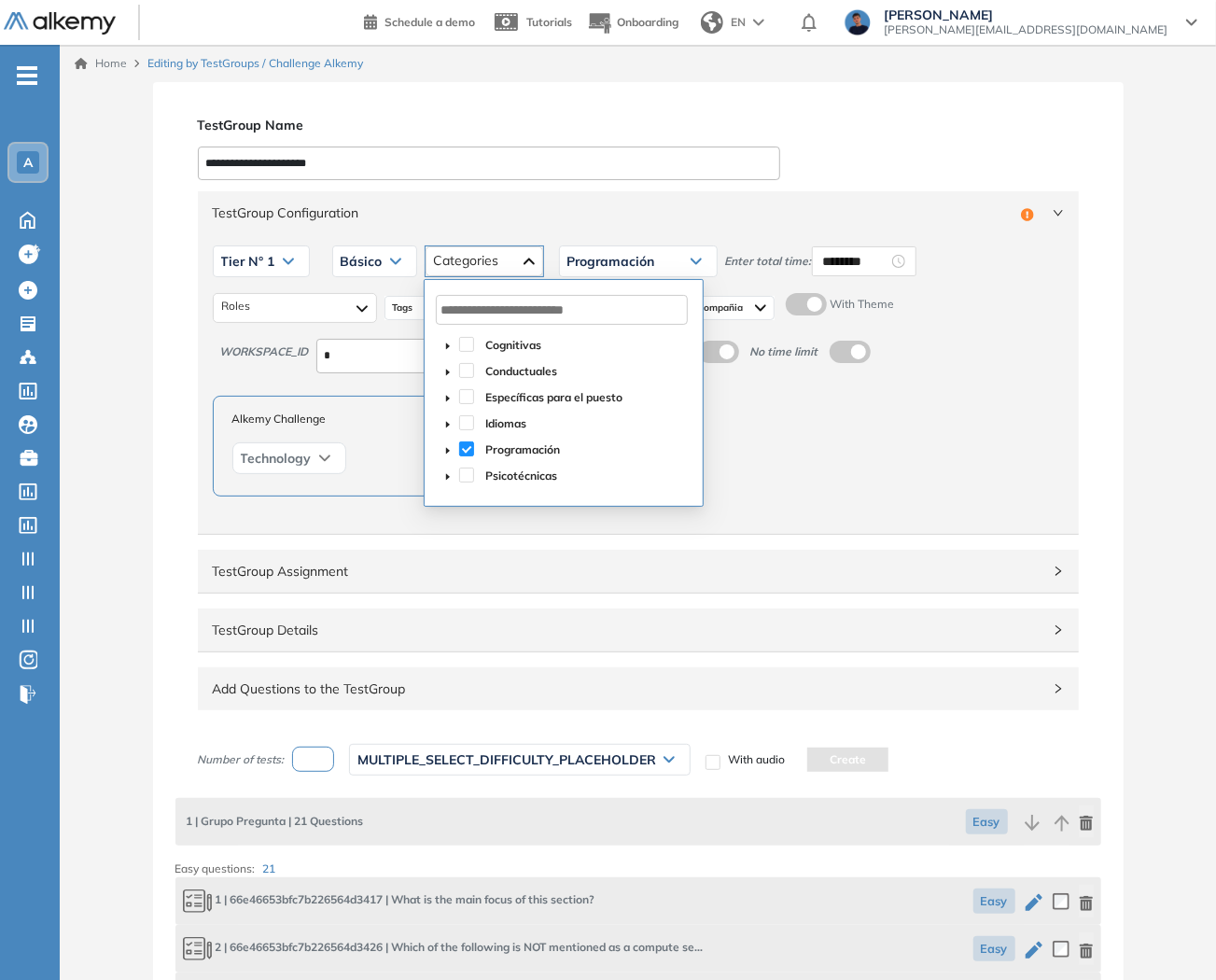
click at [390, 257] on icon at bounding box center [395, 260] width 11 height 7
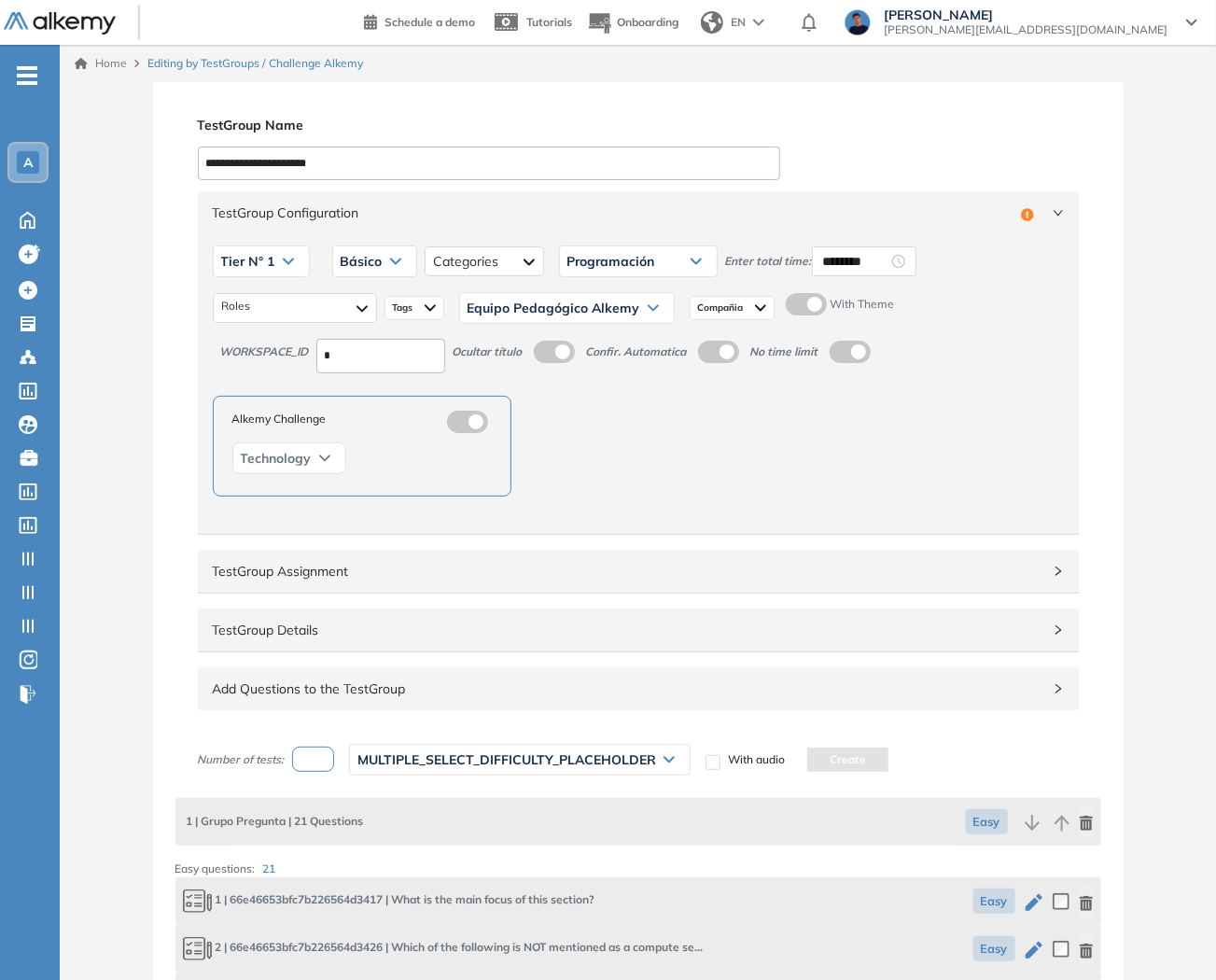
click at [271, 264] on span "Tier N° 1" at bounding box center [248, 261] width 54 height 15
click at [617, 263] on span "Programación" at bounding box center [611, 261] width 88 height 15
click at [741, 297] on div "Compañia" at bounding box center [731, 308] width 85 height 24
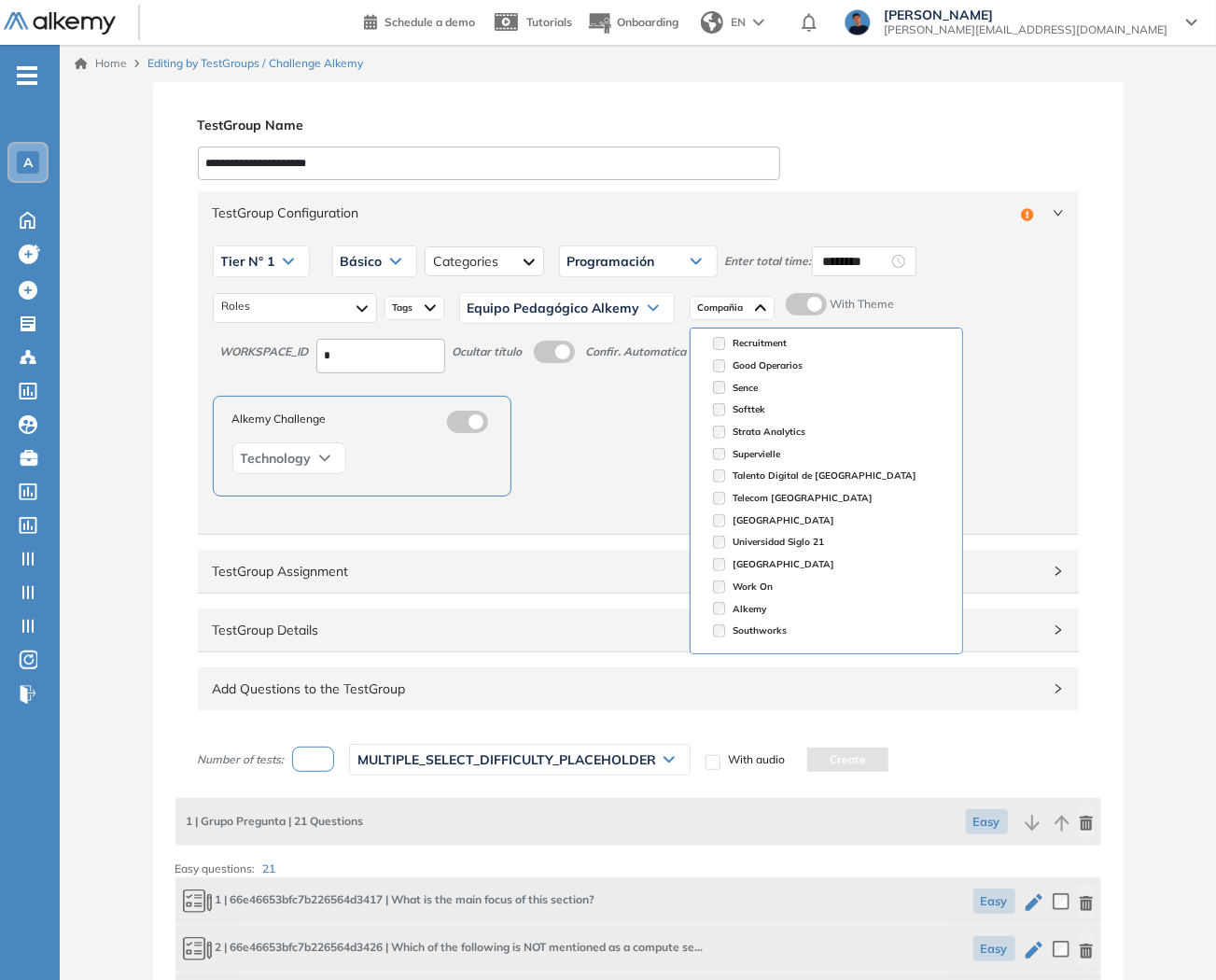
scroll to position [390, 0]
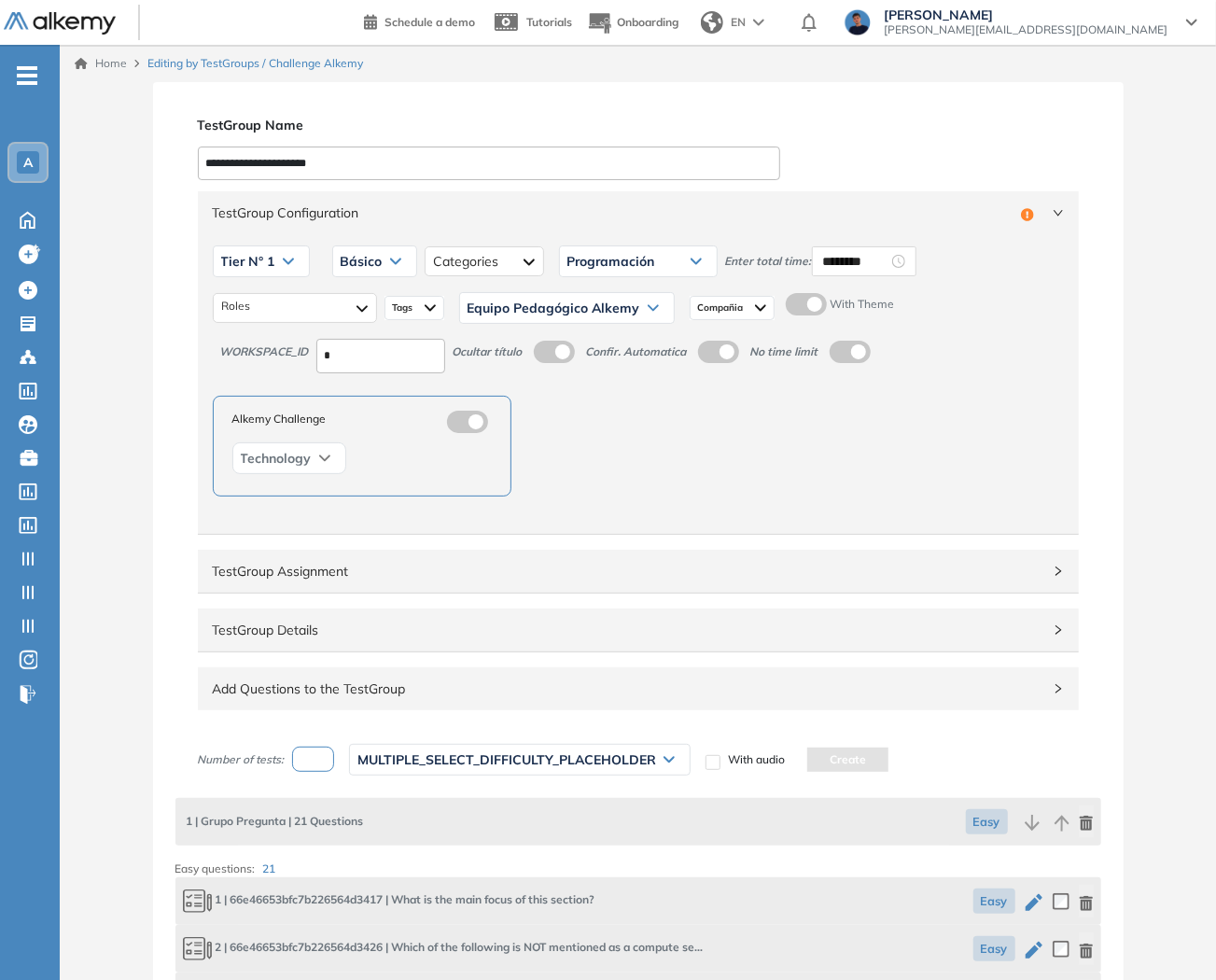
click at [1092, 314] on div "TestGroup Configuration Incomplete Tier N° 1 Tier N° 1 Tier N° 2 Tier N° 3 Tier…" at bounding box center [637, 458] width 925 height 541
click at [367, 309] on div at bounding box center [295, 308] width 164 height 30
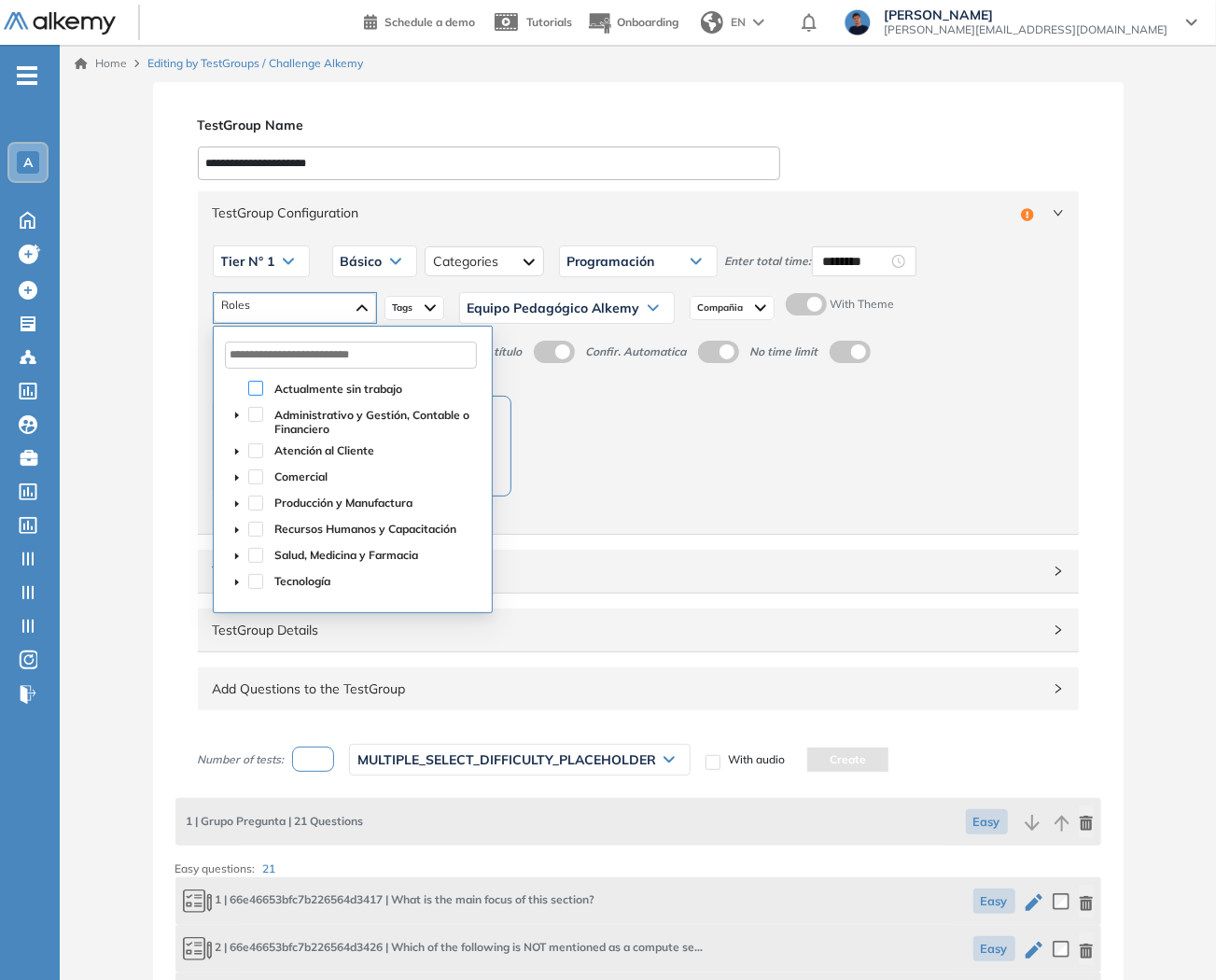
click at [254, 385] on span at bounding box center [255, 388] width 15 height 15
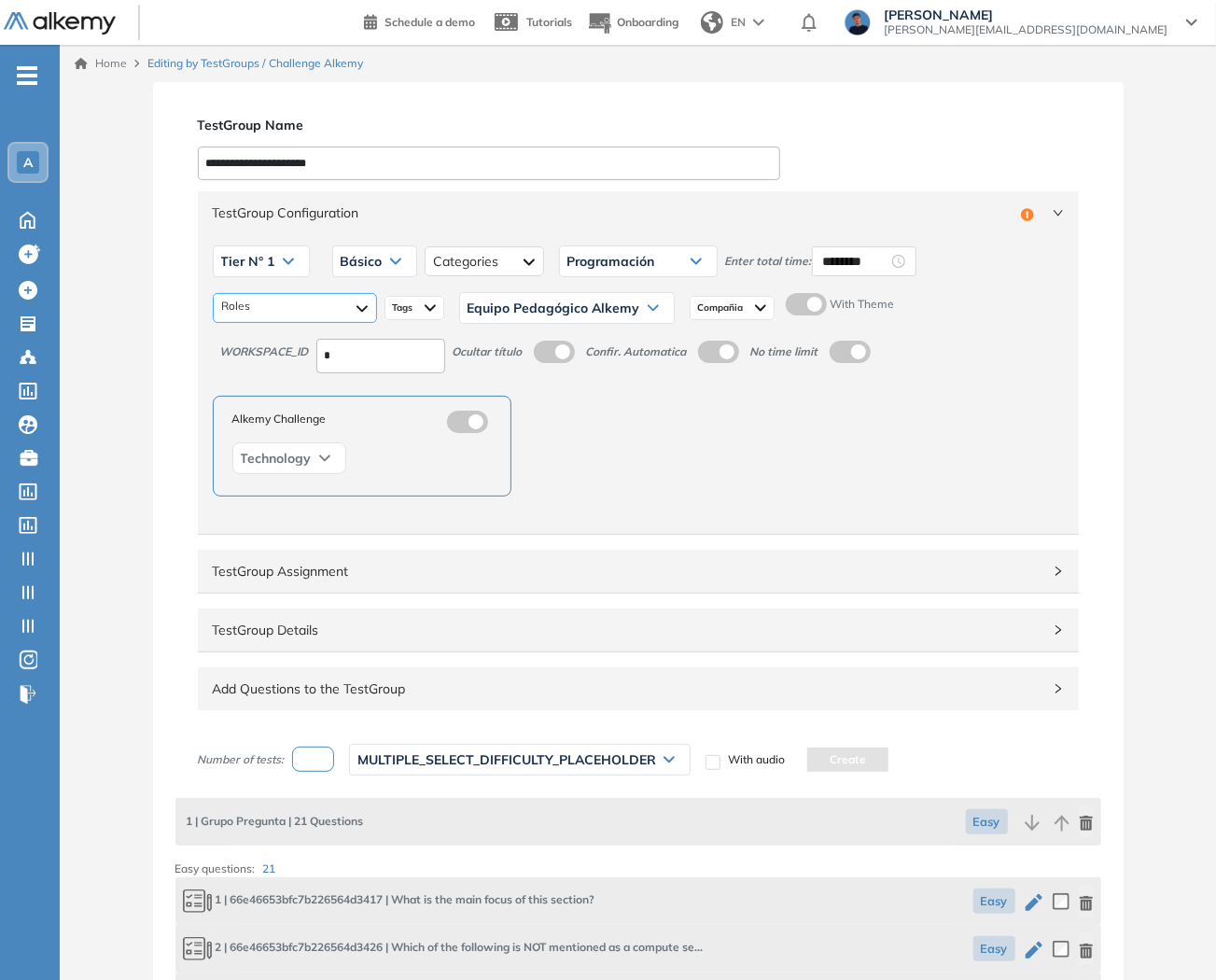
click at [333, 308] on div at bounding box center [295, 308] width 164 height 30
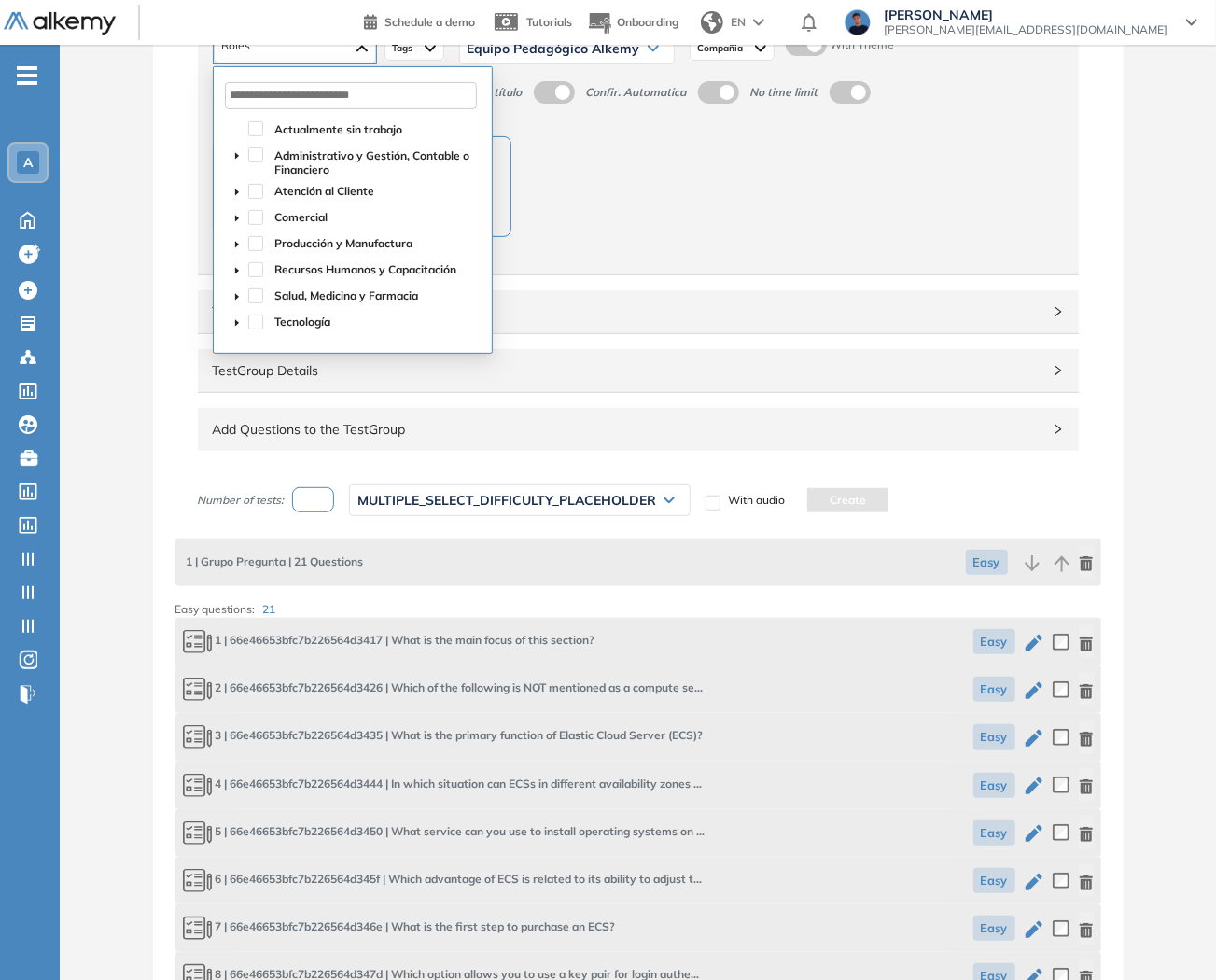
scroll to position [311, 0]
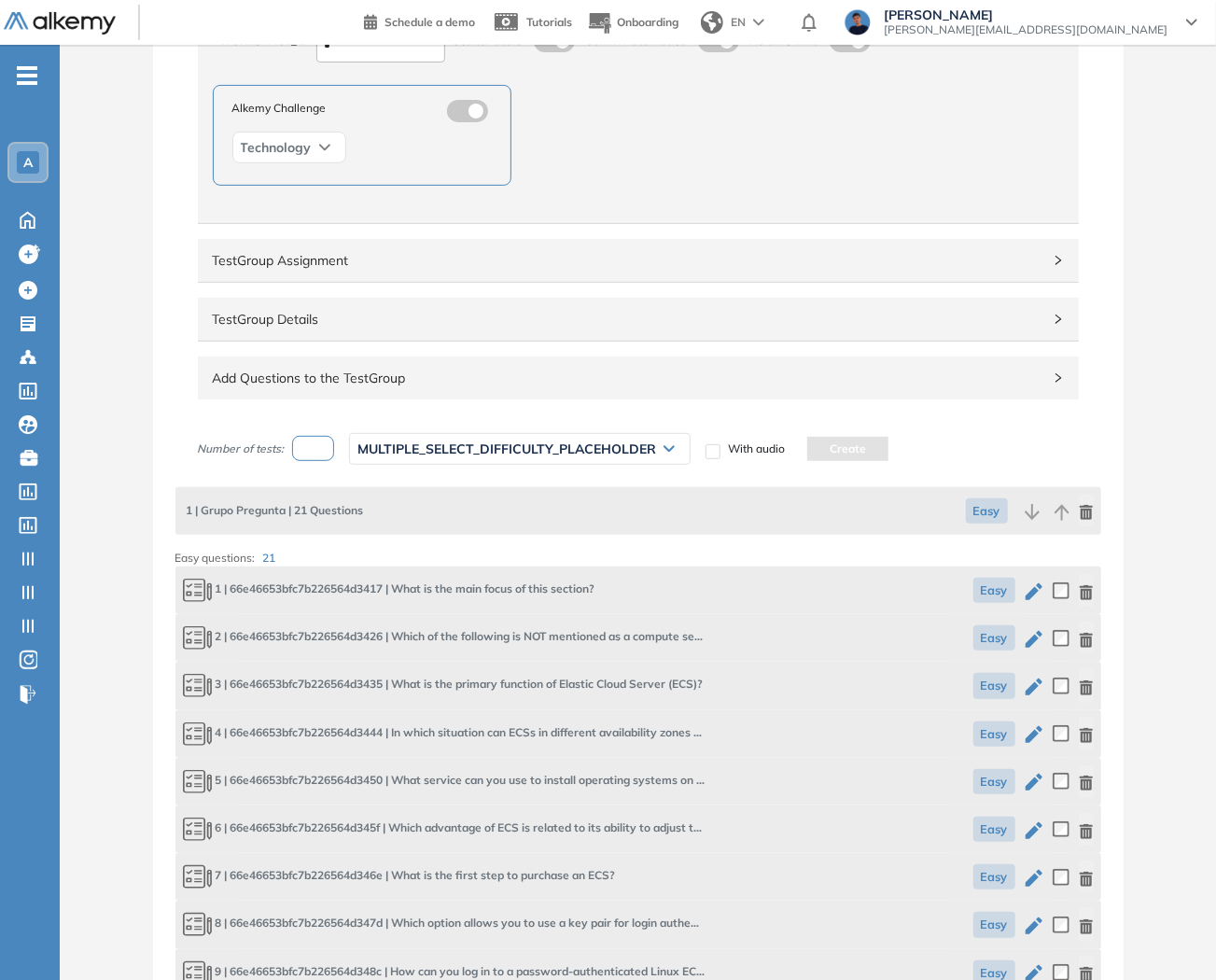
click at [600, 444] on span "MULTIPLE_SELECT_DIFFICULTY_PLACEHOLDER" at bounding box center [506, 448] width 299 height 15
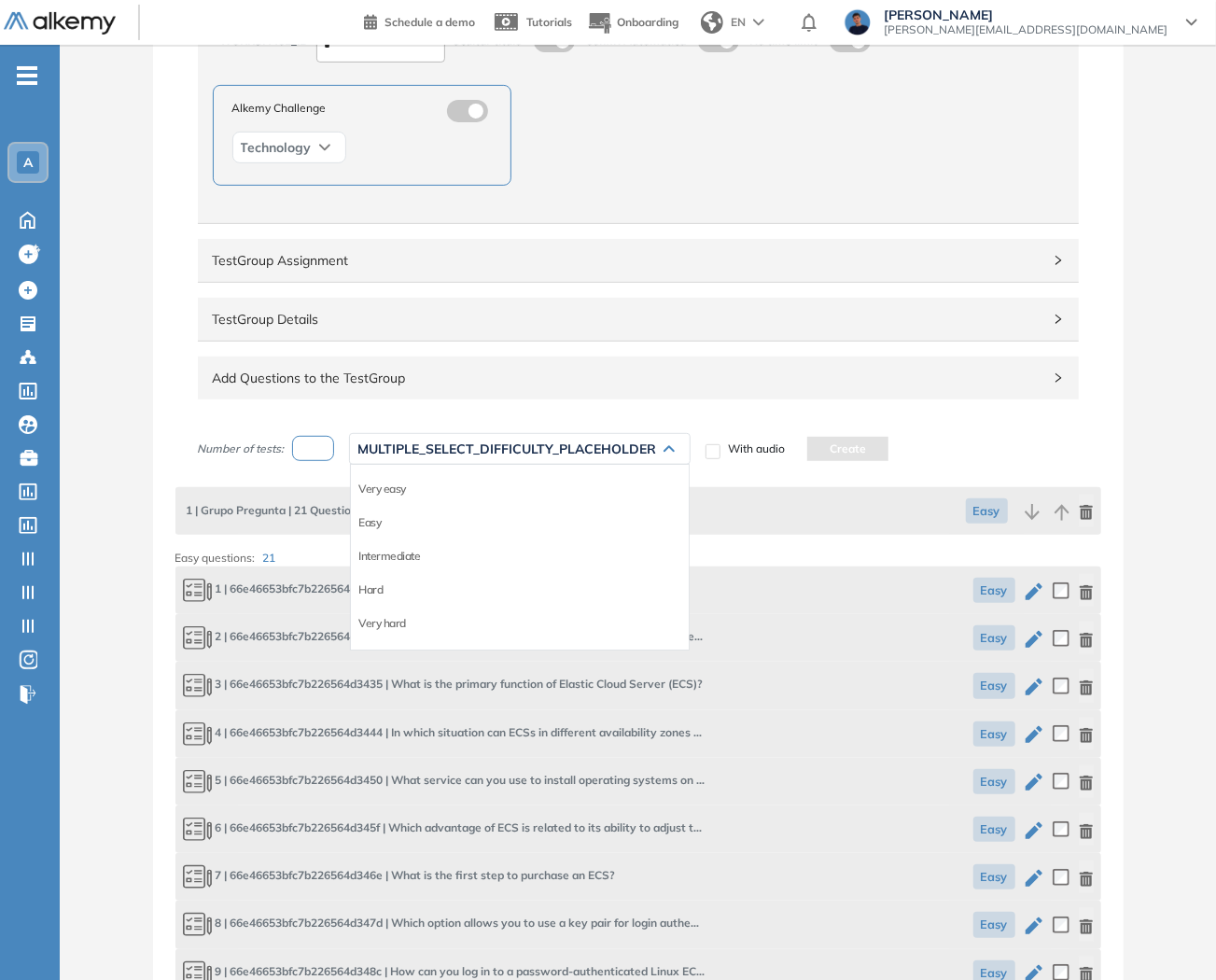
click at [600, 444] on span "MULTIPLE_SELECT_DIFFICULTY_PLACEHOLDER" at bounding box center [506, 448] width 299 height 15
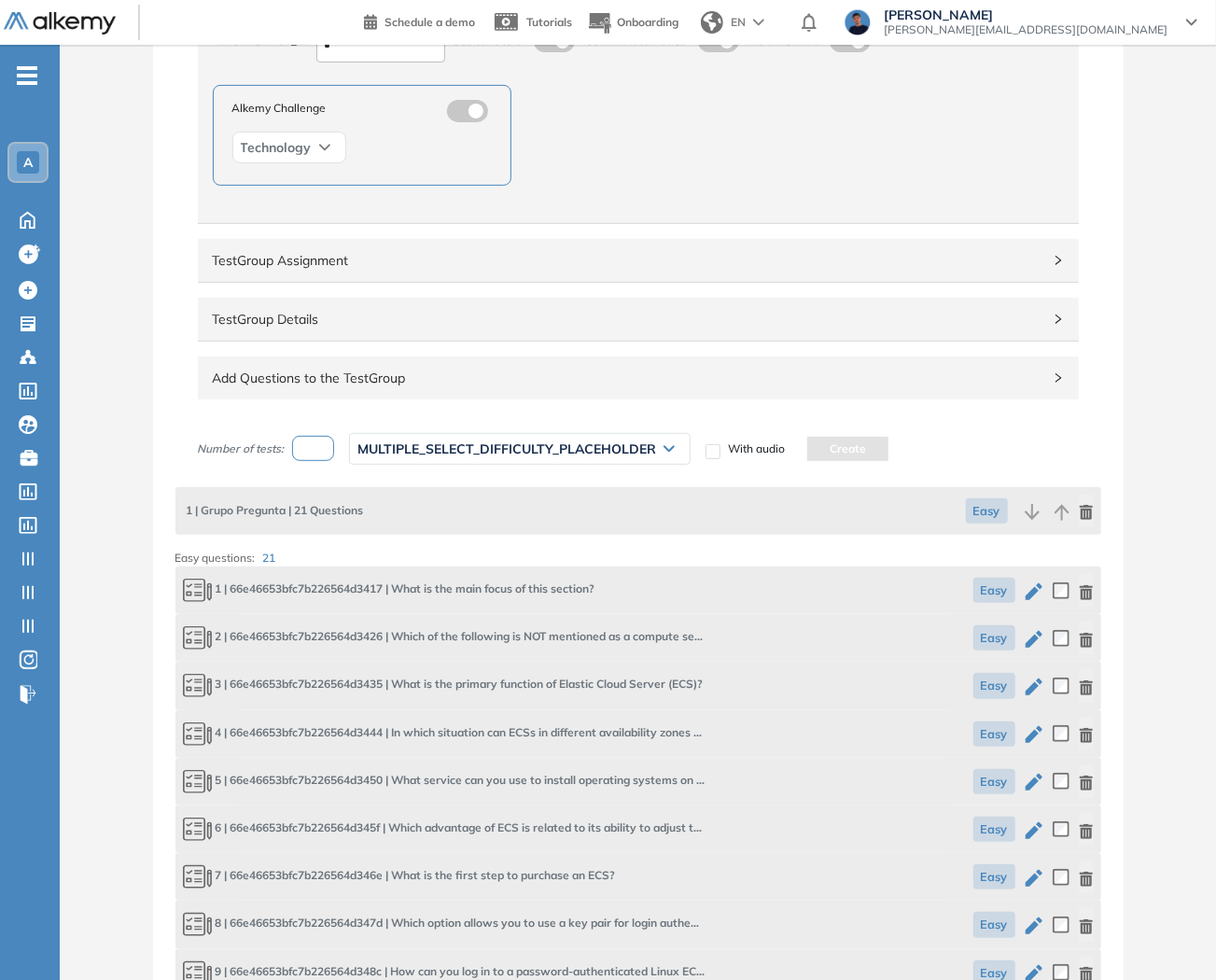
click at [463, 450] on span "MULTIPLE_SELECT_DIFFICULTY_PLACEHOLDER" at bounding box center [506, 448] width 299 height 15
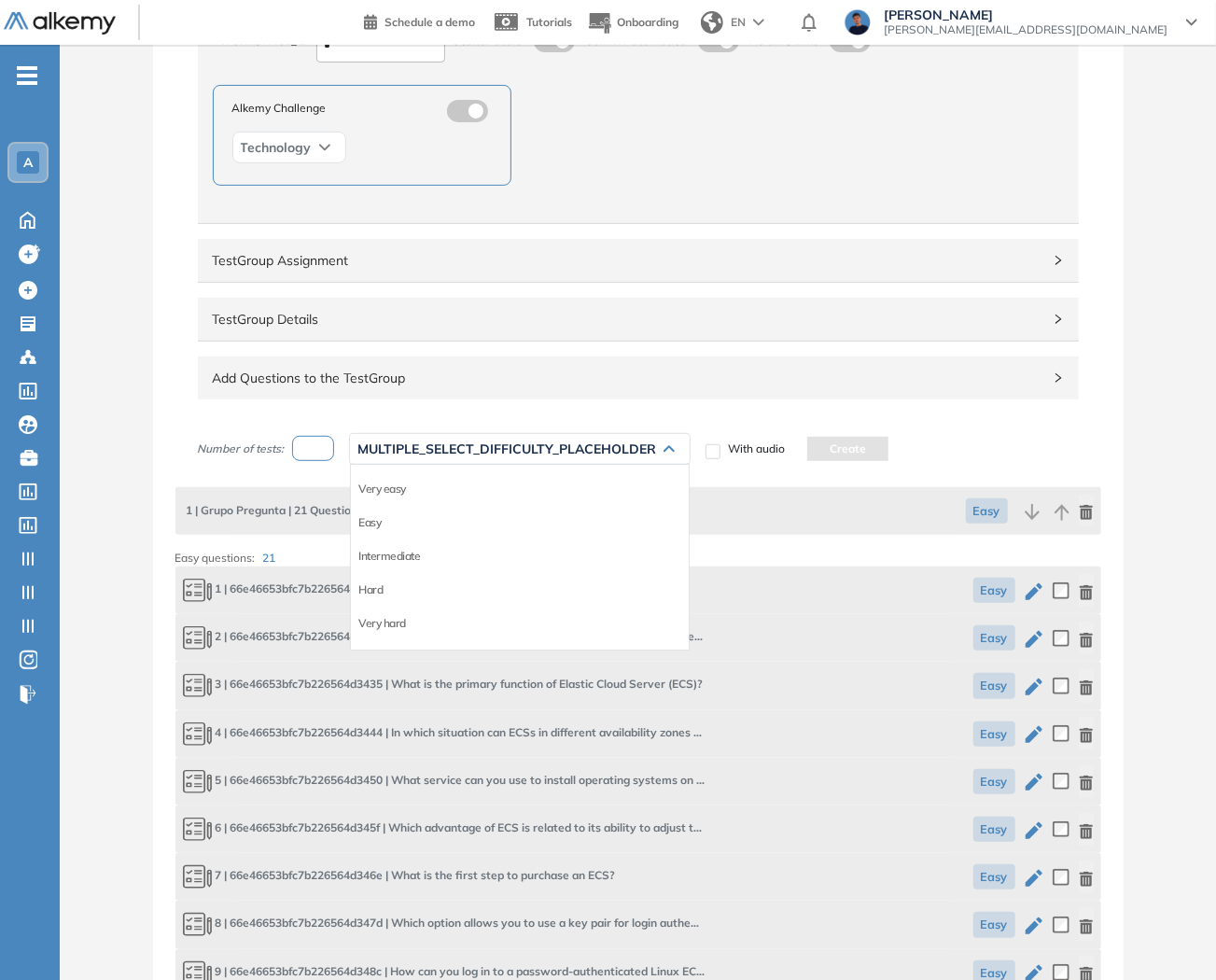
click at [465, 448] on span "MULTIPLE_SELECT_DIFFICULTY_PLACEHOLDER" at bounding box center [506, 448] width 299 height 15
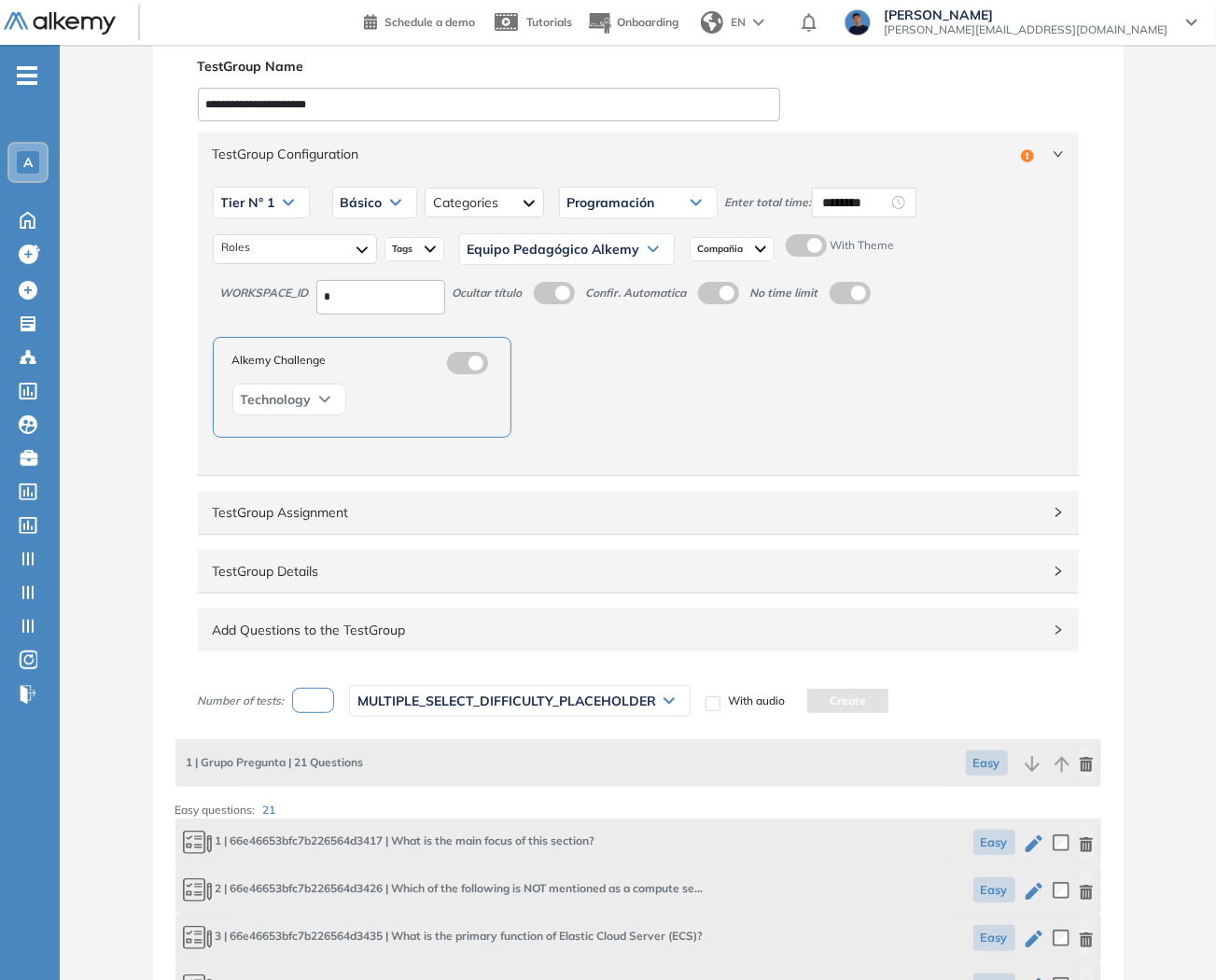
scroll to position [0, 0]
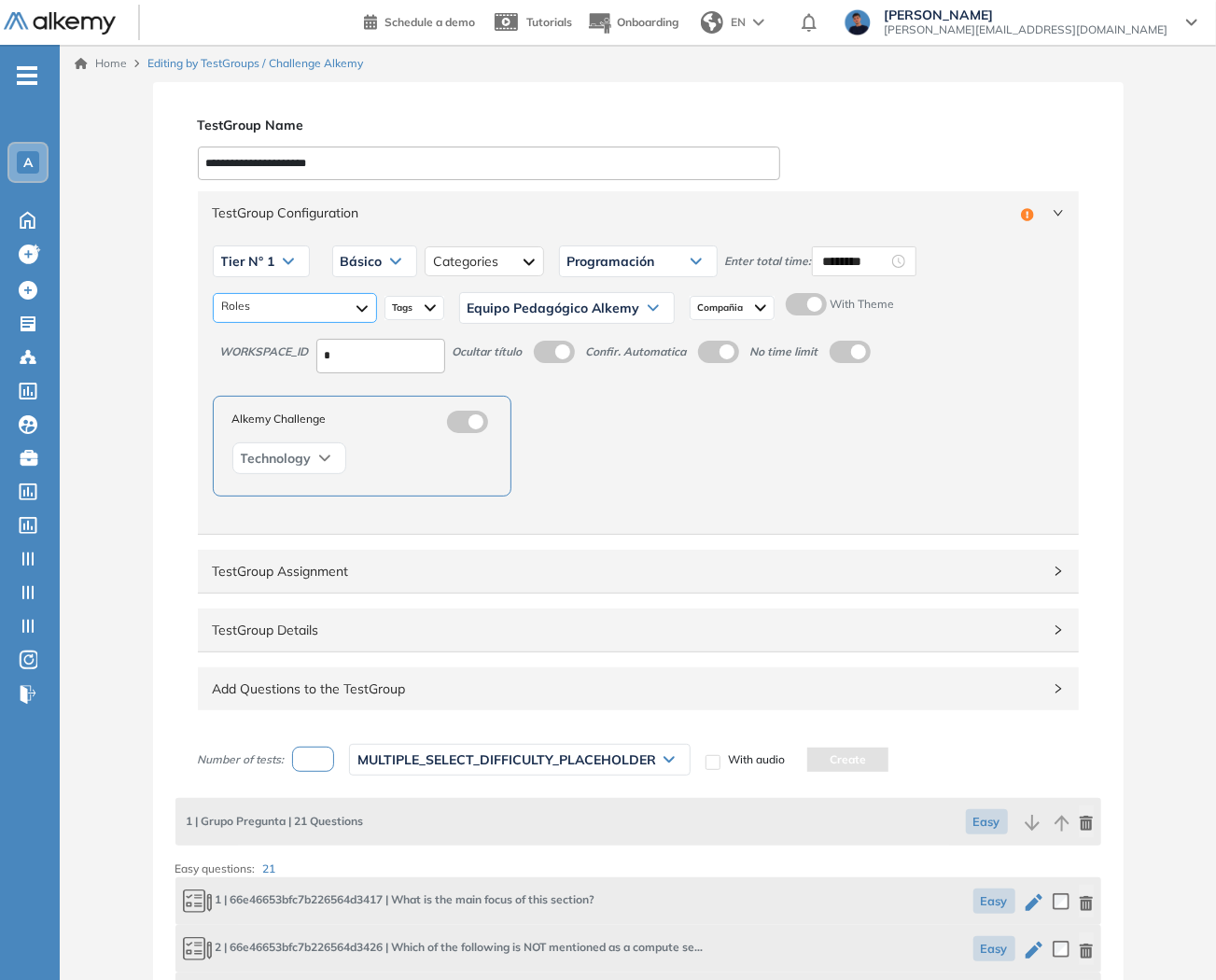
click at [347, 300] on div at bounding box center [295, 308] width 164 height 30
click at [416, 564] on span "TestGroup Assignment" at bounding box center [627, 571] width 828 height 21
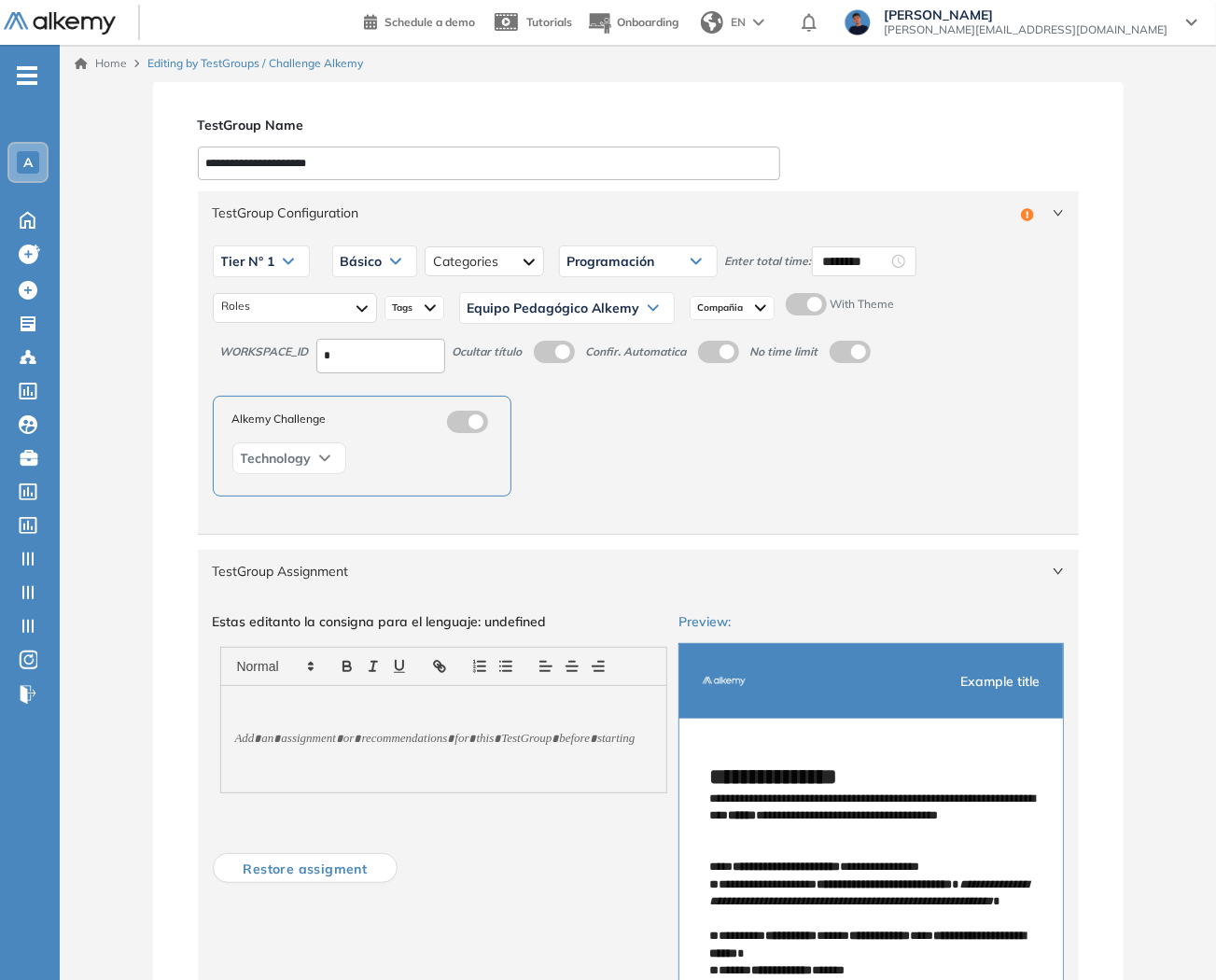
click at [416, 564] on span "TestGroup Assignment" at bounding box center [627, 571] width 828 height 21
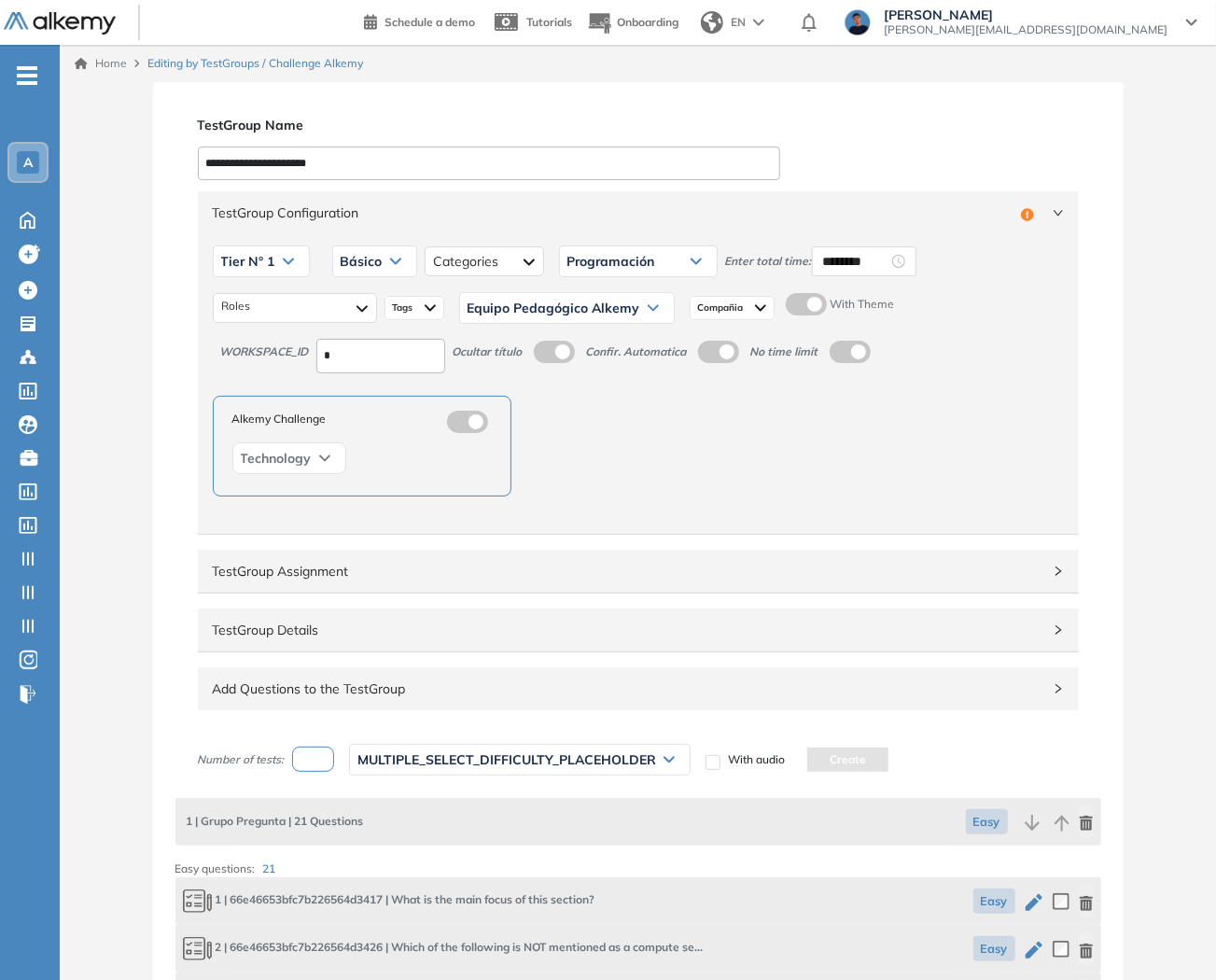
drag, startPoint x: 368, startPoint y: 160, endPoint x: 189, endPoint y: 173, distance: 179.5
